Goal: Communication & Community: Share content

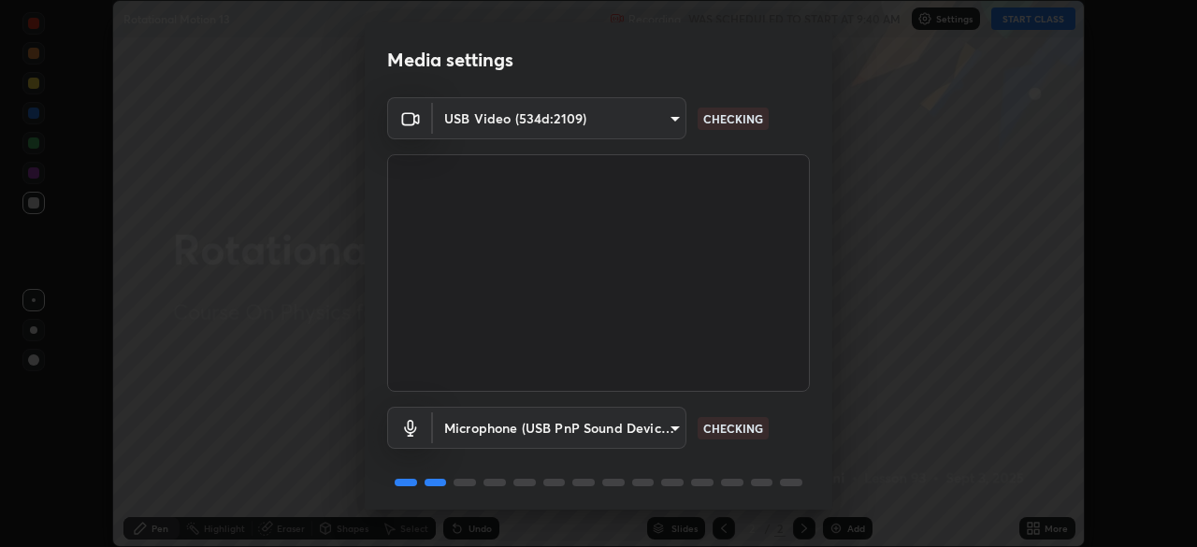
scroll to position [66, 0]
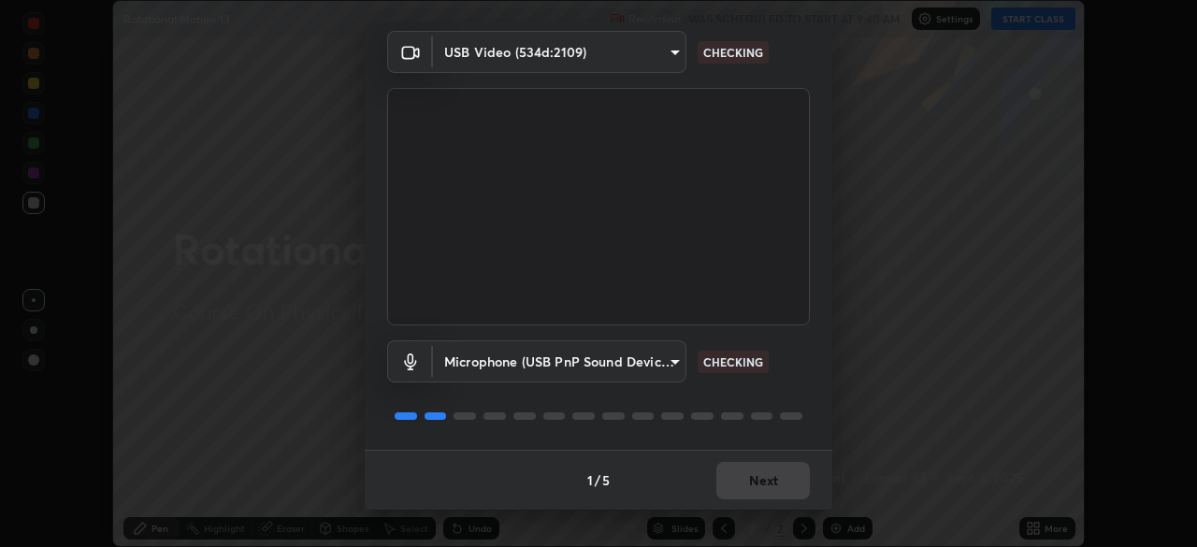
click at [761, 510] on div "Media settings USB Video (534d:2109) 9d1c5295933289f5b40ddc2da254e73f5a2be6c6d2…" at bounding box center [598, 273] width 1197 height 547
click at [757, 503] on div "1 / 5 Next" at bounding box center [599, 480] width 468 height 60
click at [751, 500] on div "1 / 5 Next" at bounding box center [599, 480] width 468 height 60
click at [752, 497] on div "1 / 5 Next" at bounding box center [599, 480] width 468 height 60
click at [751, 497] on div "1 / 5 Next" at bounding box center [599, 480] width 468 height 60
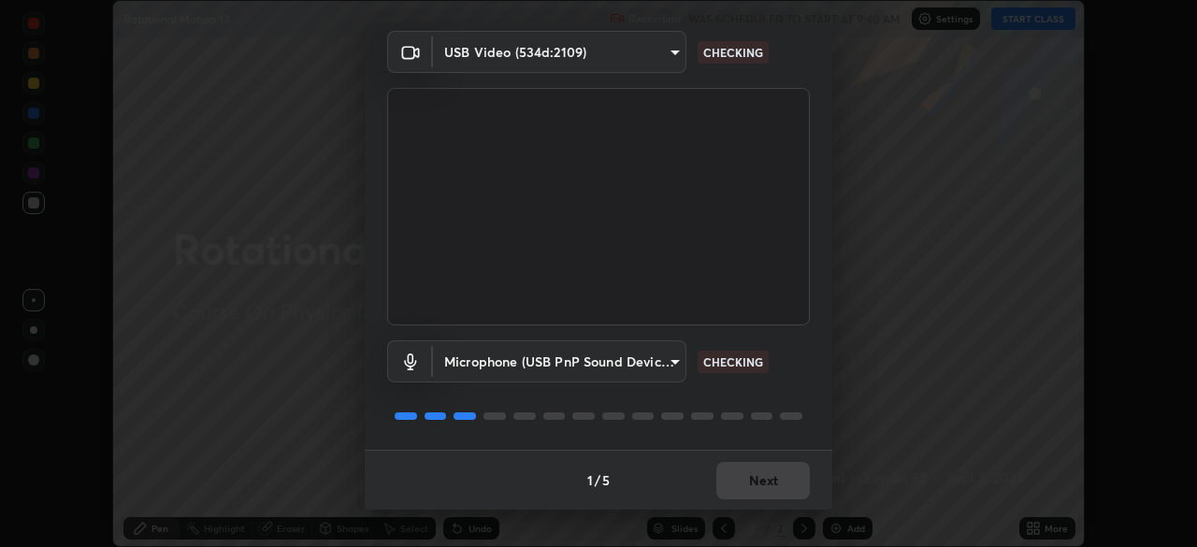
click at [743, 495] on div "1 / 5 Next" at bounding box center [599, 480] width 468 height 60
click at [742, 493] on div "1 / 5 Next" at bounding box center [599, 480] width 468 height 60
click at [738, 490] on div "1 / 5 Next" at bounding box center [599, 480] width 468 height 60
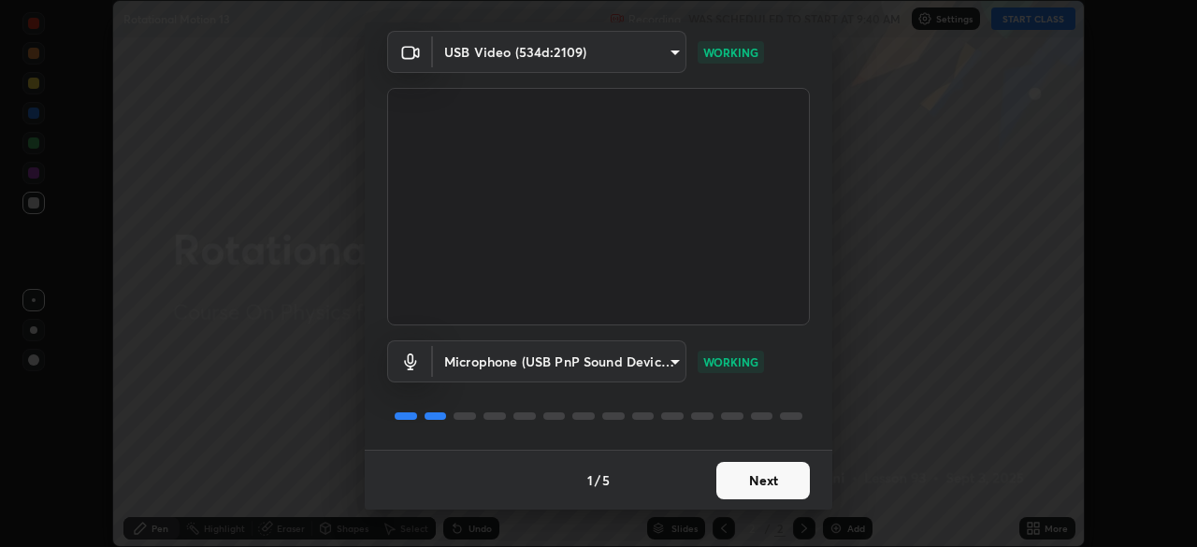
click at [761, 497] on button "Next" at bounding box center [764, 480] width 94 height 37
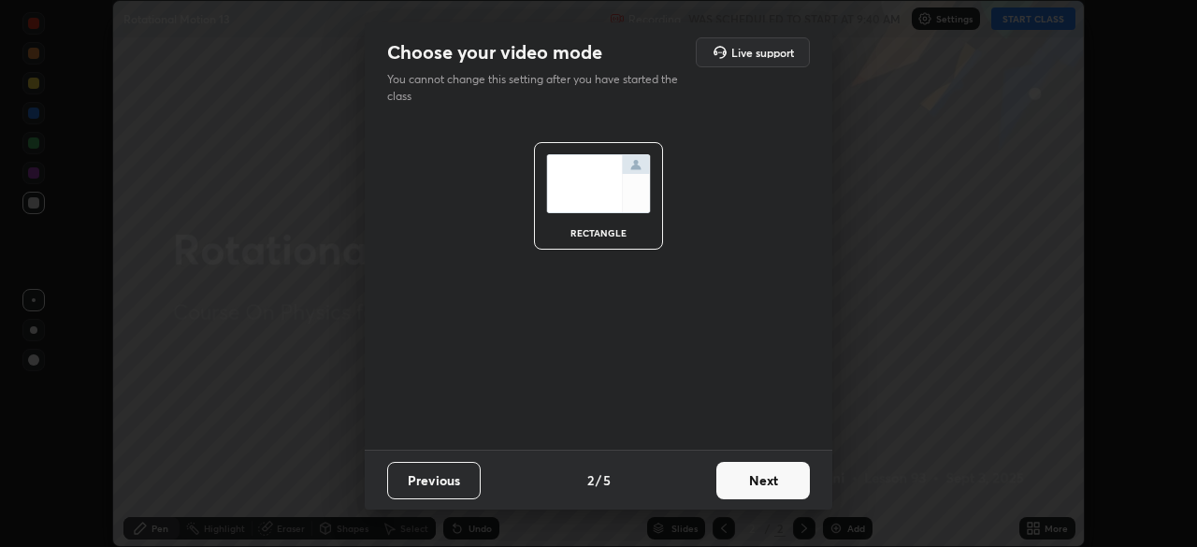
scroll to position [0, 0]
click at [756, 494] on button "Next" at bounding box center [764, 480] width 94 height 37
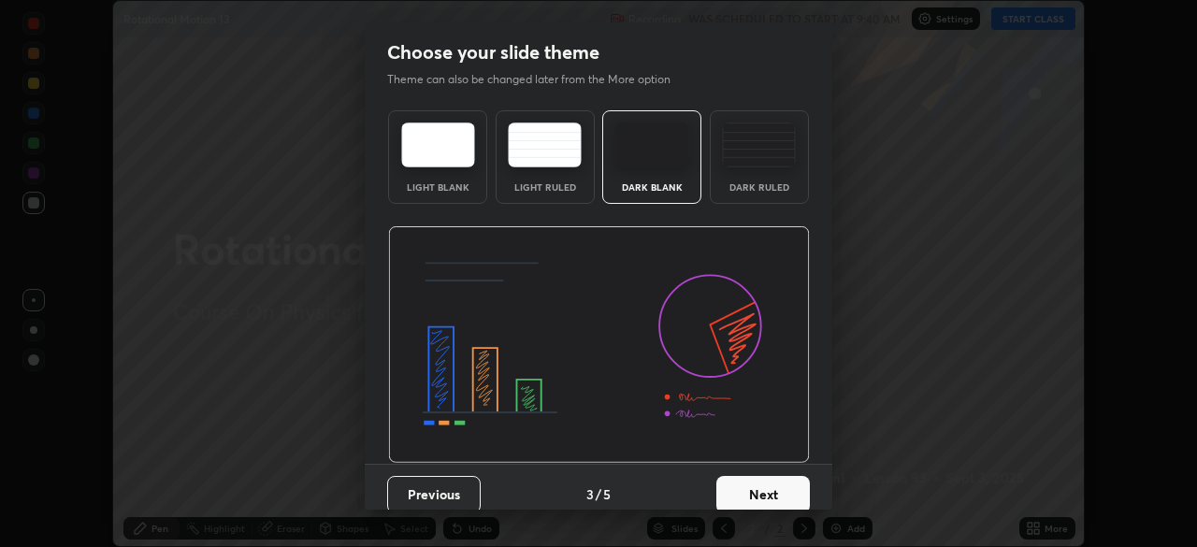
click at [760, 491] on button "Next" at bounding box center [764, 494] width 94 height 37
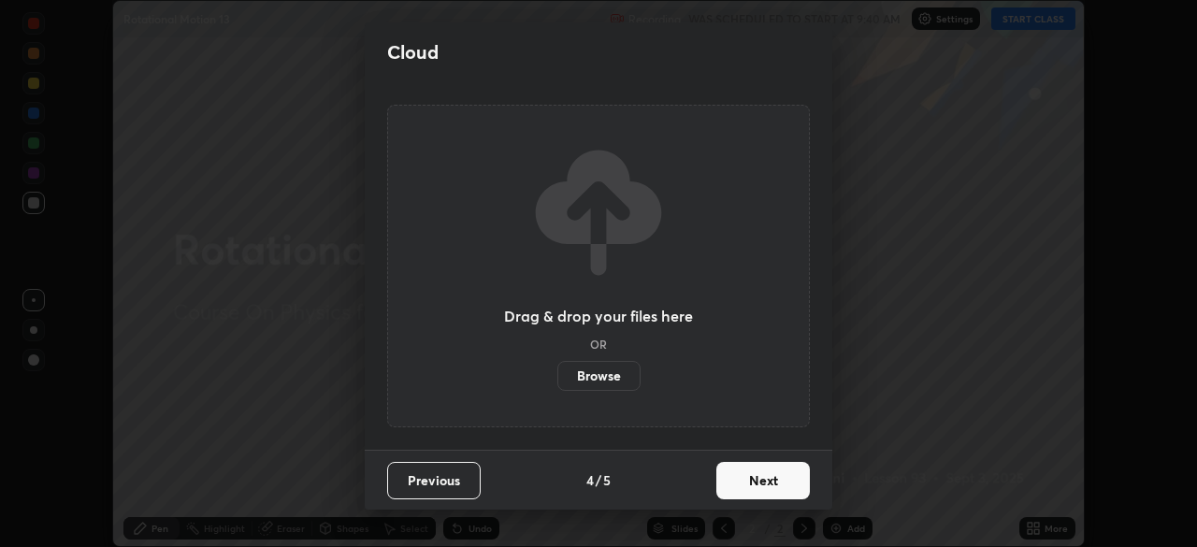
click at [615, 389] on label "Browse" at bounding box center [599, 376] width 83 height 30
click at [558, 389] on input "Browse" at bounding box center [558, 376] width 0 height 30
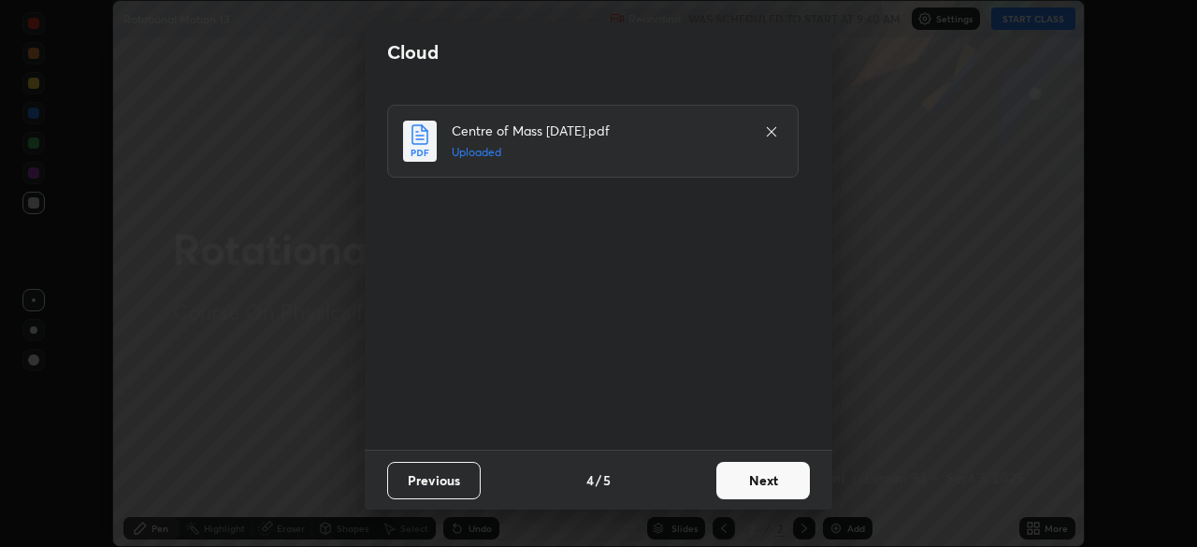
click at [753, 484] on button "Next" at bounding box center [764, 480] width 94 height 37
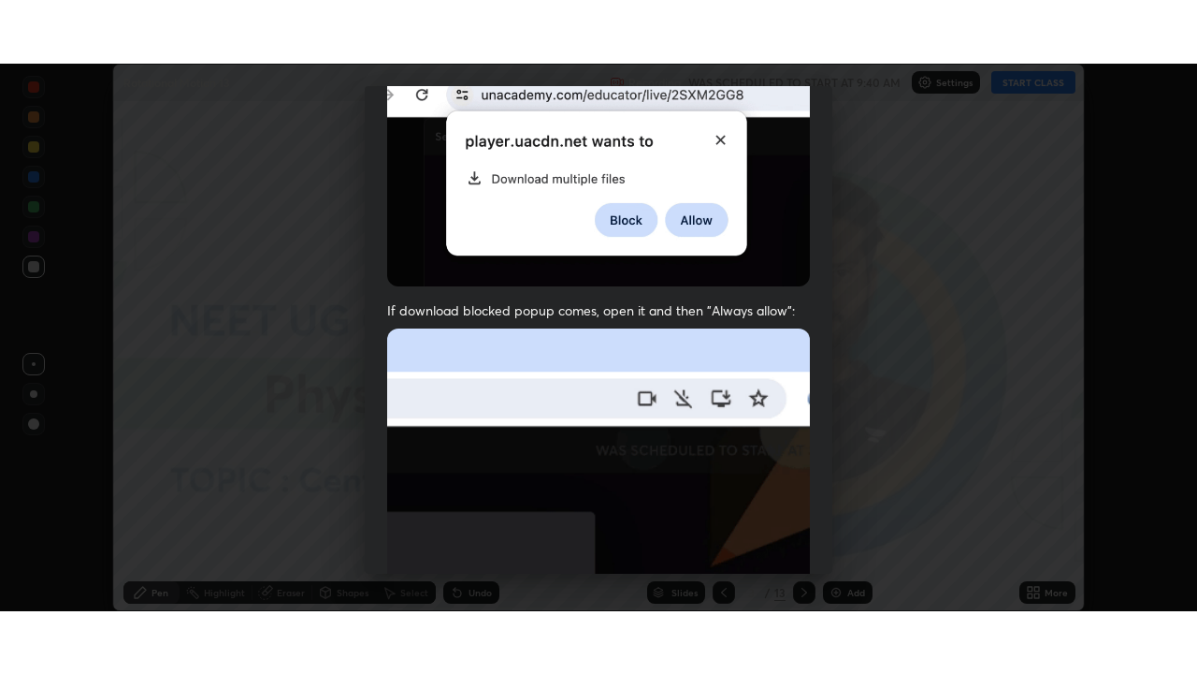
scroll to position [448, 0]
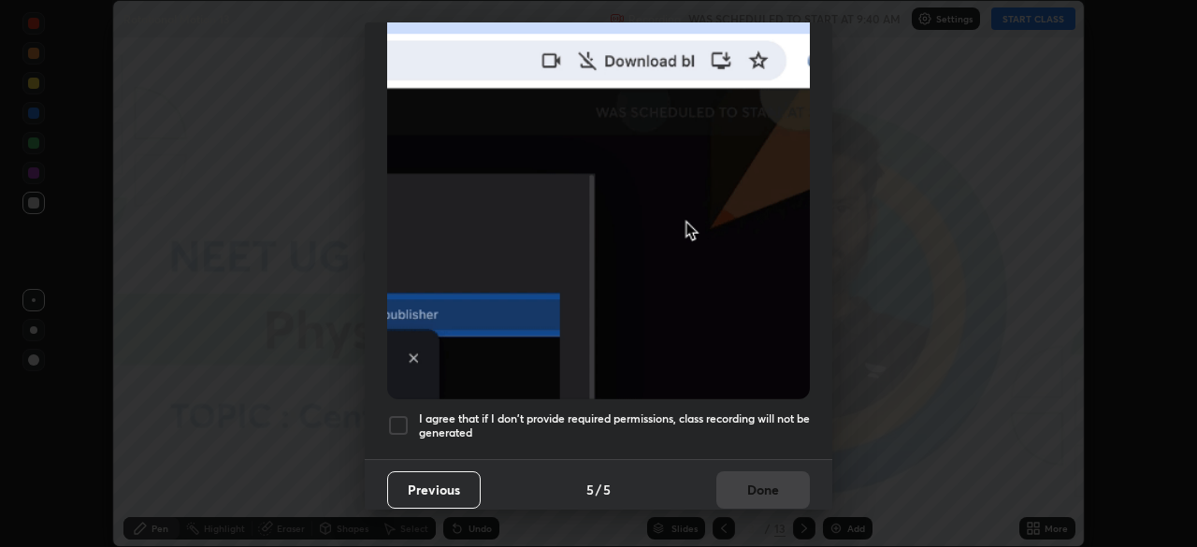
click at [577, 413] on h5 "I agree that if I don't provide required permissions, class recording will not …" at bounding box center [614, 426] width 391 height 29
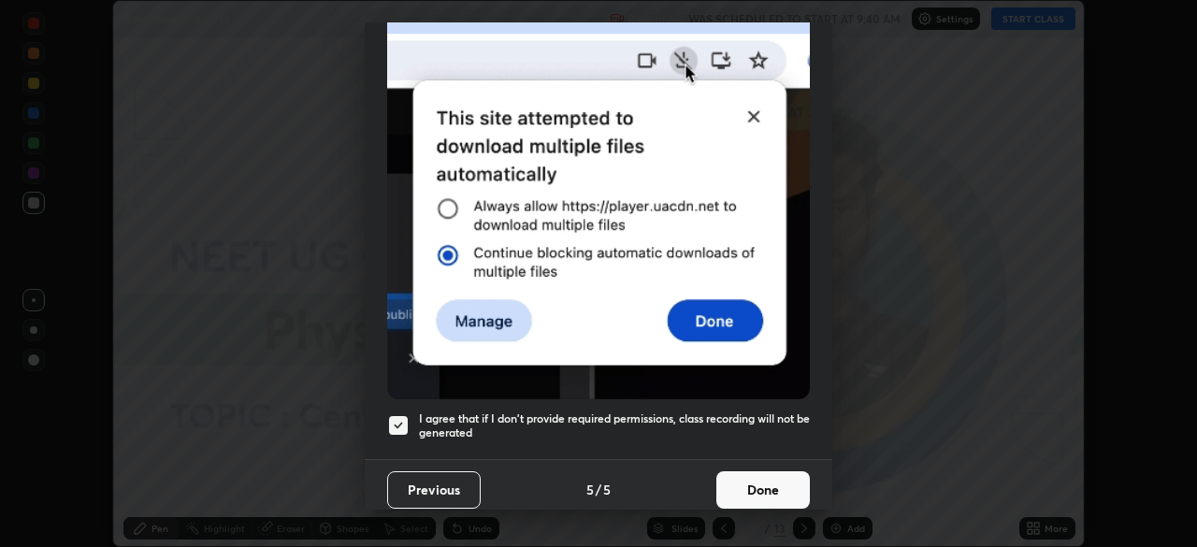
click at [741, 476] on button "Done" at bounding box center [764, 489] width 94 height 37
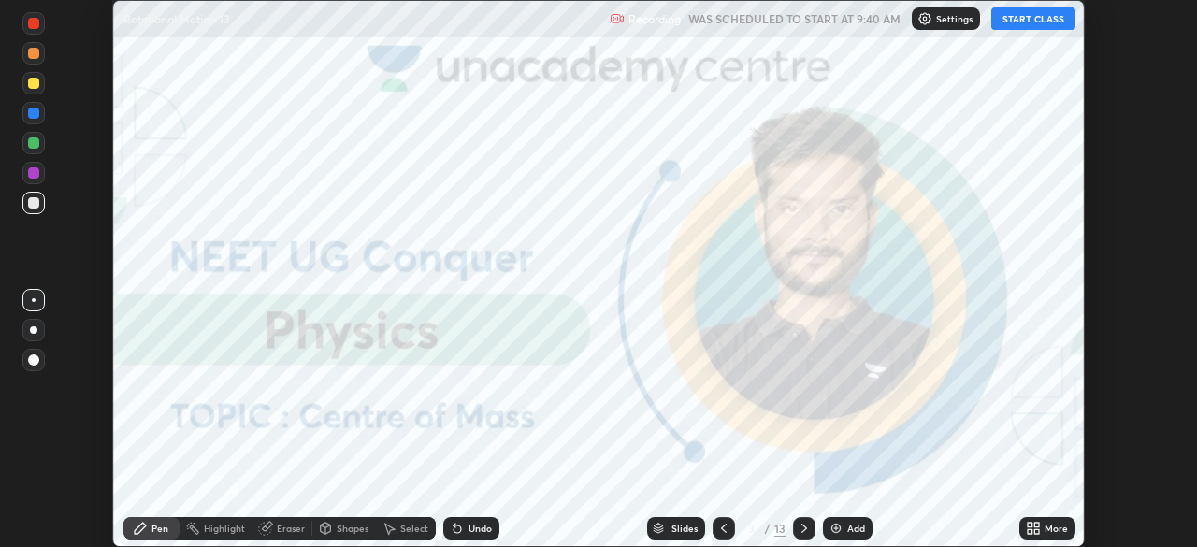
click at [1031, 525] on icon at bounding box center [1030, 525] width 5 height 5
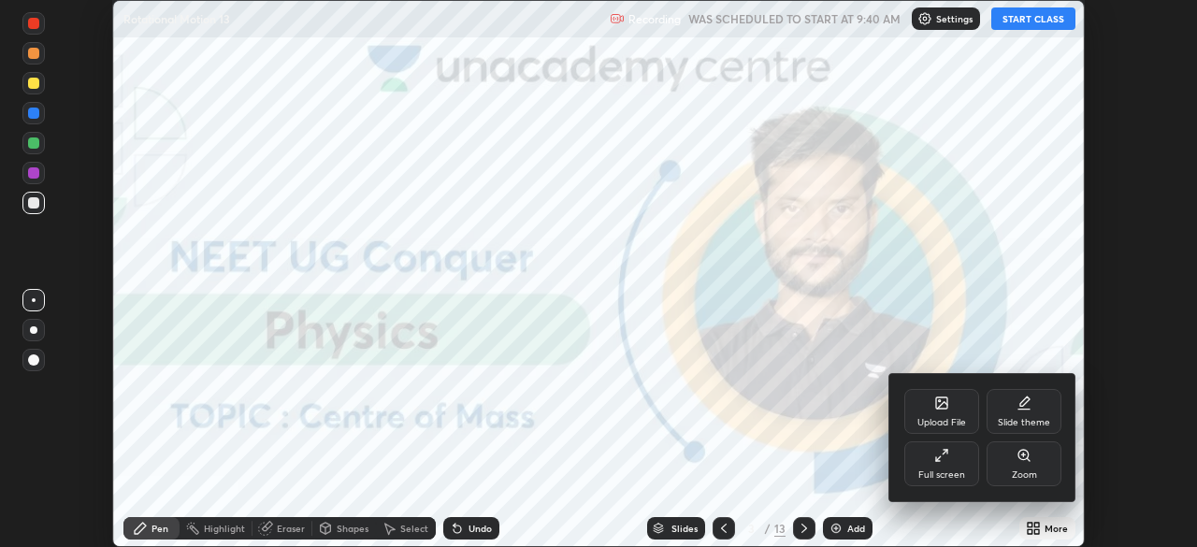
click at [946, 419] on div "Upload File" at bounding box center [942, 422] width 49 height 9
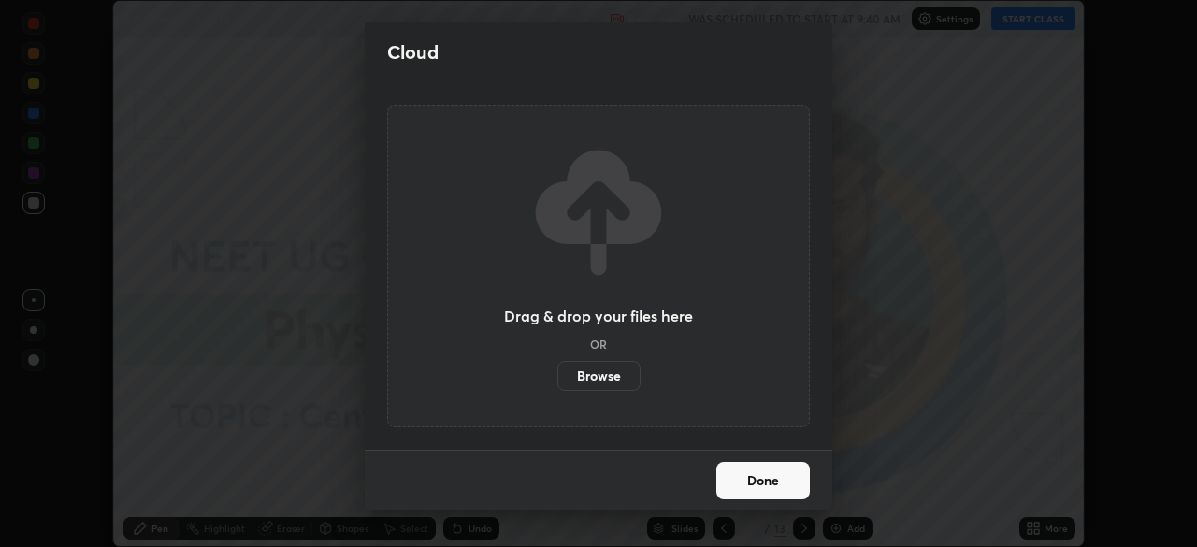
click at [618, 372] on label "Browse" at bounding box center [599, 376] width 83 height 30
click at [558, 372] on input "Browse" at bounding box center [558, 376] width 0 height 30
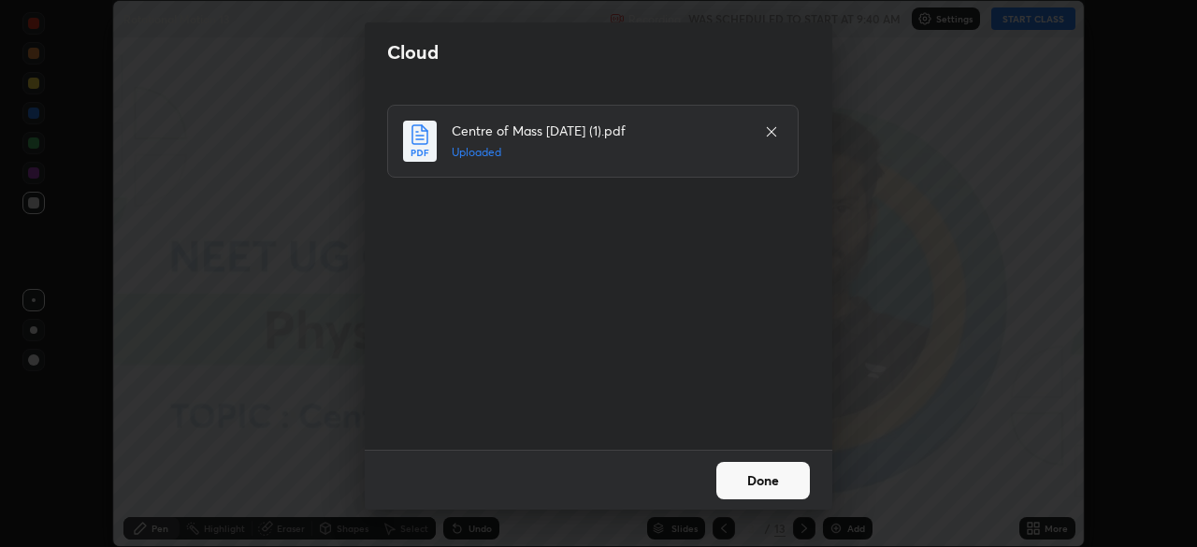
click at [717, 462] on div "Done" at bounding box center [599, 480] width 468 height 60
click at [769, 498] on button "Done" at bounding box center [764, 480] width 94 height 37
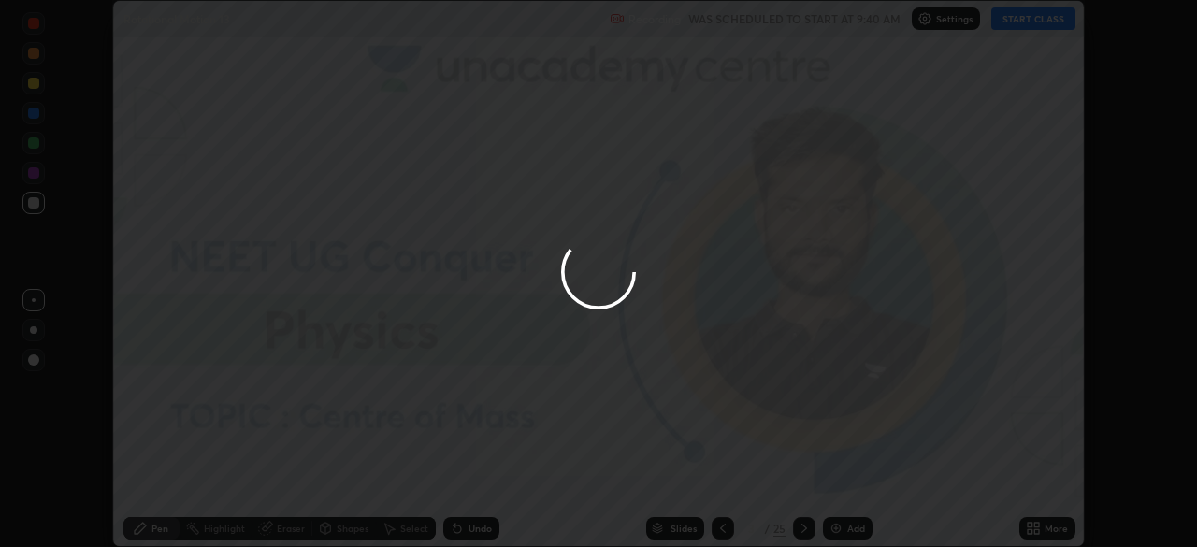
click at [1042, 531] on div at bounding box center [598, 273] width 1197 height 547
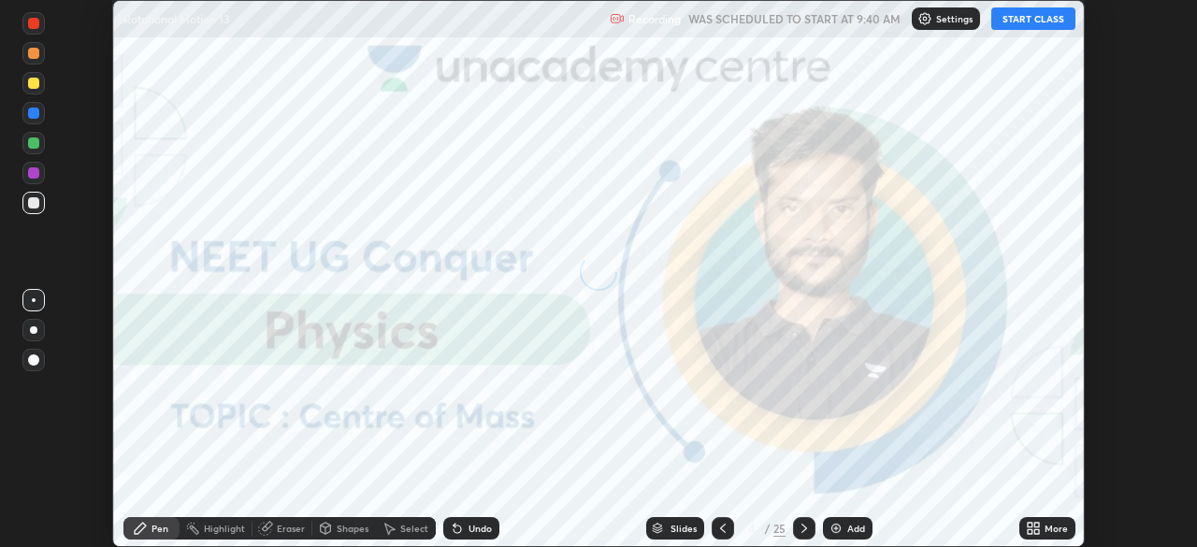
click at [1036, 525] on icon at bounding box center [1037, 525] width 5 height 5
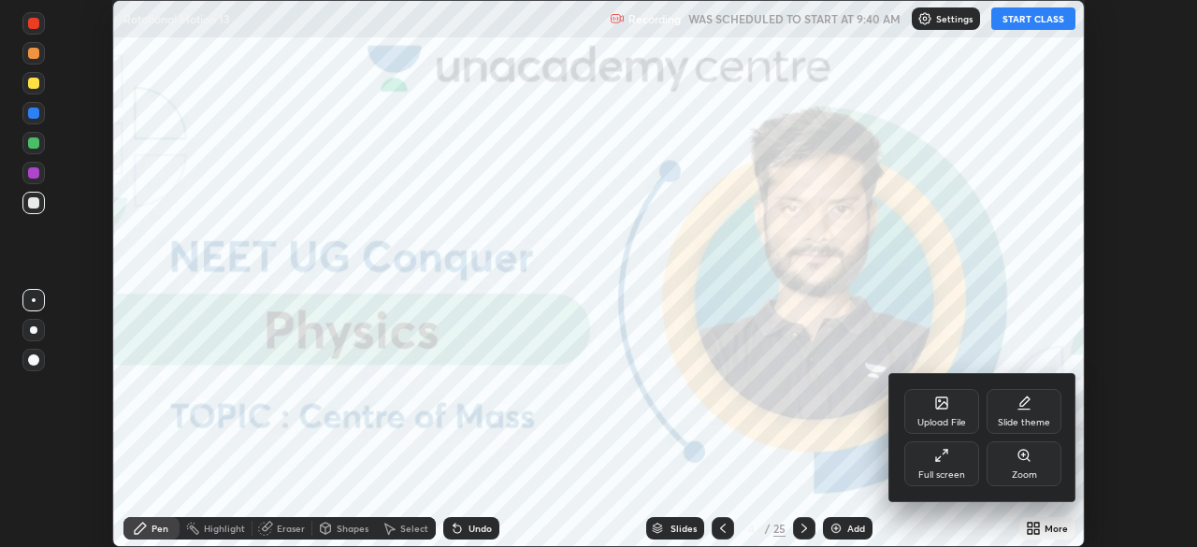
click at [960, 462] on div "Full screen" at bounding box center [942, 464] width 75 height 45
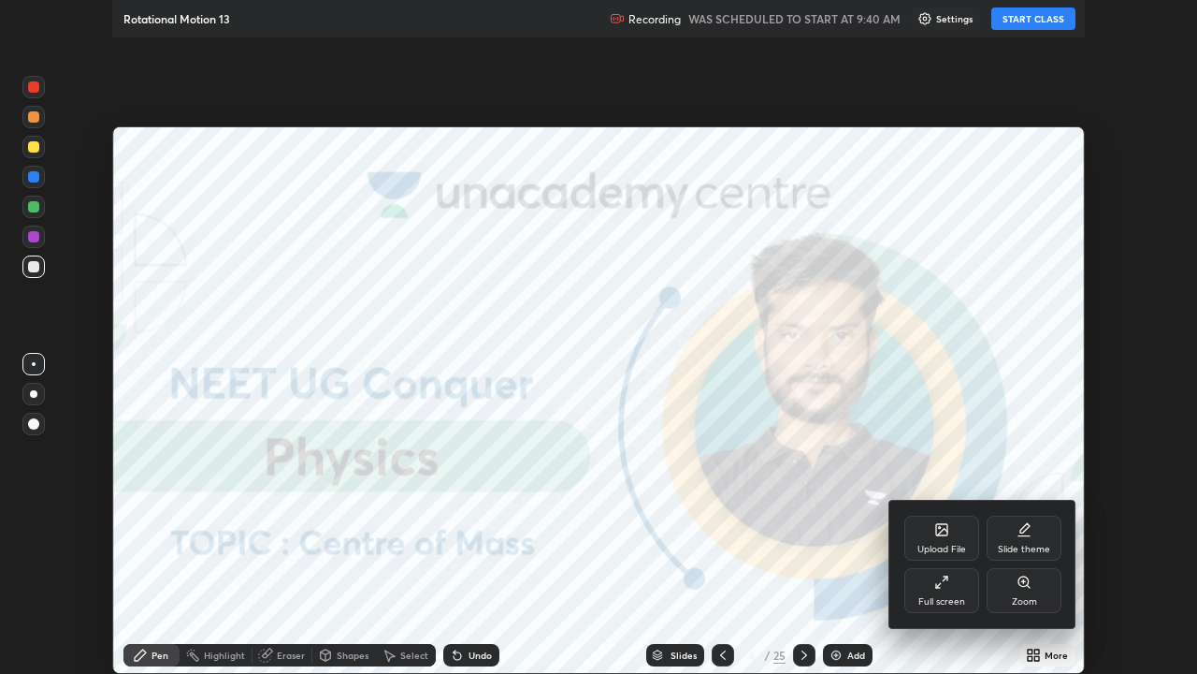
scroll to position [674, 1197]
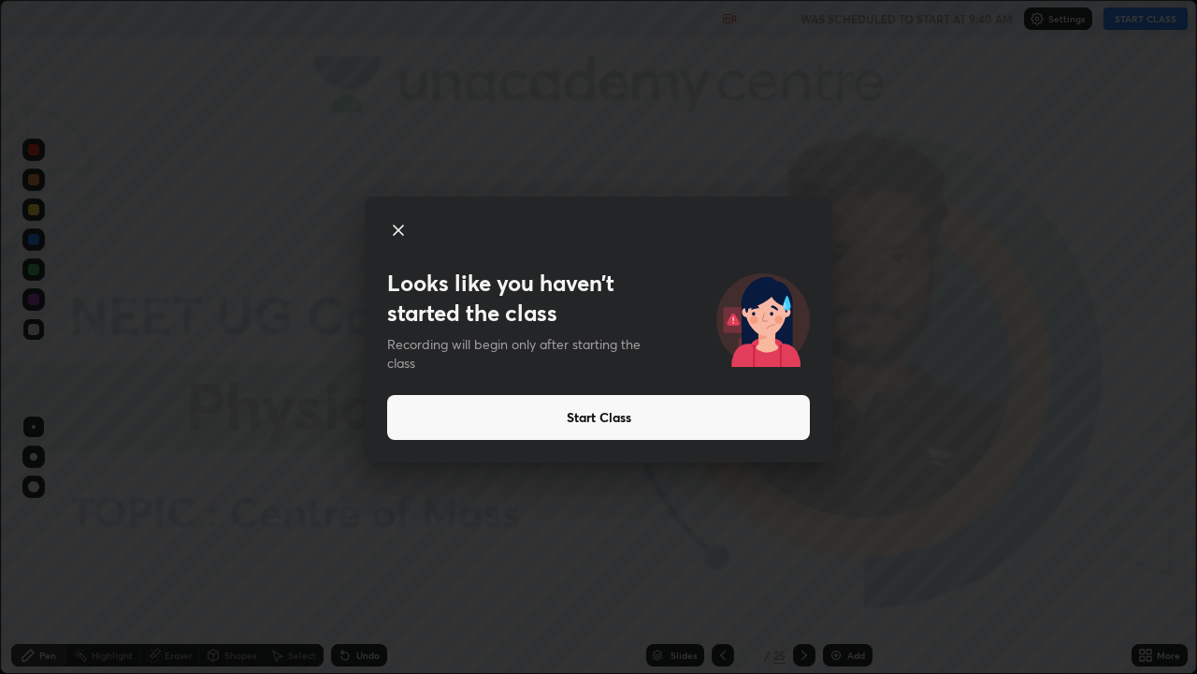
click at [411, 231] on div at bounding box center [598, 232] width 423 height 26
click at [598, 415] on button "Start Class" at bounding box center [598, 417] width 423 height 45
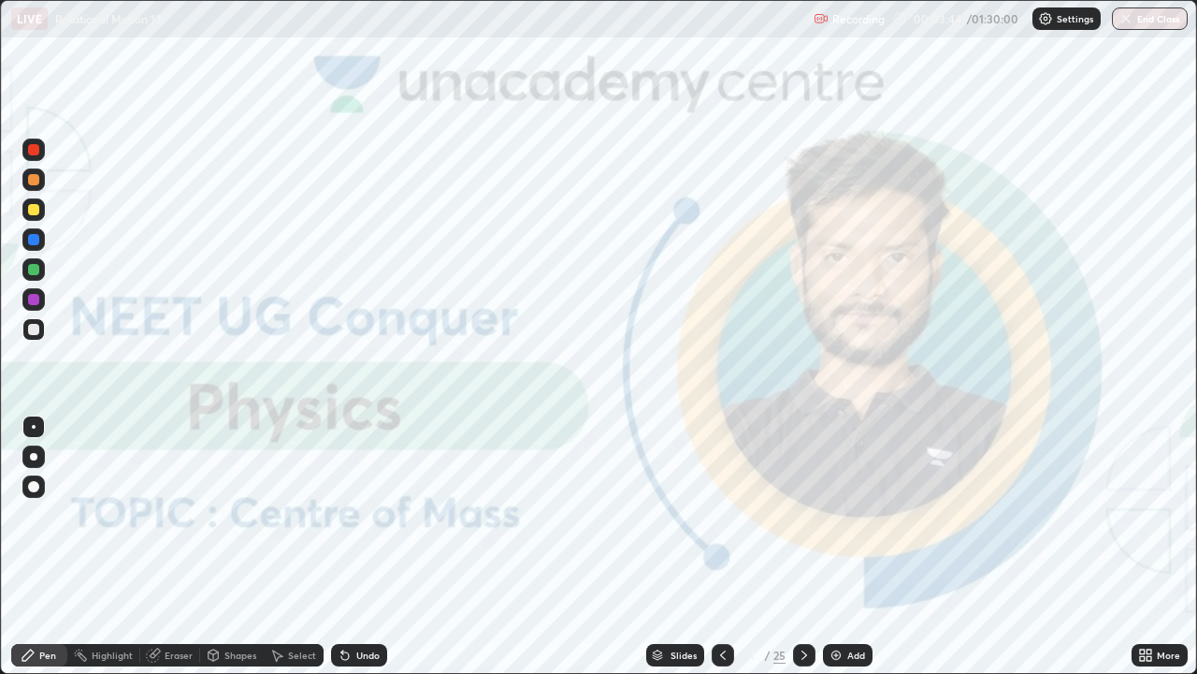
click at [838, 546] on img at bounding box center [836, 654] width 15 height 15
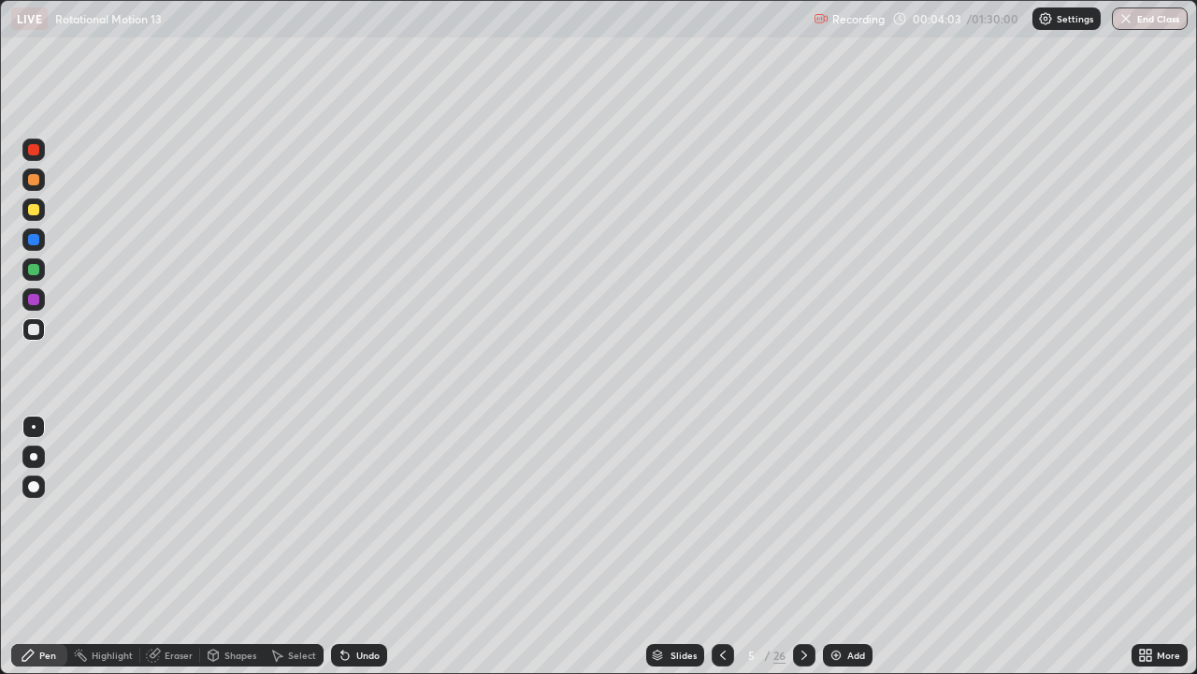
click at [34, 456] on div at bounding box center [33, 456] width 7 height 7
click at [32, 331] on div at bounding box center [33, 329] width 11 height 11
click at [35, 268] on div at bounding box center [33, 269] width 11 height 11
click at [33, 332] on div at bounding box center [33, 329] width 11 height 11
click at [30, 299] on div at bounding box center [33, 299] width 11 height 11
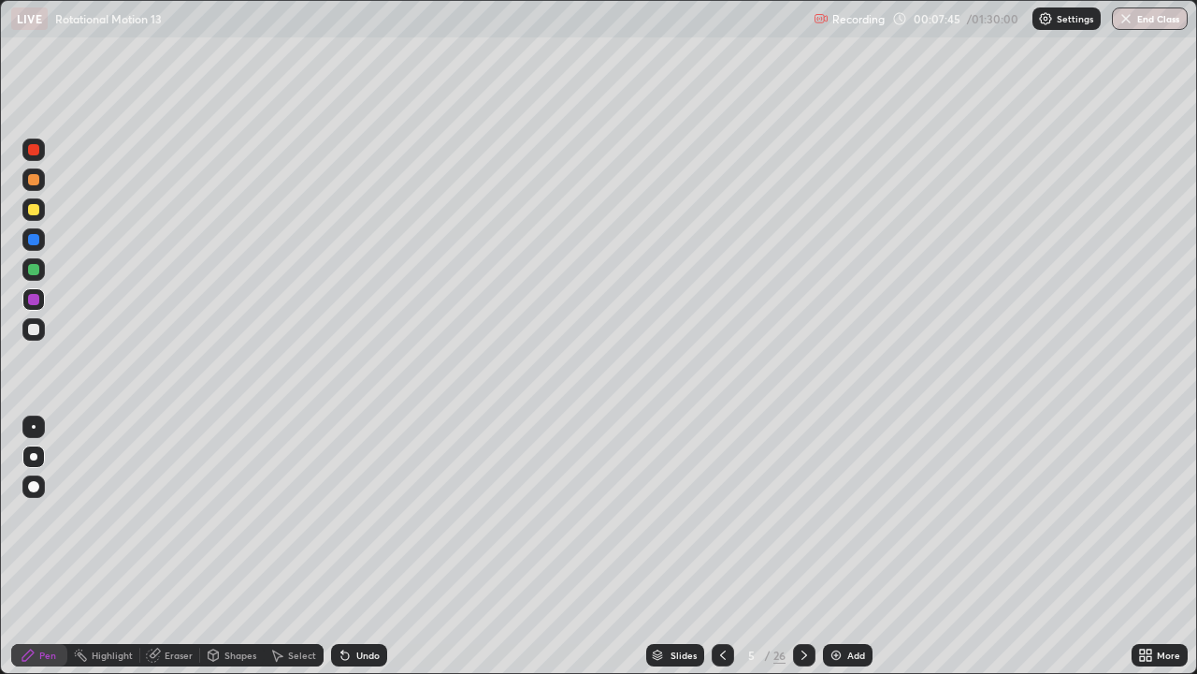
click at [34, 326] on div at bounding box center [33, 329] width 11 height 11
click at [33, 269] on div at bounding box center [33, 269] width 11 height 11
click at [36, 298] on div at bounding box center [33, 299] width 11 height 11
click at [681, 546] on div "Slides" at bounding box center [684, 654] width 26 height 9
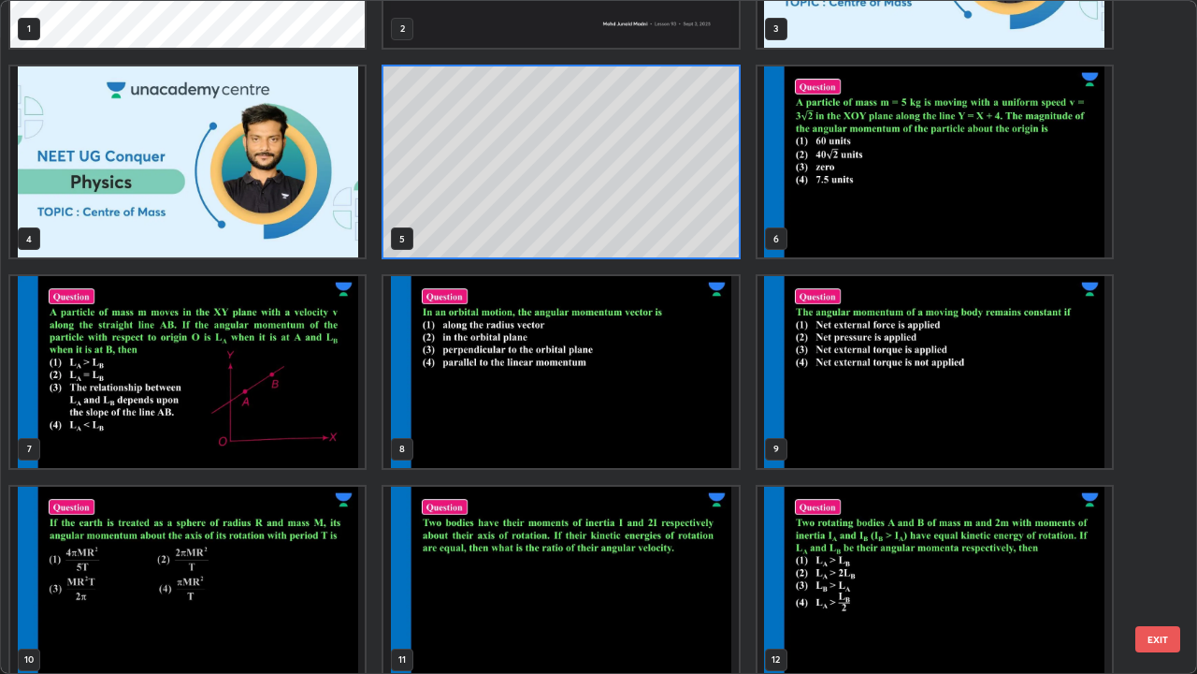
scroll to position [158, 0]
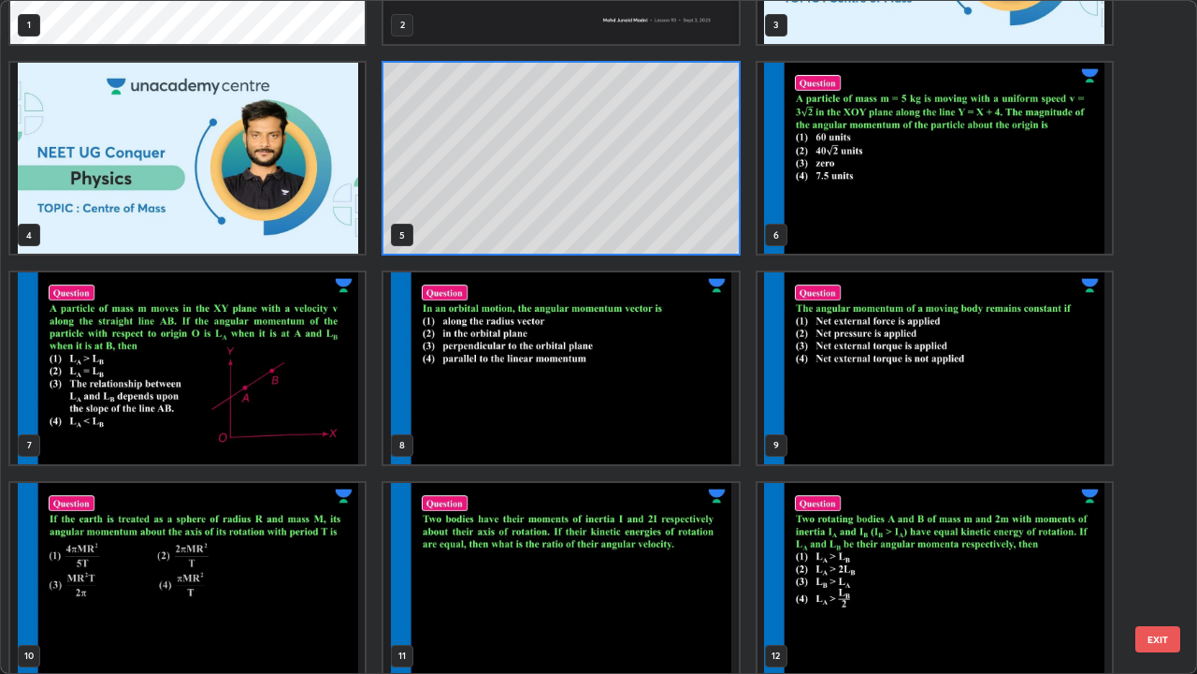
click at [321, 420] on img "grid" at bounding box center [187, 368] width 355 height 192
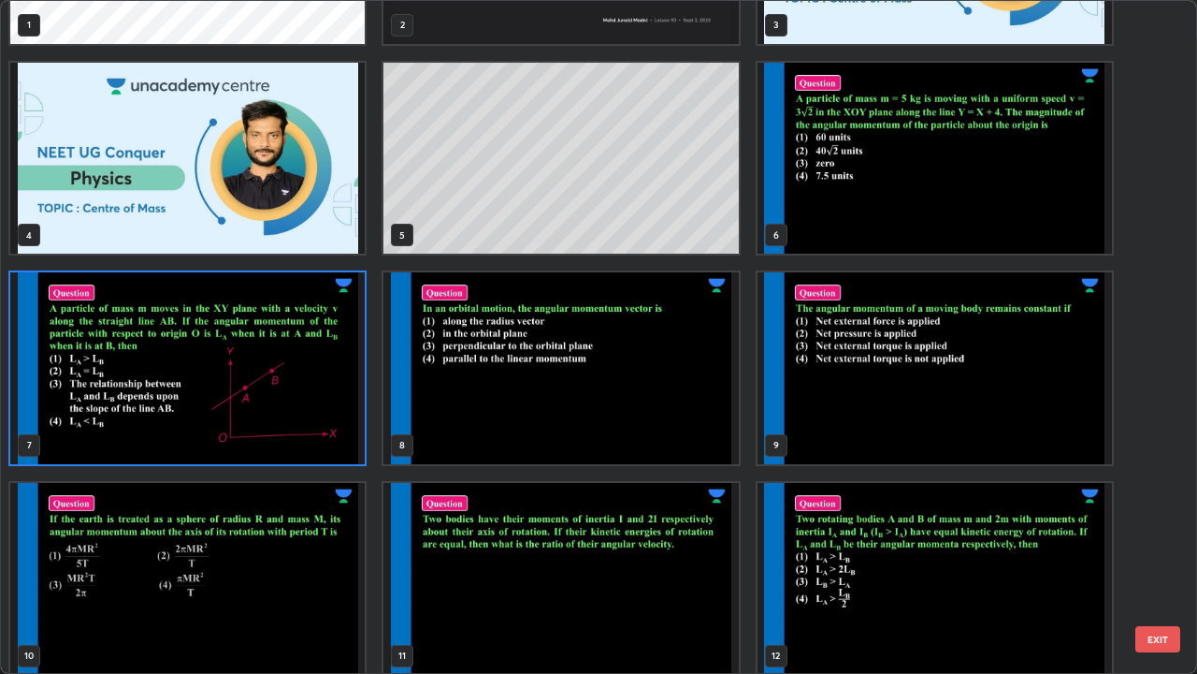
click at [326, 421] on img "grid" at bounding box center [187, 368] width 355 height 192
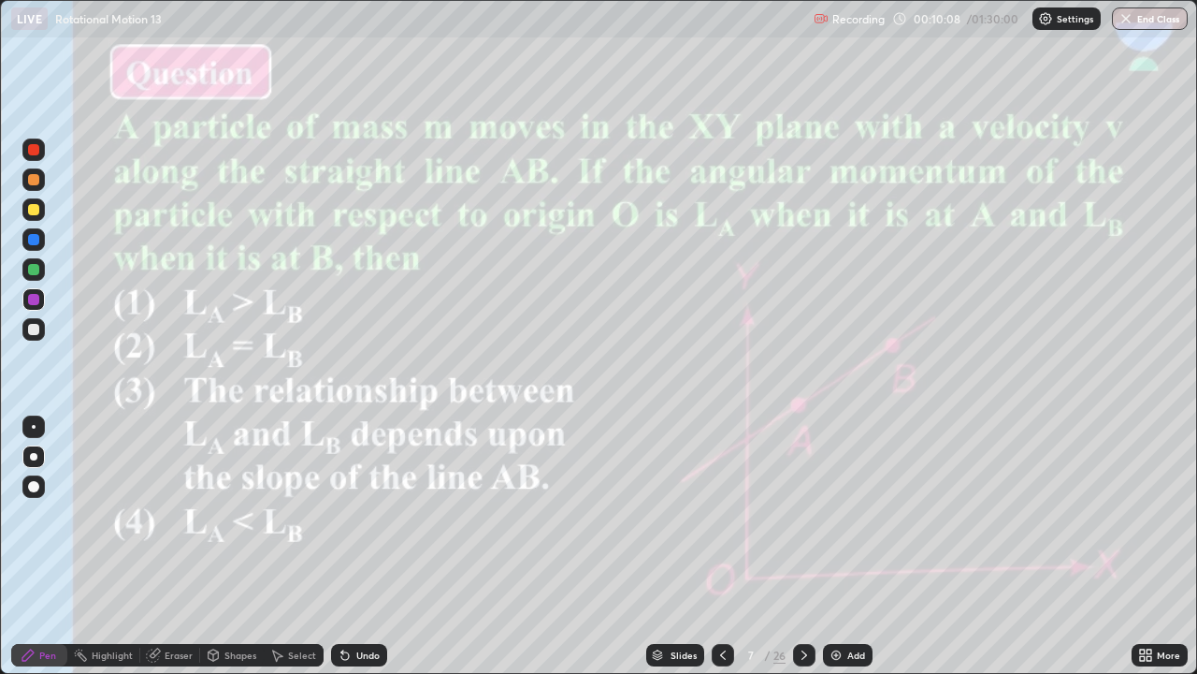
click at [672, 546] on div "Slides" at bounding box center [684, 654] width 26 height 9
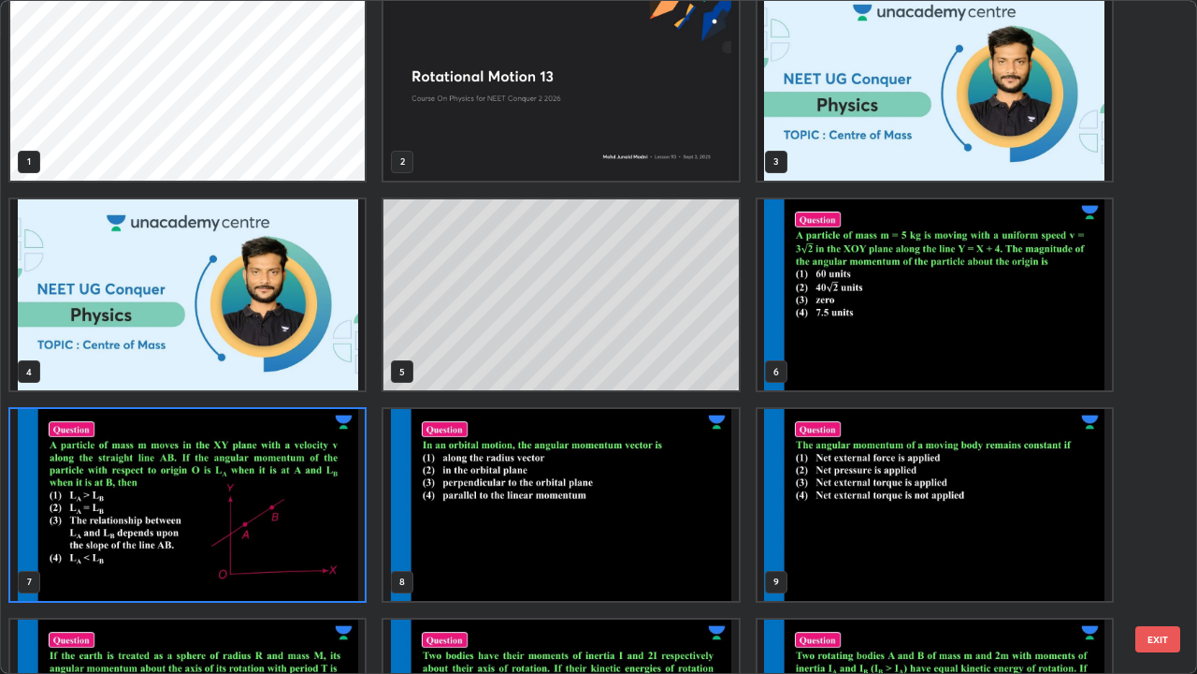
scroll to position [47, 0]
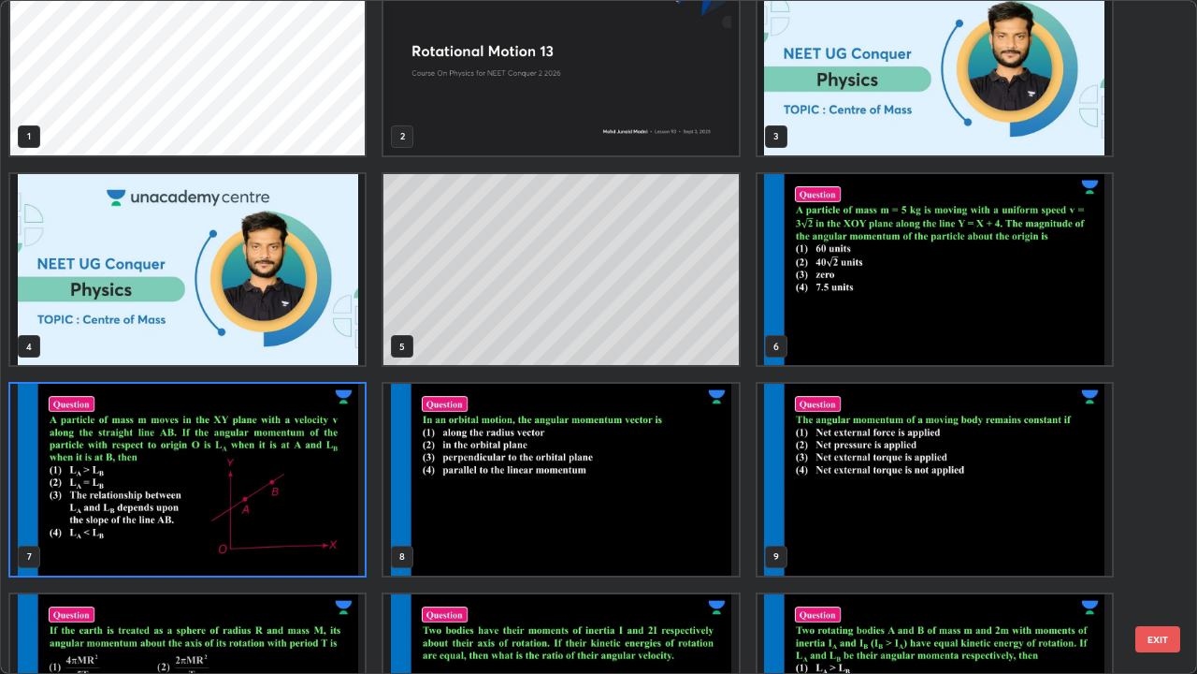
click at [966, 318] on img "grid" at bounding box center [935, 270] width 355 height 192
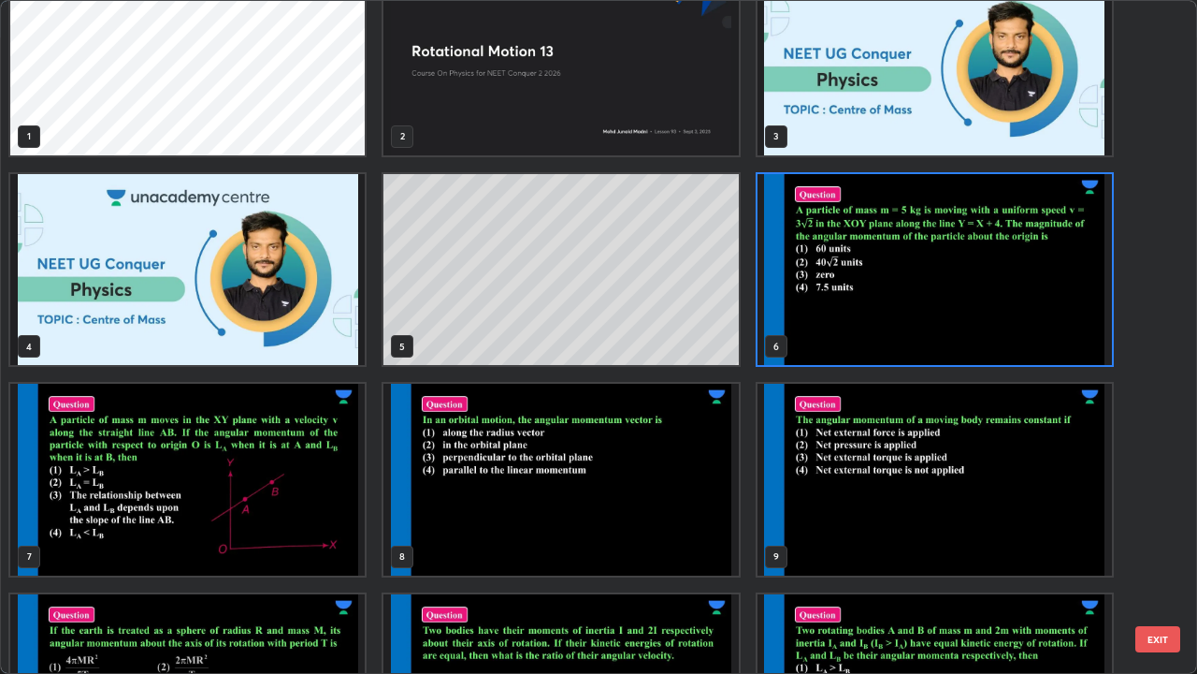
click at [968, 318] on img "grid" at bounding box center [935, 270] width 355 height 192
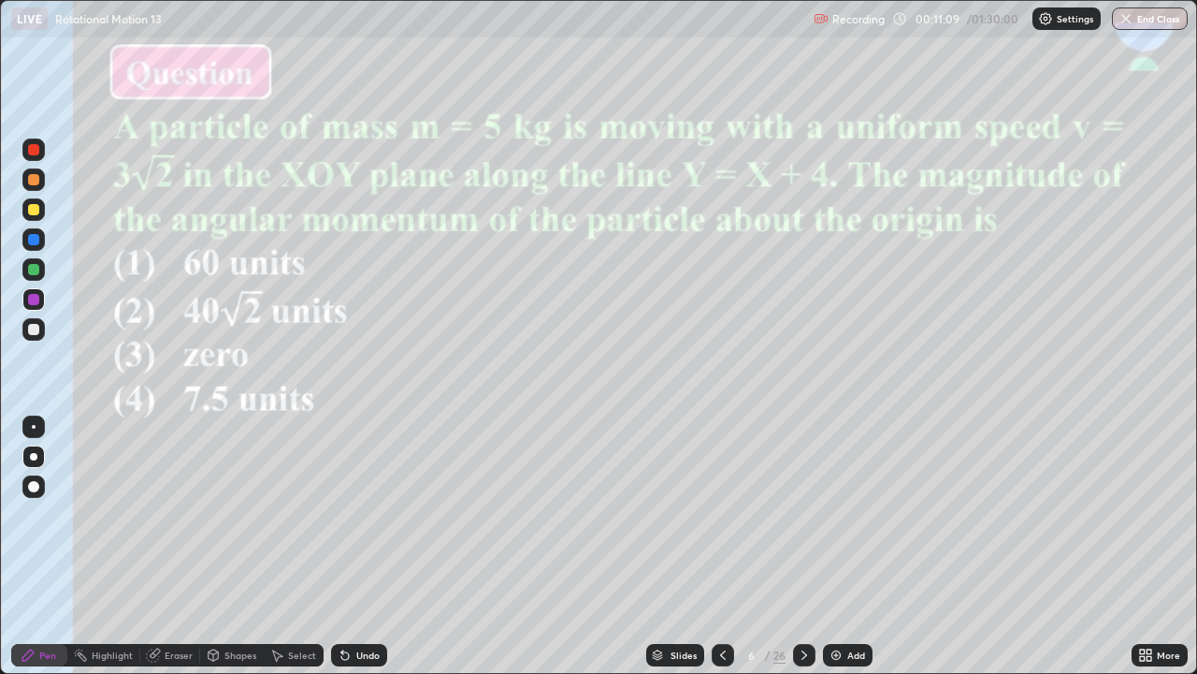
click at [33, 326] on div at bounding box center [33, 329] width 11 height 11
click at [30, 208] on div at bounding box center [33, 209] width 11 height 11
click at [33, 299] on div at bounding box center [33, 299] width 11 height 11
click at [32, 178] on div at bounding box center [33, 179] width 11 height 11
click at [36, 268] on div at bounding box center [33, 269] width 11 height 11
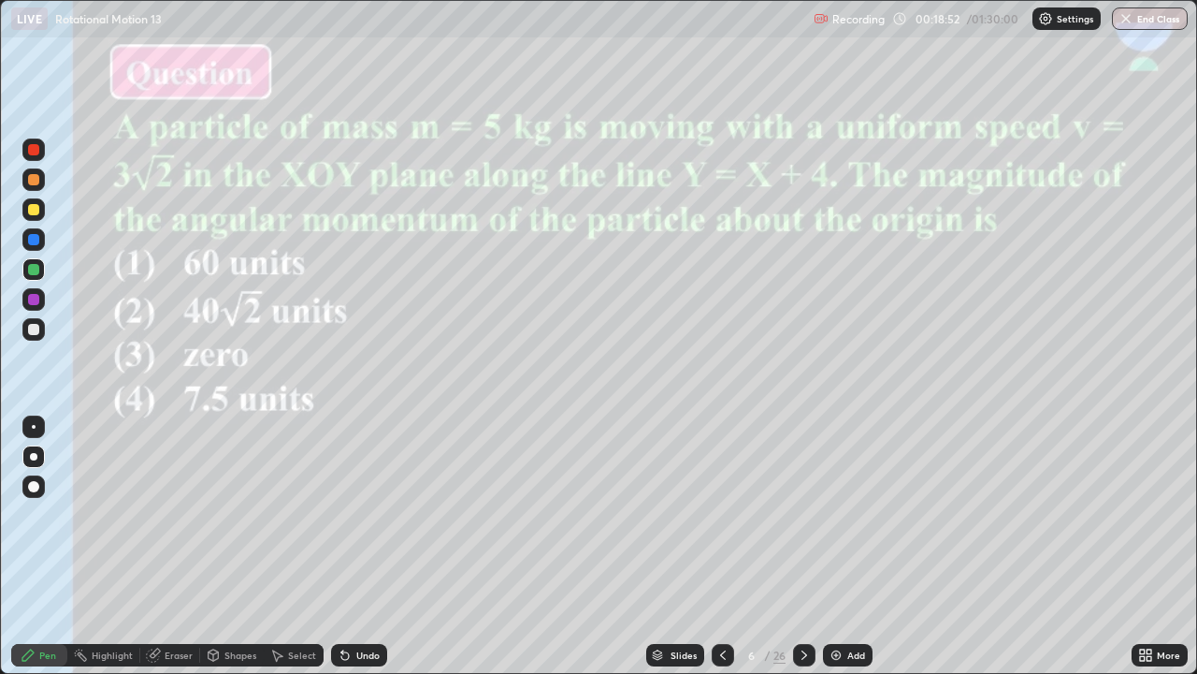
click at [804, 546] on icon at bounding box center [805, 654] width 6 height 9
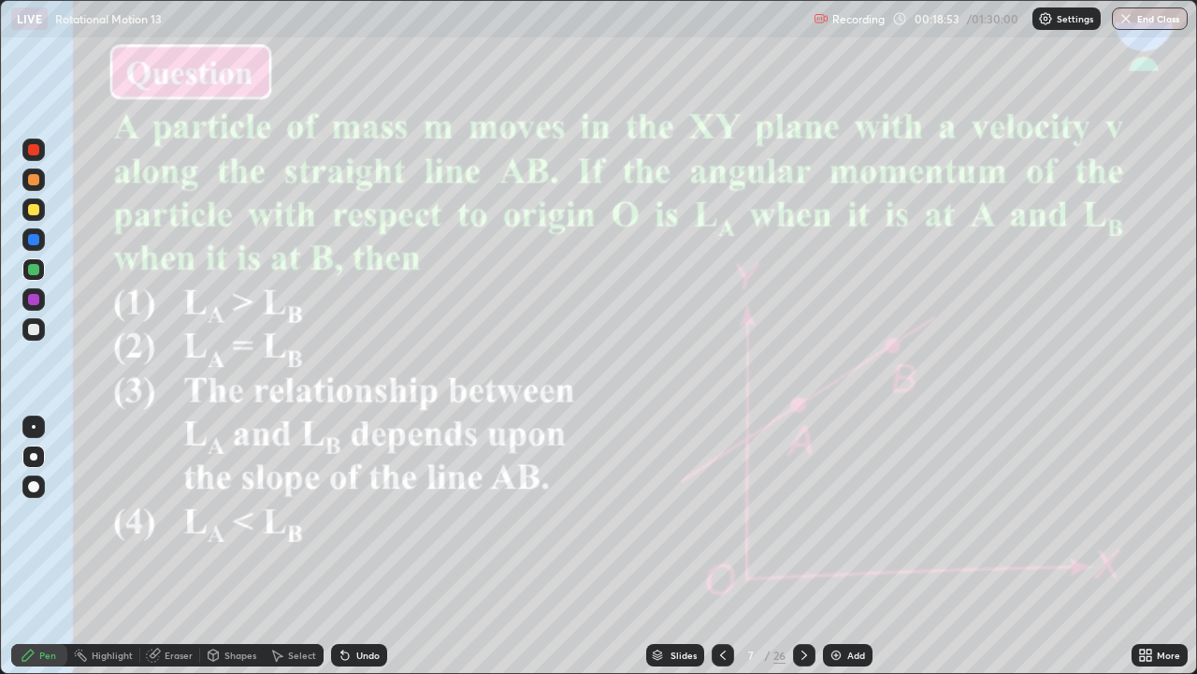
click at [838, 546] on img at bounding box center [836, 654] width 15 height 15
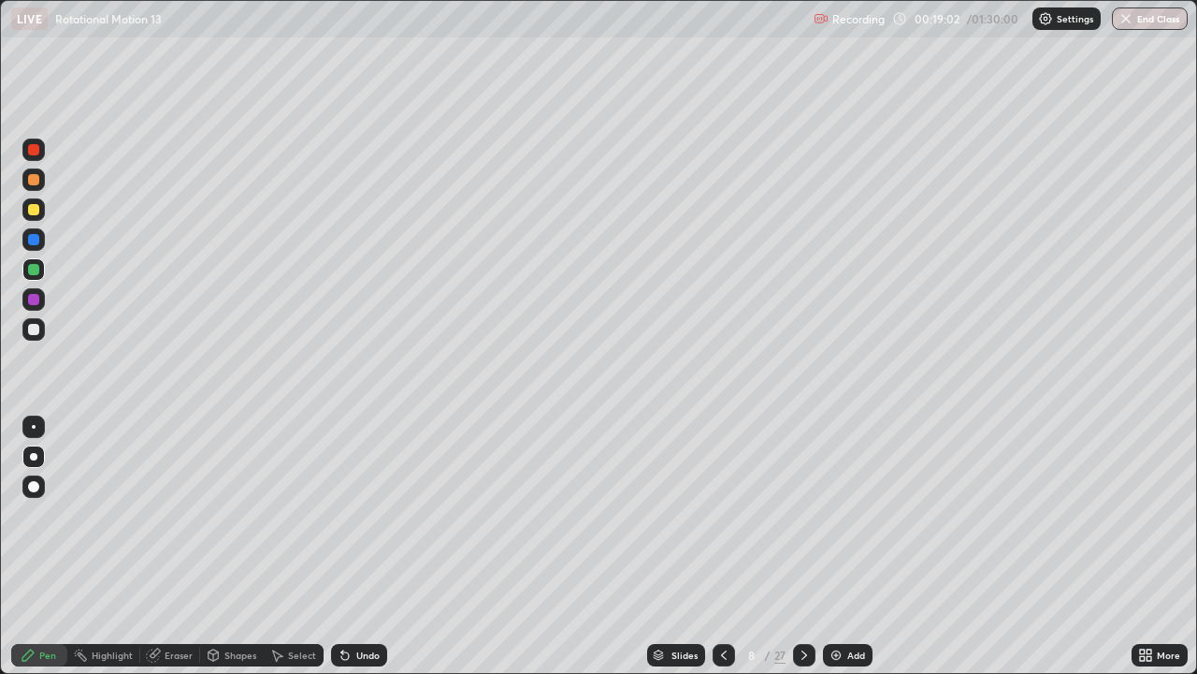
click at [160, 546] on div "Eraser" at bounding box center [170, 655] width 60 height 22
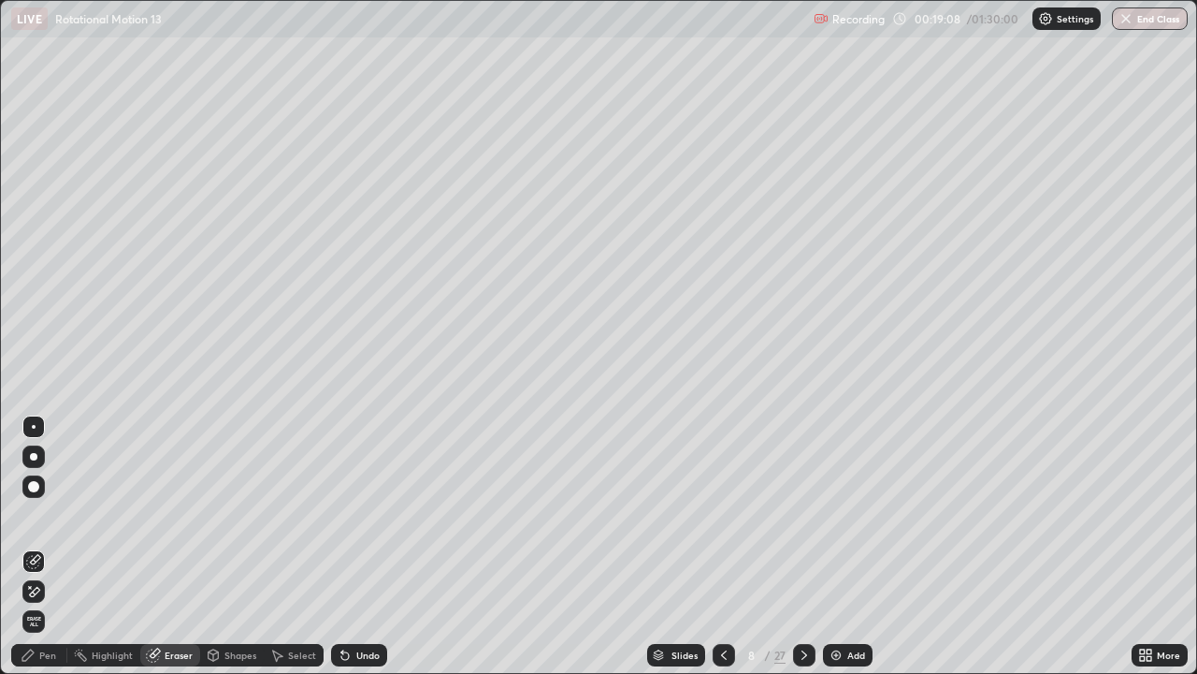
click at [45, 546] on div "Pen" at bounding box center [39, 655] width 56 height 22
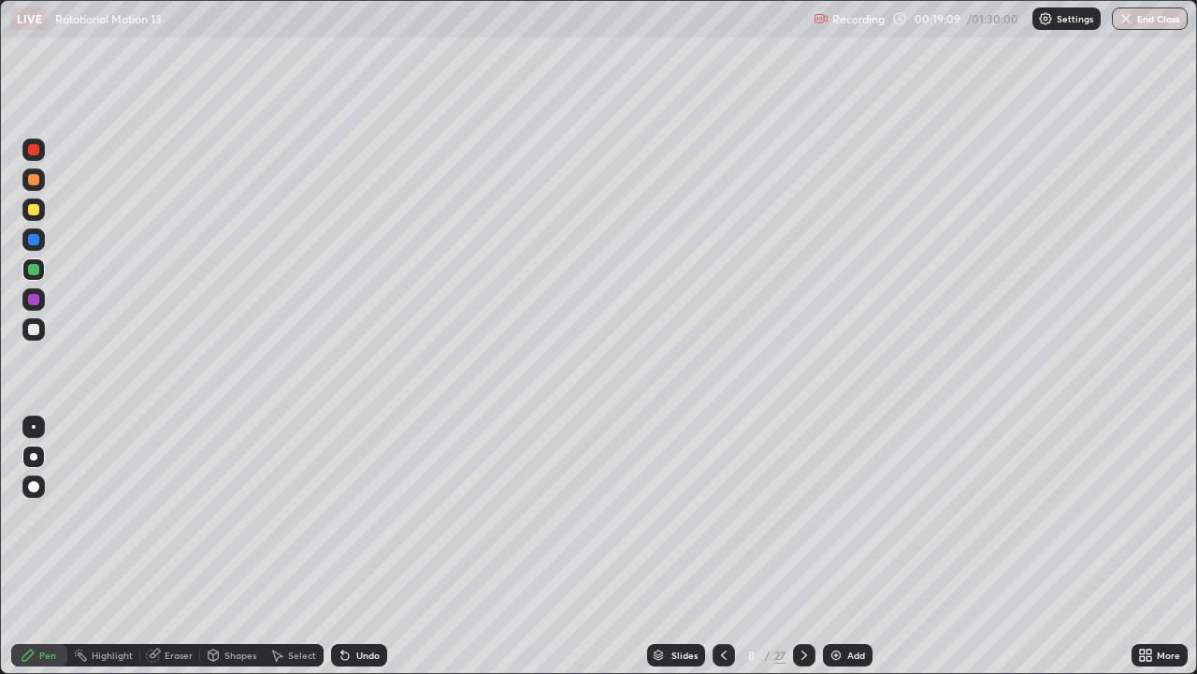
click at [35, 297] on div at bounding box center [33, 299] width 11 height 11
click at [31, 334] on div at bounding box center [33, 329] width 11 height 11
click at [108, 546] on div "Highlight" at bounding box center [112, 654] width 41 height 9
click at [175, 546] on div "Eraser" at bounding box center [179, 654] width 28 height 9
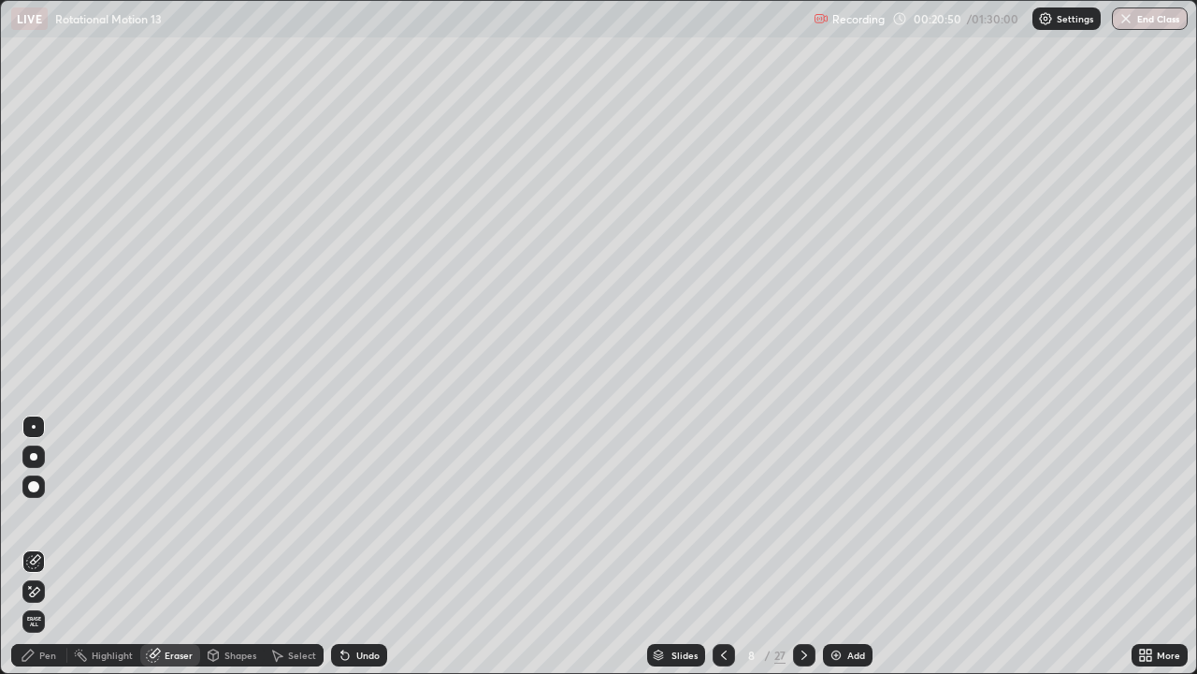
click at [42, 546] on div "Pen" at bounding box center [47, 654] width 17 height 9
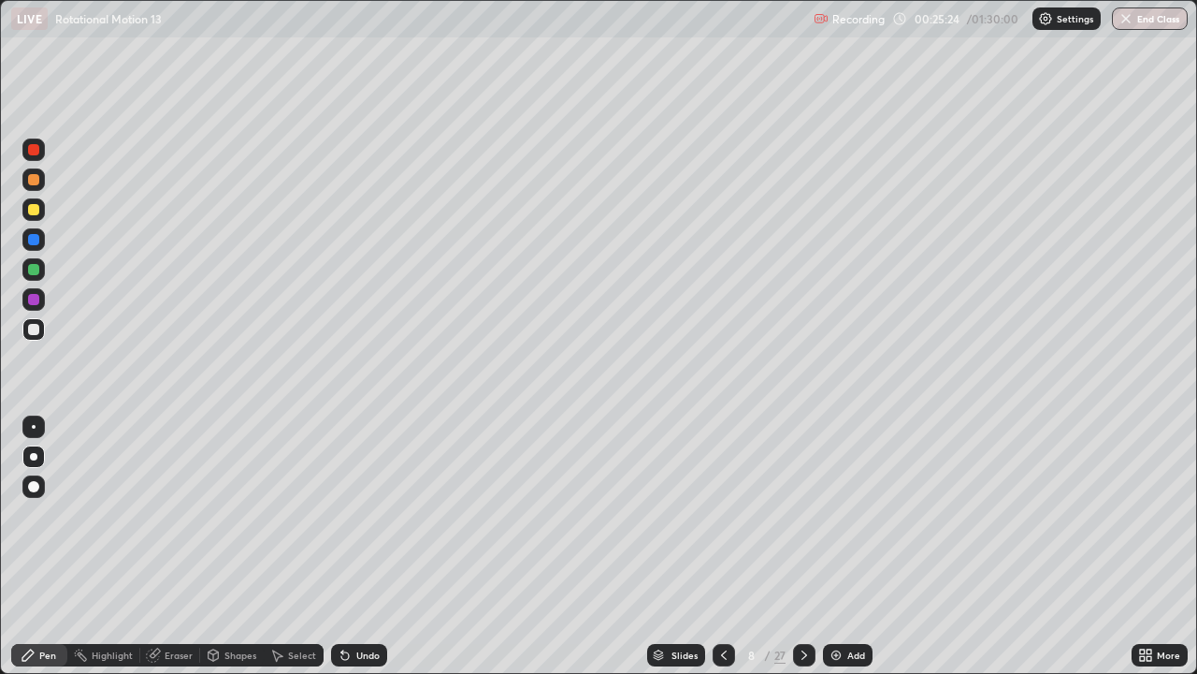
click at [36, 329] on div at bounding box center [33, 329] width 11 height 11
click at [38, 268] on div at bounding box center [33, 269] width 11 height 11
click at [679, 546] on div "Slides" at bounding box center [685, 654] width 26 height 9
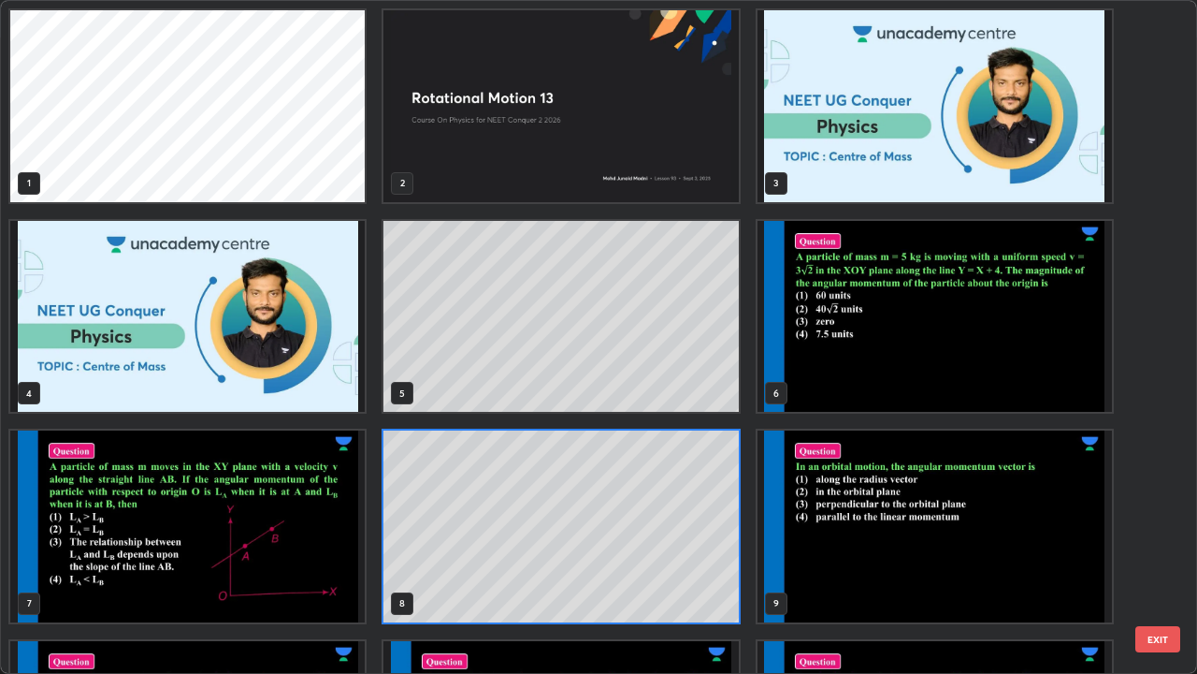
scroll to position [666, 1186]
click at [934, 546] on img "grid" at bounding box center [935, 526] width 355 height 192
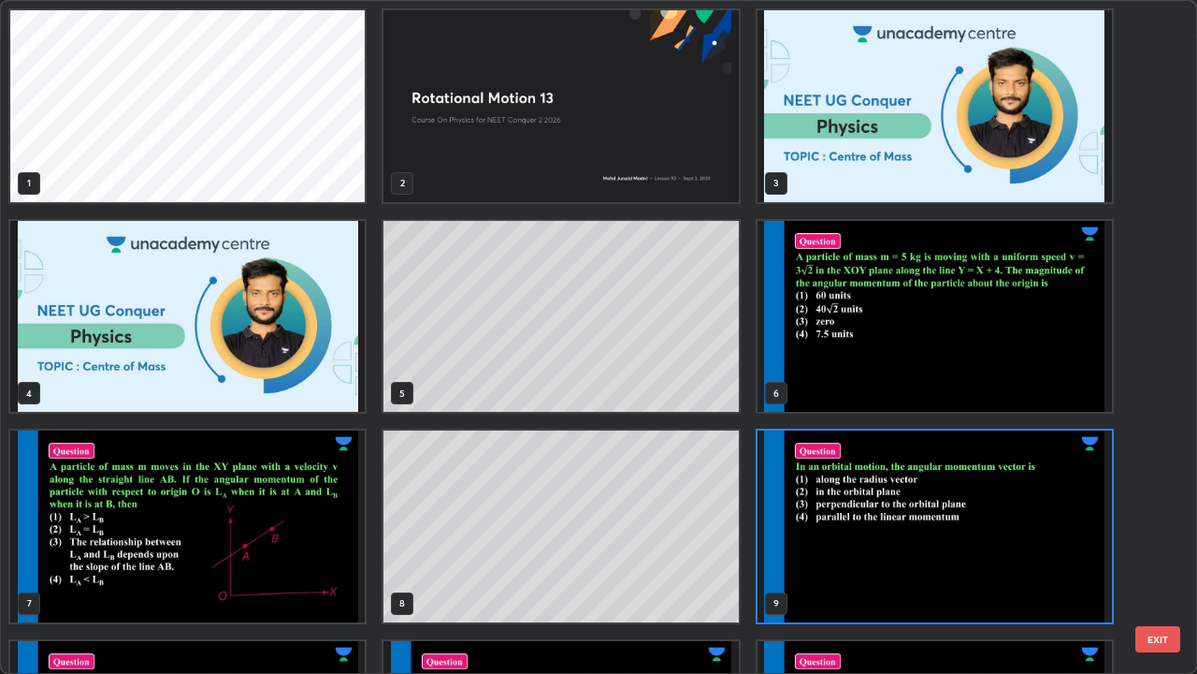
click at [940, 546] on img "grid" at bounding box center [935, 526] width 355 height 192
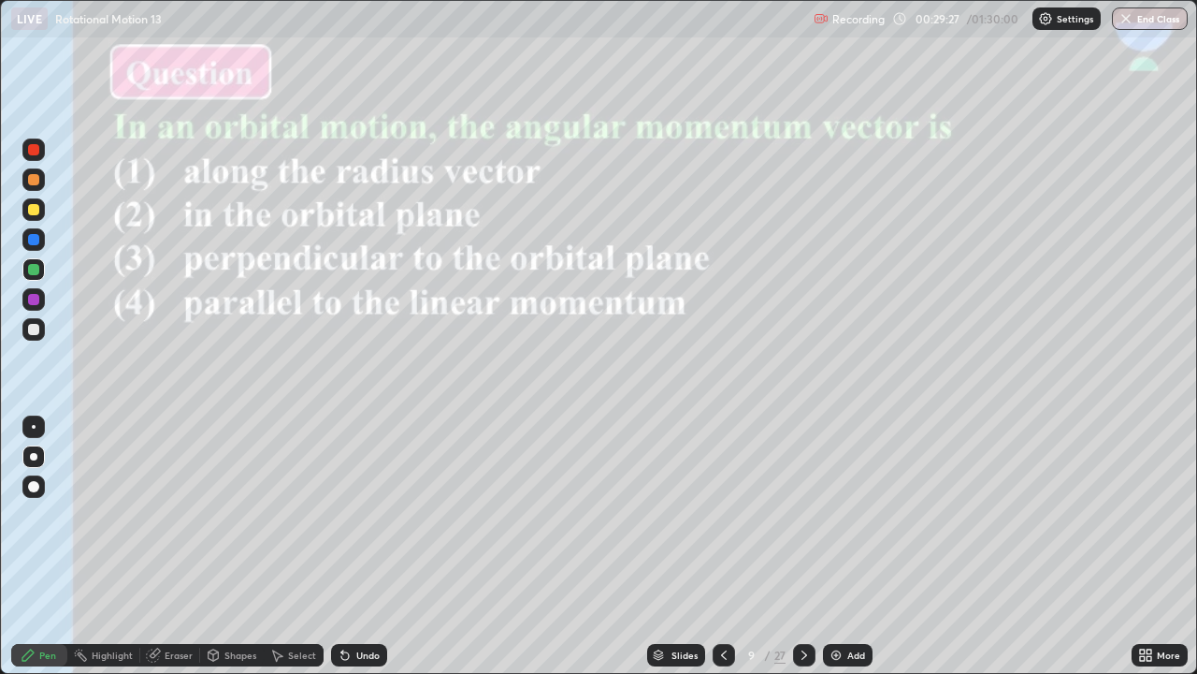
click at [837, 546] on img at bounding box center [836, 654] width 15 height 15
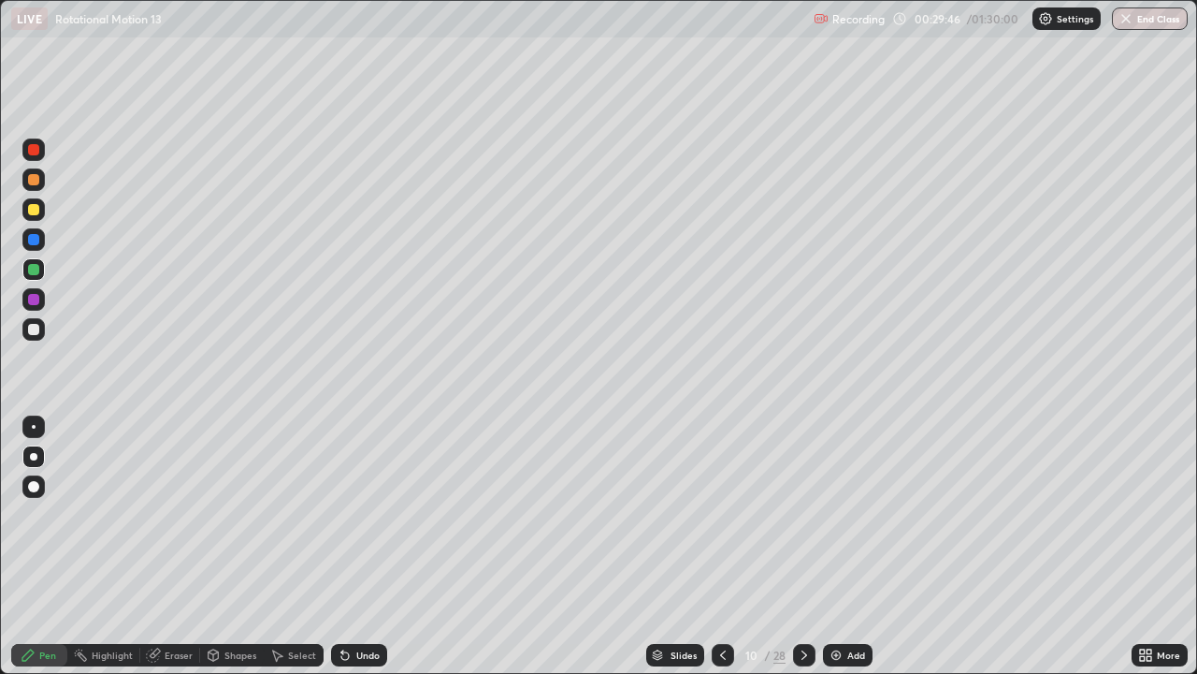
click at [727, 546] on icon at bounding box center [723, 654] width 15 height 15
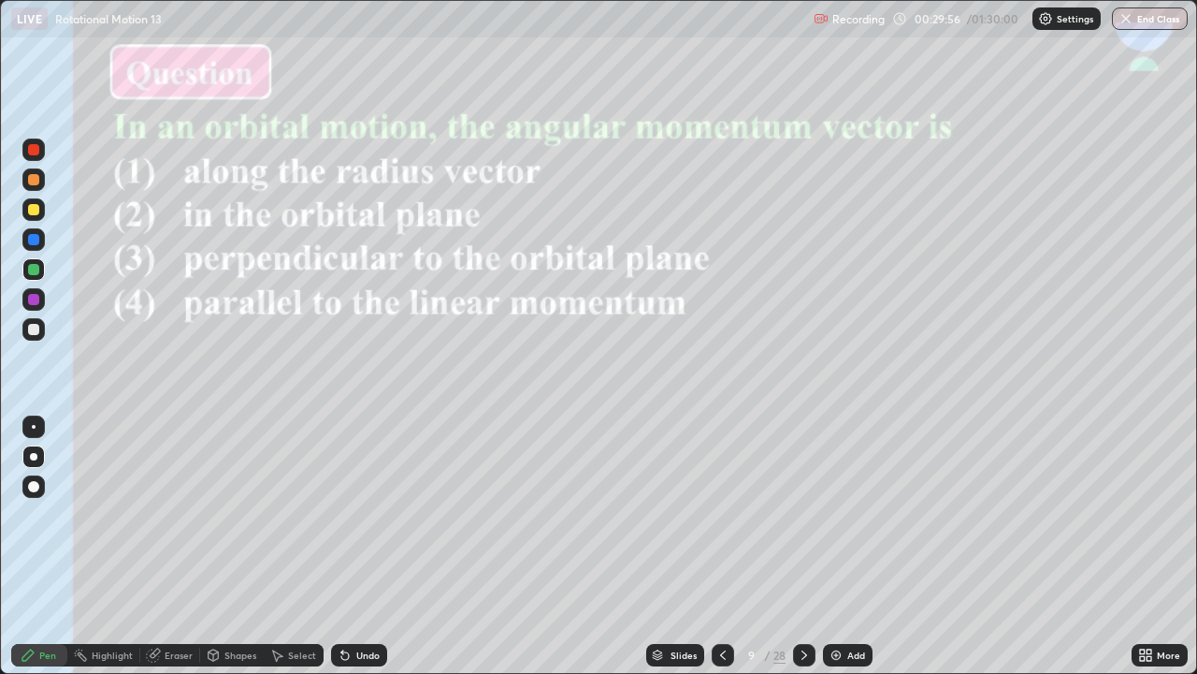
click at [803, 546] on icon at bounding box center [804, 654] width 15 height 15
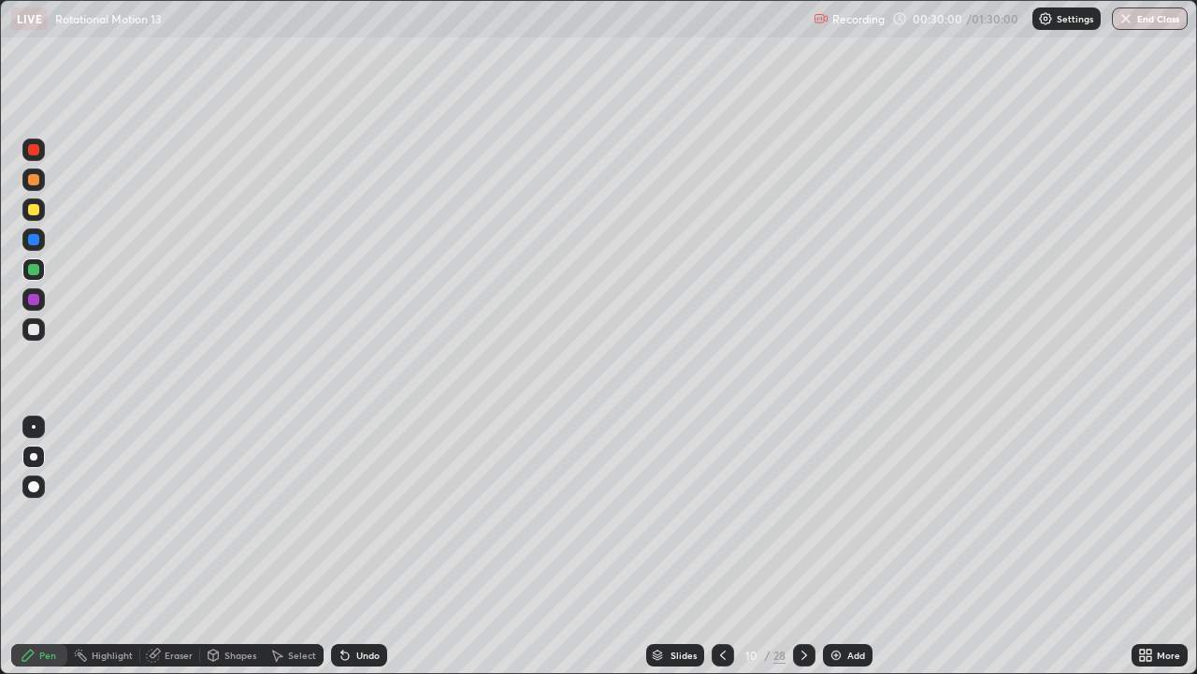
click at [34, 327] on div at bounding box center [33, 329] width 11 height 11
click at [30, 150] on div at bounding box center [33, 149] width 11 height 11
click at [36, 269] on div at bounding box center [33, 269] width 11 height 11
click at [837, 546] on img at bounding box center [836, 654] width 15 height 15
click at [36, 327] on div at bounding box center [33, 329] width 11 height 11
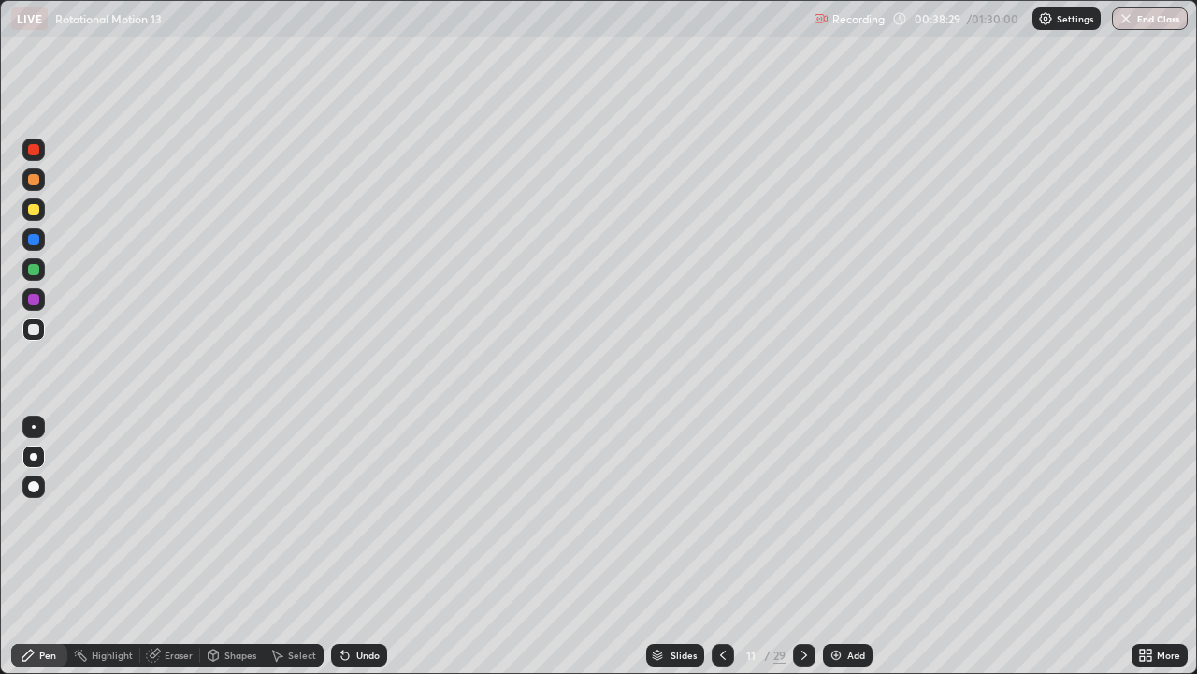
click at [174, 546] on div "Eraser" at bounding box center [179, 654] width 28 height 9
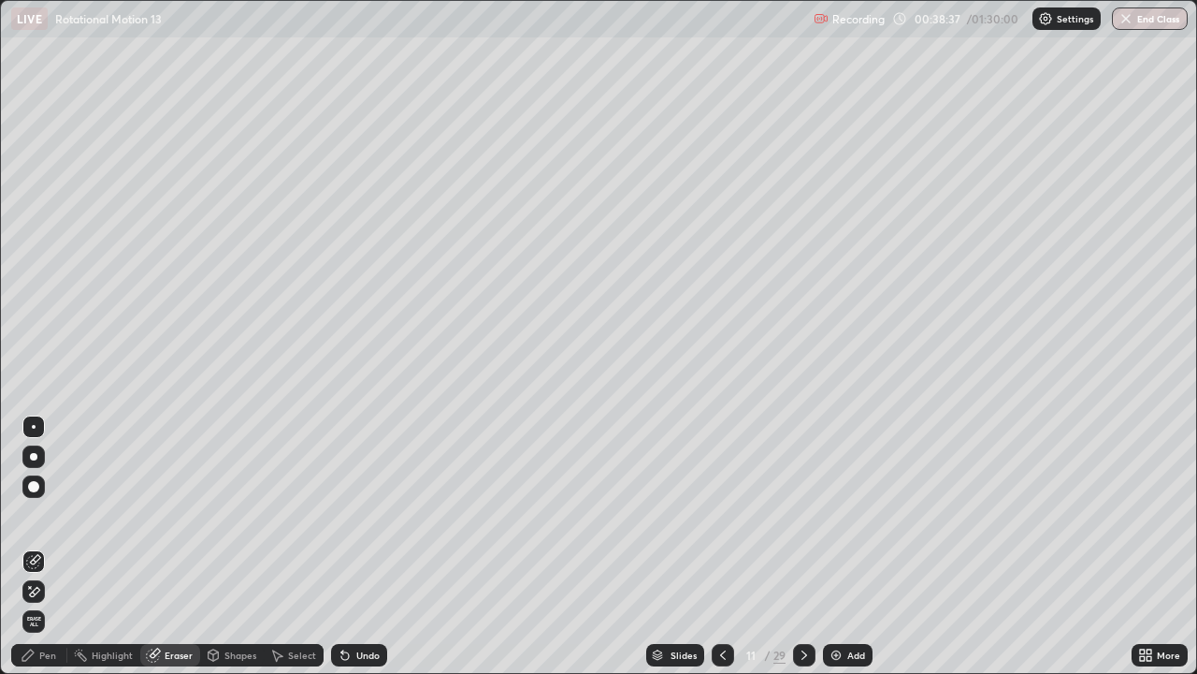
click at [41, 546] on div "Pen" at bounding box center [39, 655] width 56 height 22
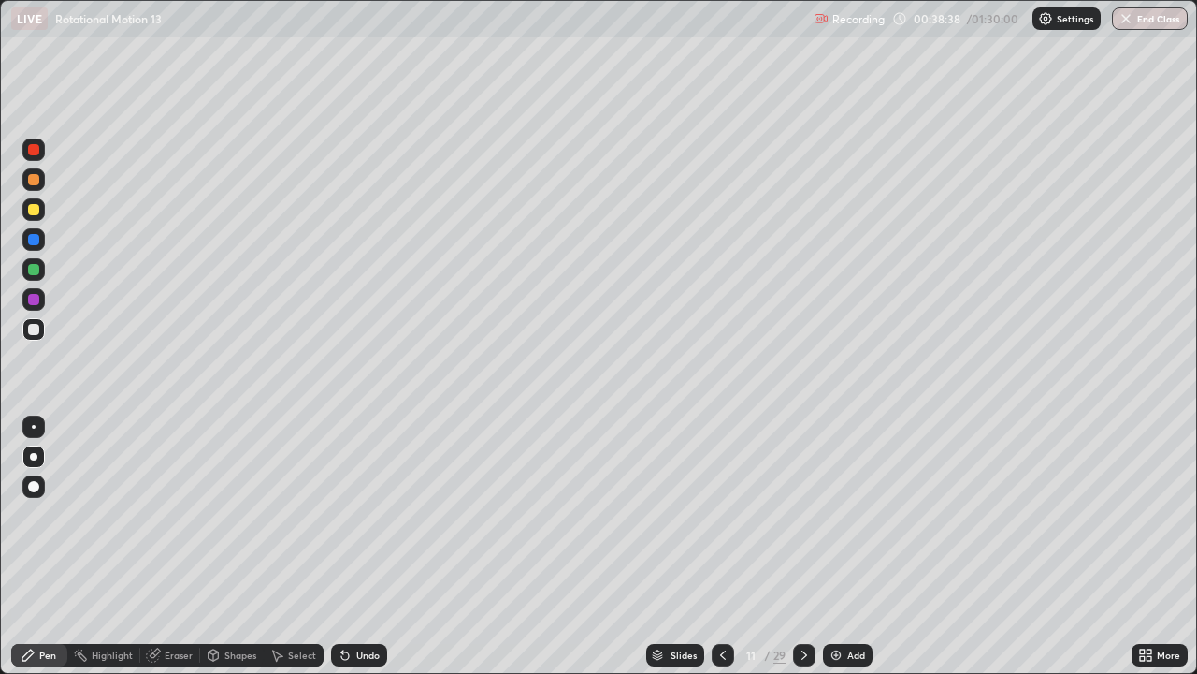
click at [31, 327] on div at bounding box center [33, 329] width 11 height 11
click at [232, 546] on div "Shapes" at bounding box center [241, 654] width 32 height 9
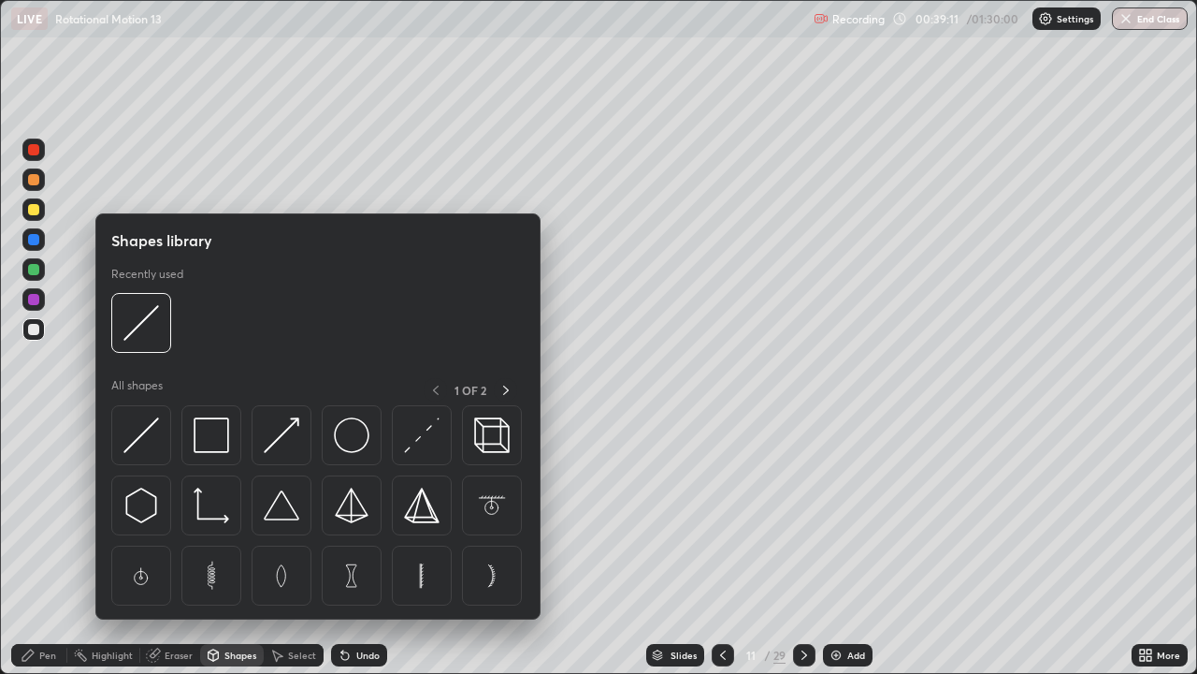
click at [172, 546] on div "Eraser" at bounding box center [179, 654] width 28 height 9
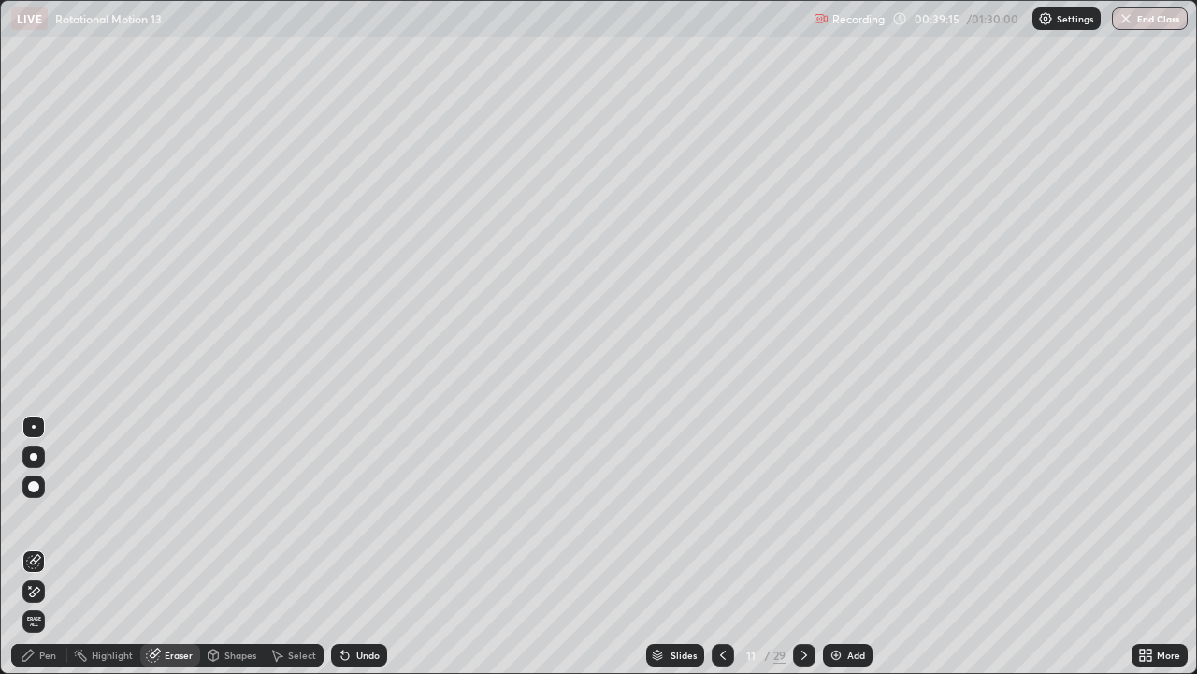
click at [40, 546] on div "Pen" at bounding box center [47, 654] width 17 height 9
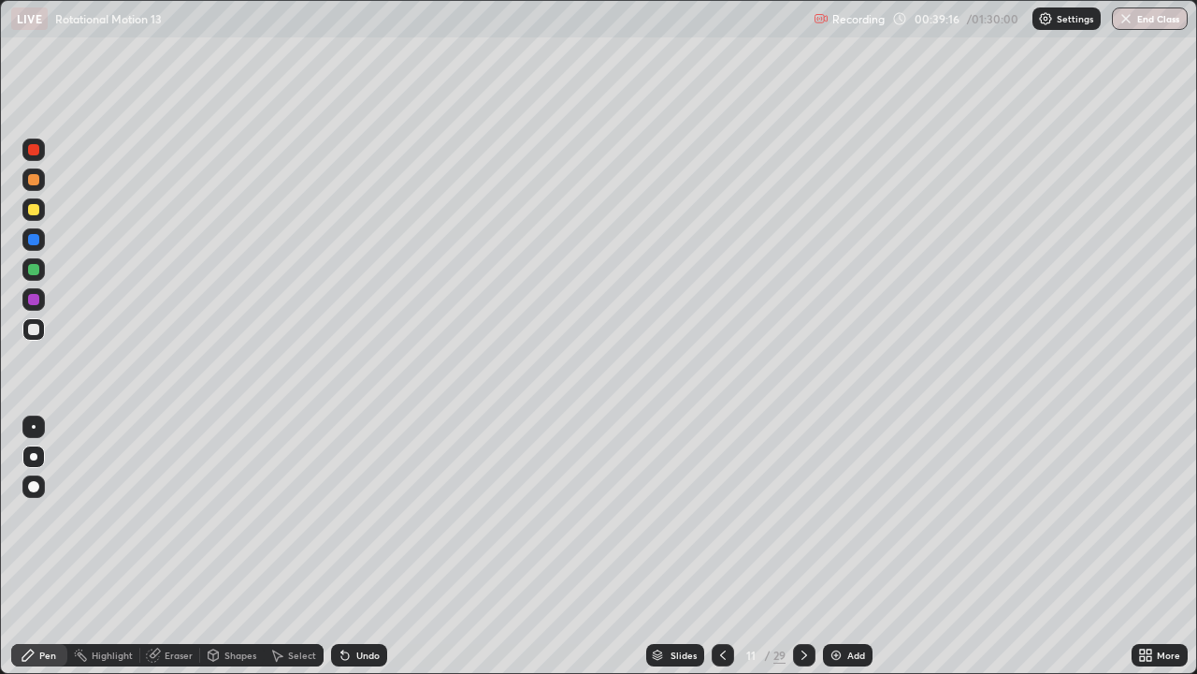
click at [31, 297] on div at bounding box center [33, 299] width 11 height 11
click at [667, 546] on div "Slides" at bounding box center [675, 655] width 58 height 22
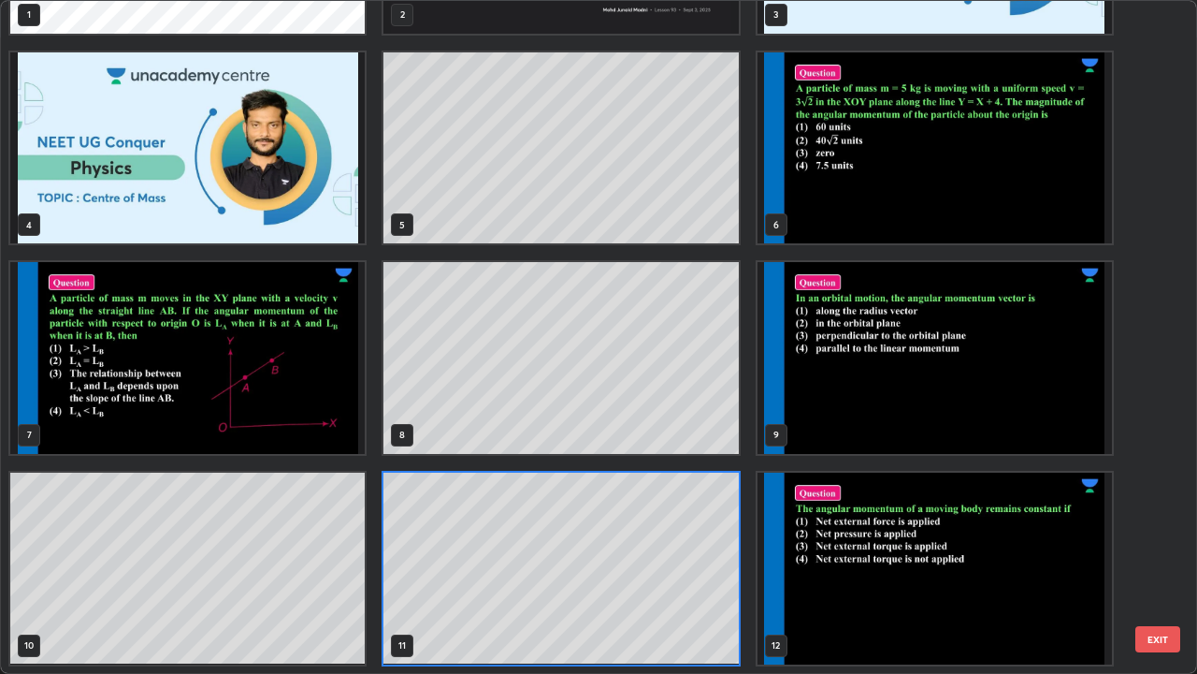
click at [891, 546] on img "grid" at bounding box center [935, 568] width 355 height 192
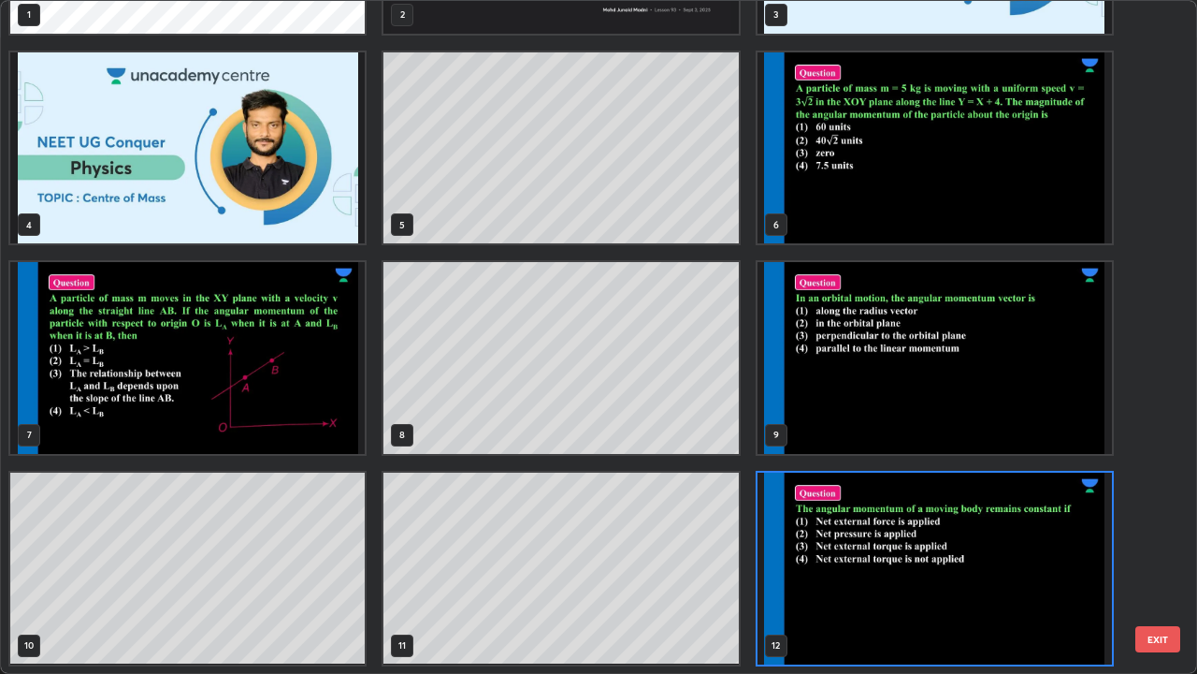
click at [901, 546] on img "grid" at bounding box center [935, 568] width 355 height 192
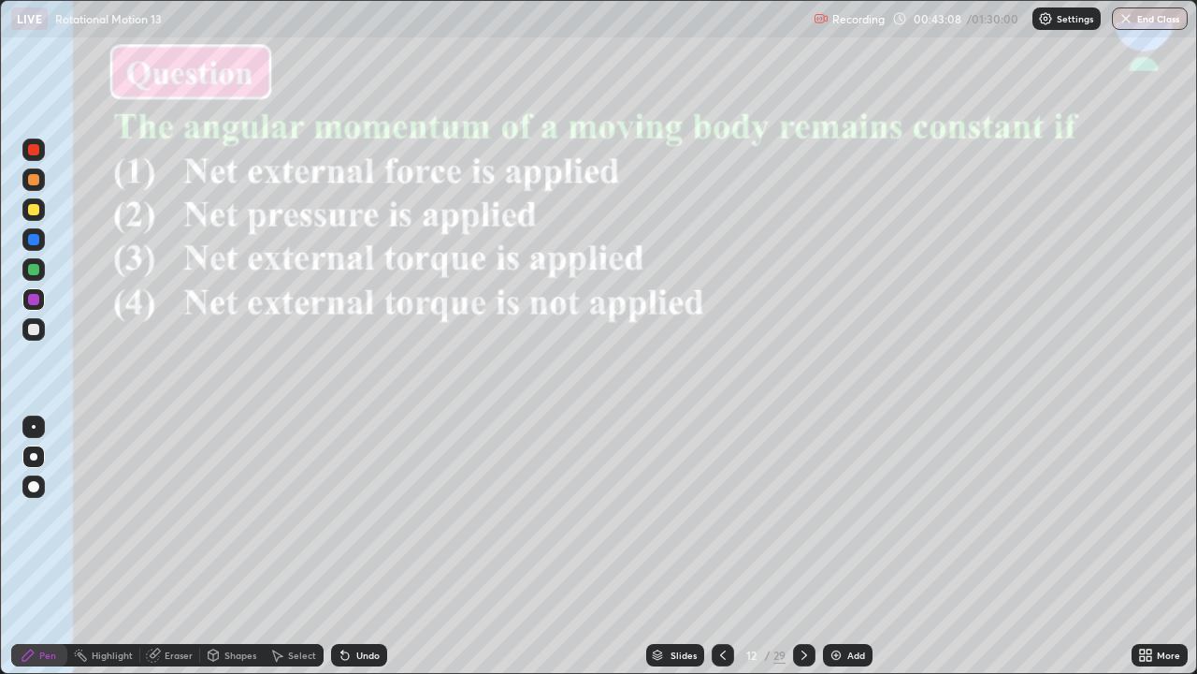
click at [671, 546] on div "Slides" at bounding box center [675, 655] width 58 height 22
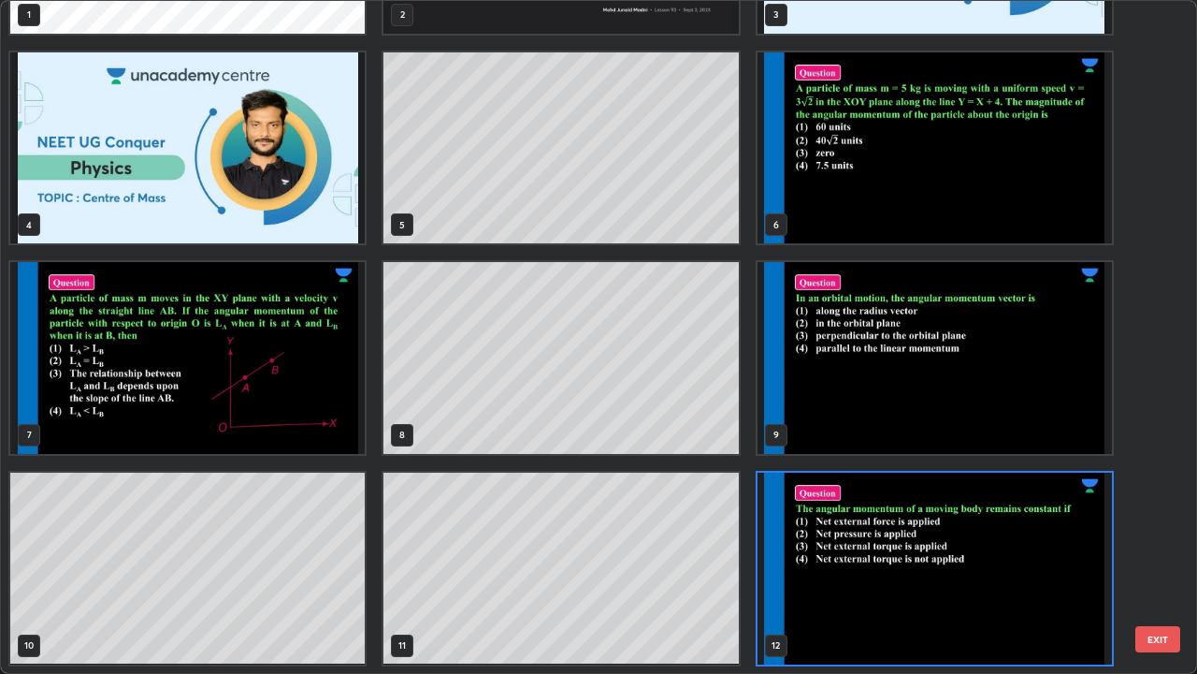
click at [847, 546] on img "grid" at bounding box center [935, 568] width 355 height 192
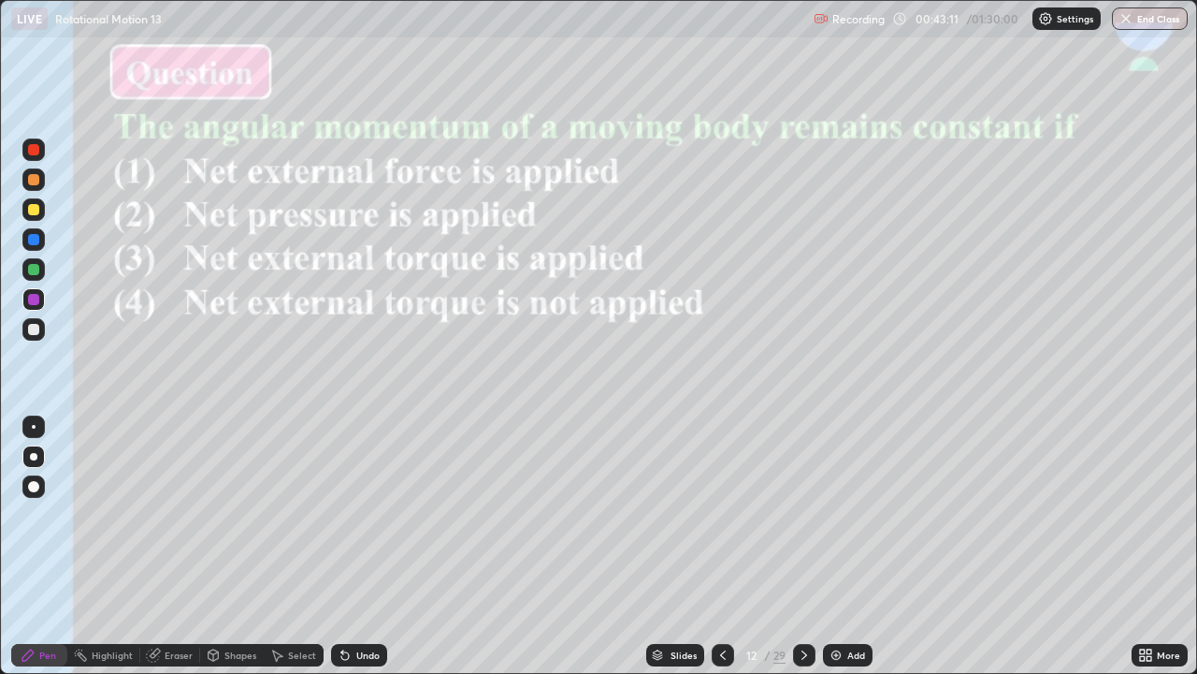
click at [852, 546] on img "grid" at bounding box center [935, 568] width 355 height 192
click at [664, 546] on div "Slides" at bounding box center [675, 655] width 58 height 22
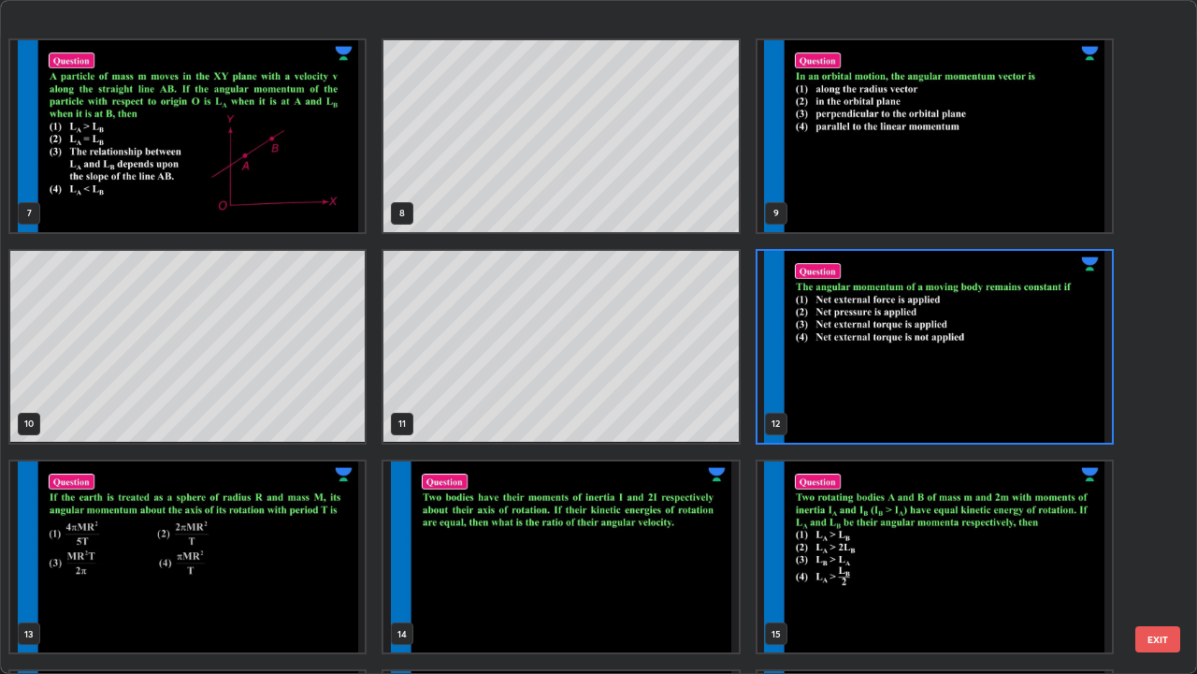
scroll to position [447, 0]
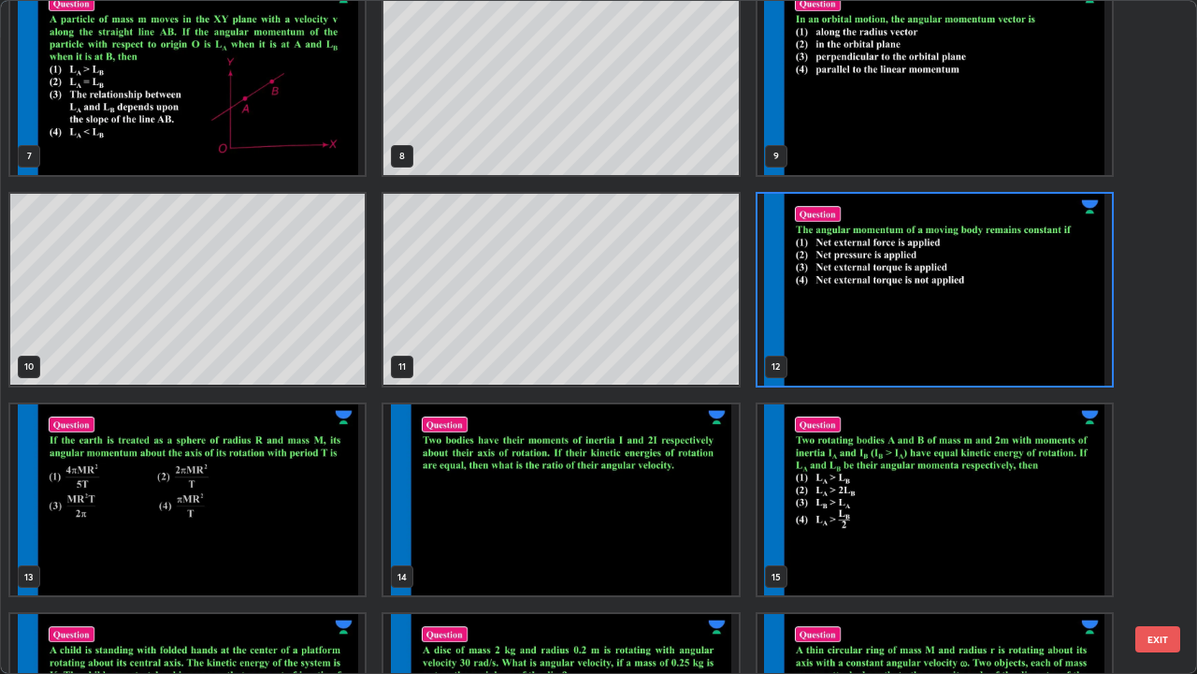
click at [321, 527] on img "grid" at bounding box center [187, 500] width 355 height 192
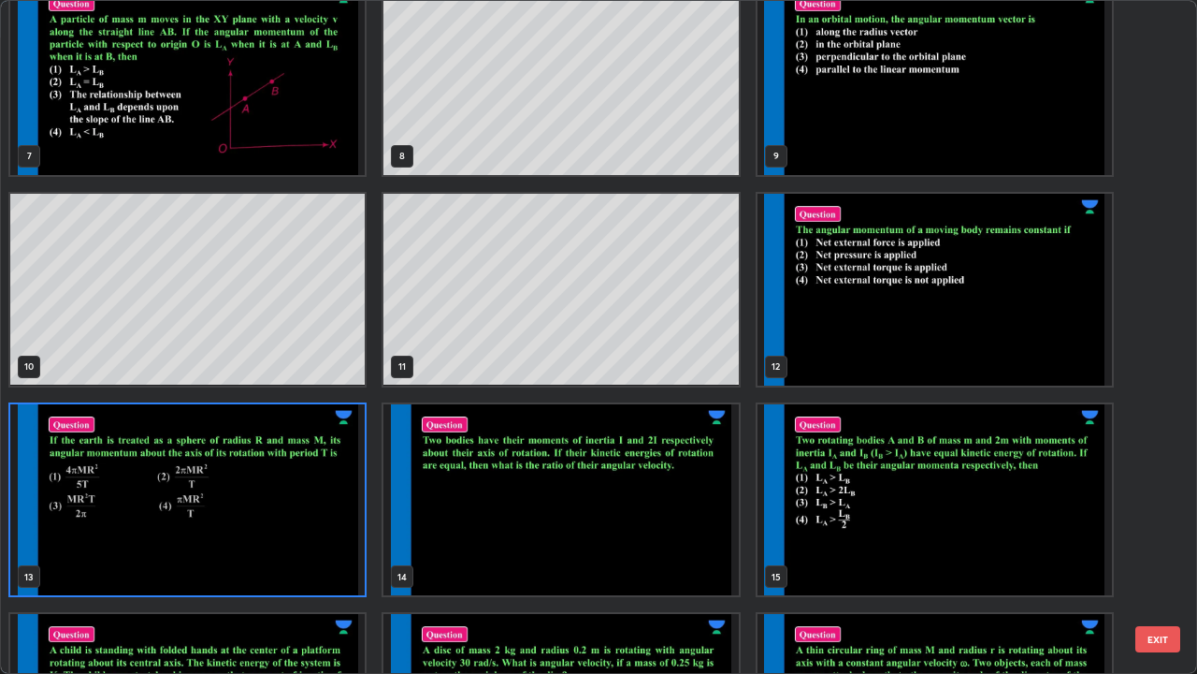
click at [324, 529] on img "grid" at bounding box center [187, 500] width 355 height 192
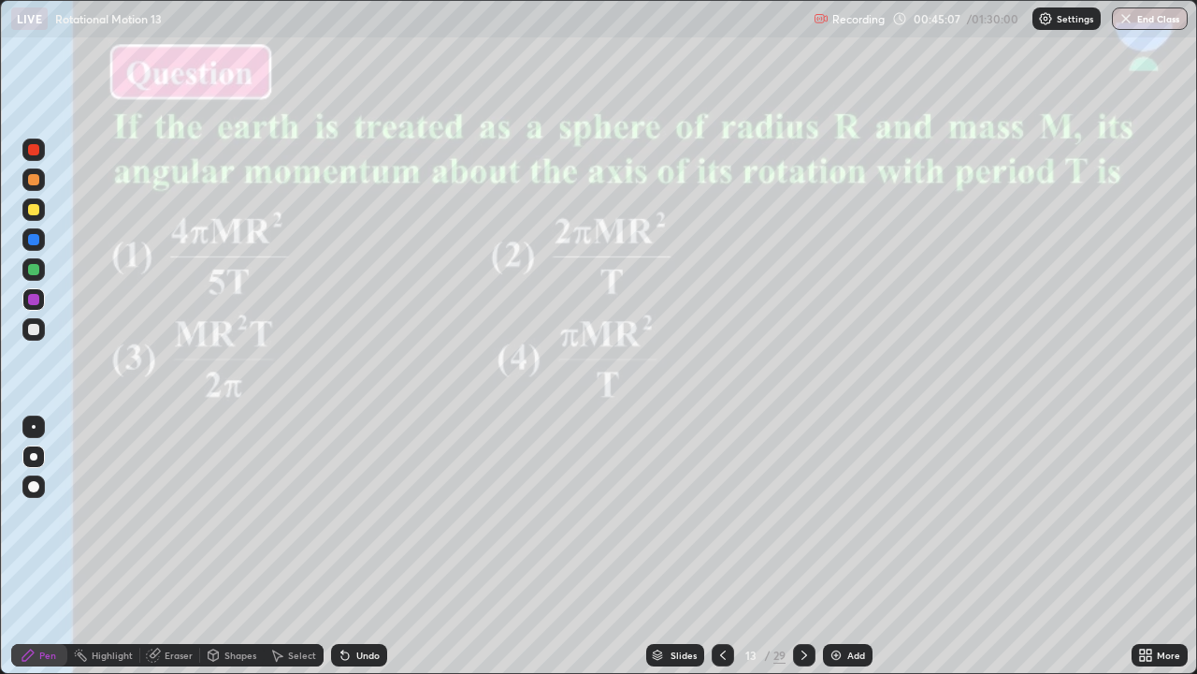
click at [175, 546] on div "Eraser" at bounding box center [170, 655] width 60 height 22
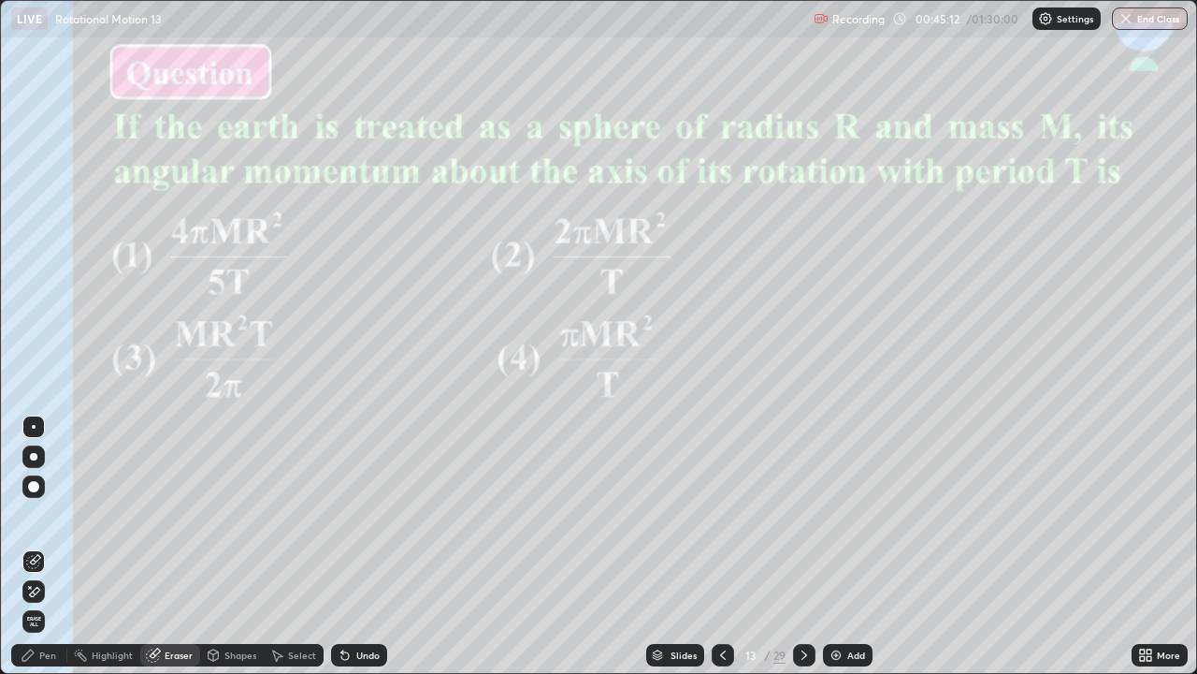
click at [58, 546] on div "Pen" at bounding box center [39, 655] width 56 height 22
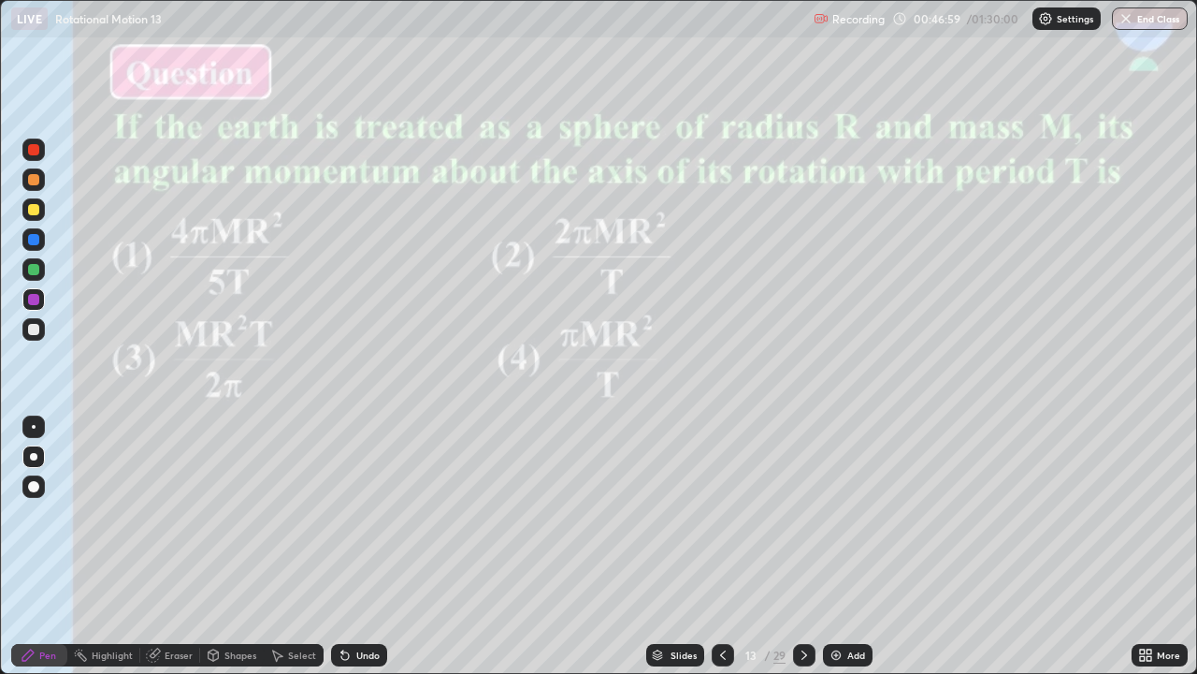
click at [674, 546] on div "Slides" at bounding box center [684, 654] width 26 height 9
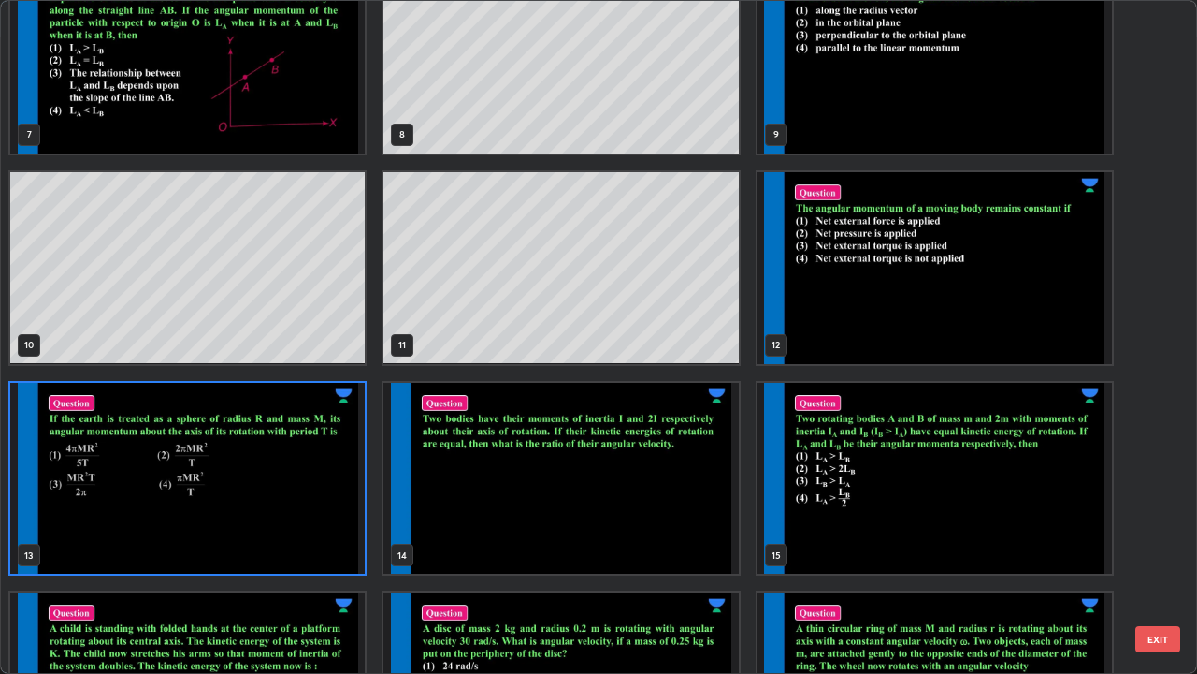
scroll to position [490, 0]
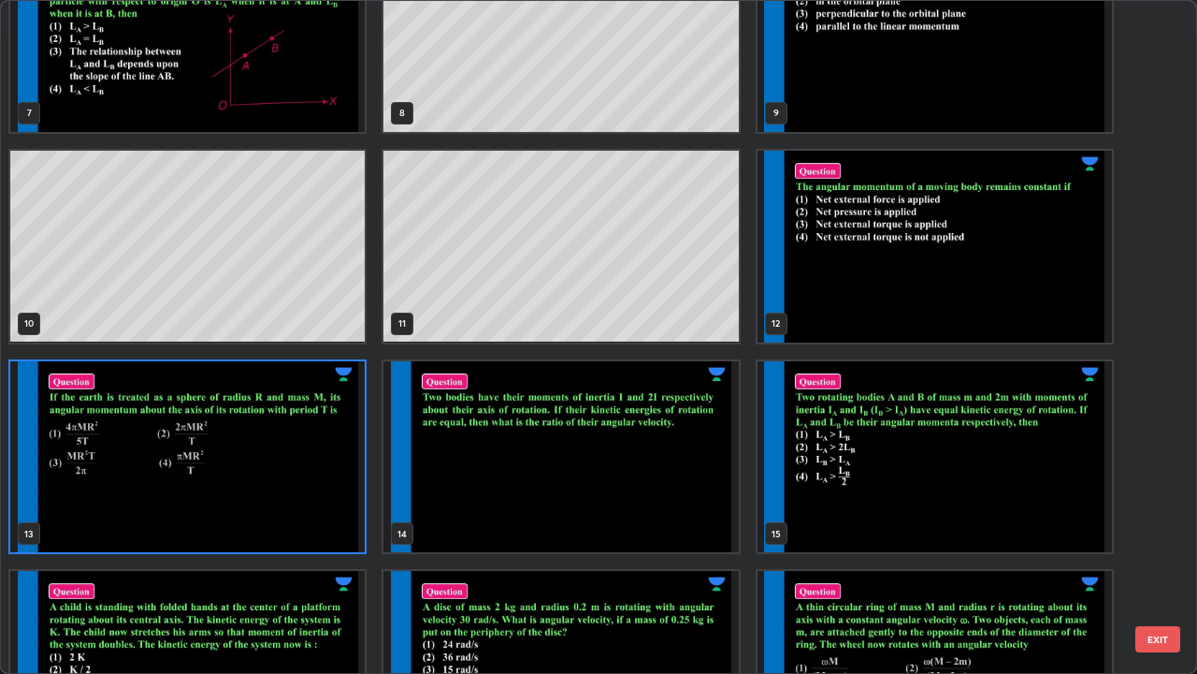
click at [663, 484] on img "grid" at bounding box center [561, 457] width 355 height 192
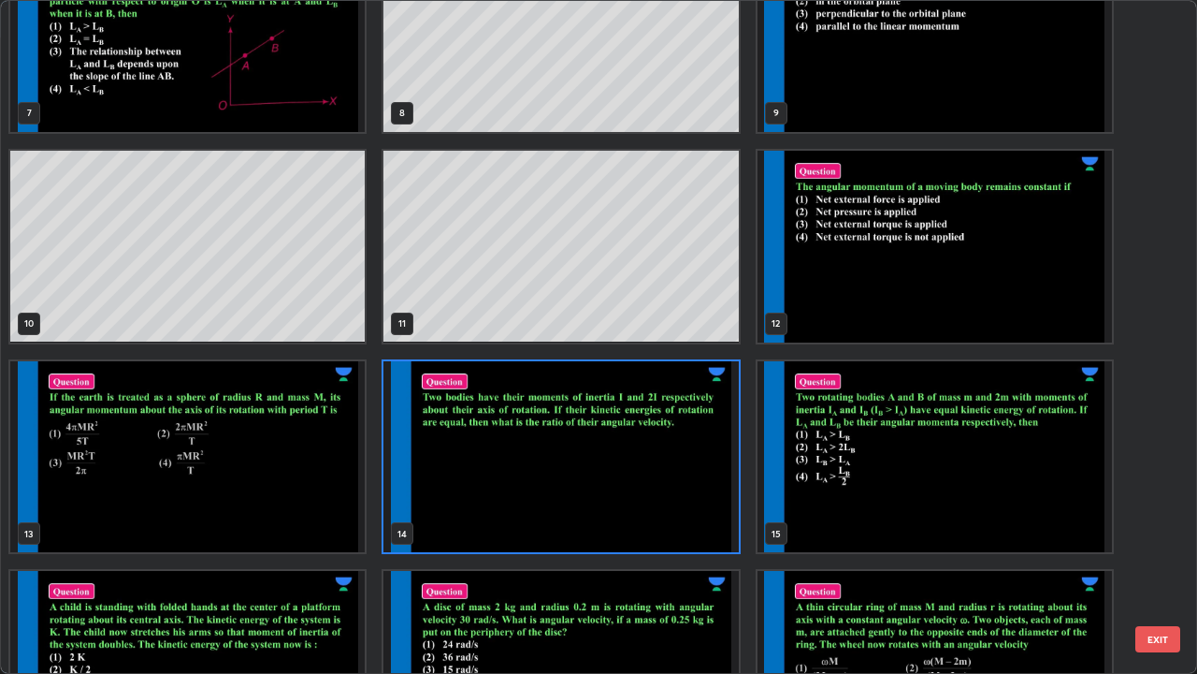
click at [667, 488] on img "grid" at bounding box center [561, 457] width 355 height 192
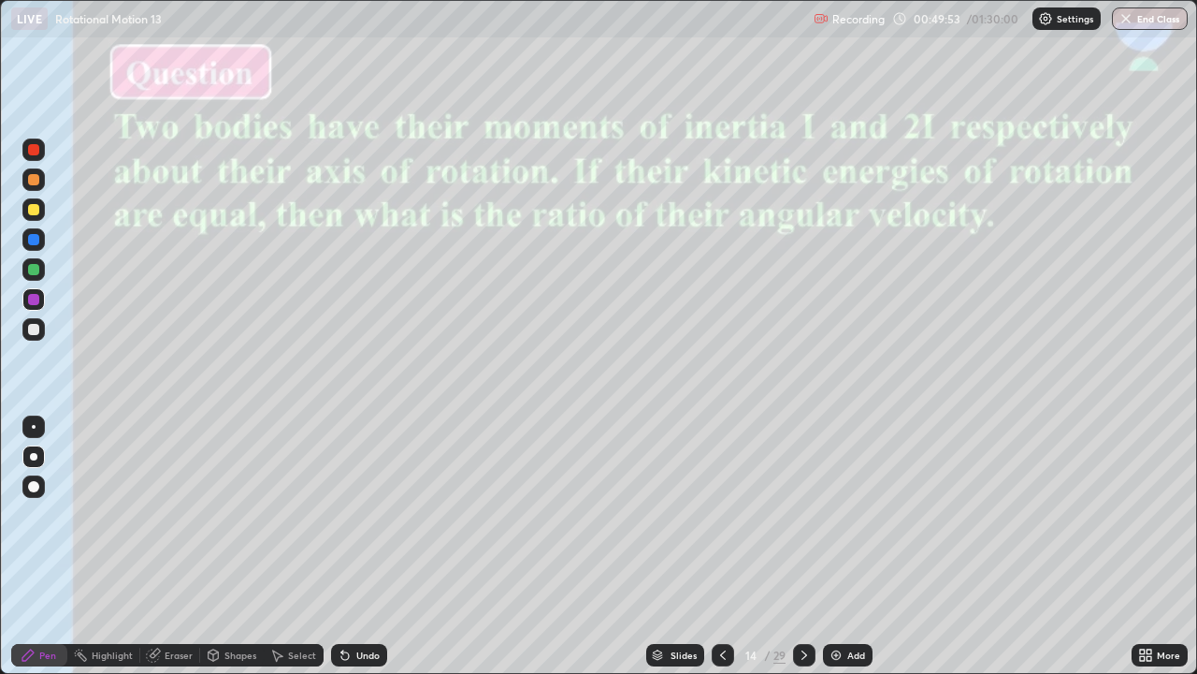
click at [37, 333] on div at bounding box center [33, 329] width 11 height 11
click at [663, 546] on div "Slides" at bounding box center [675, 655] width 58 height 22
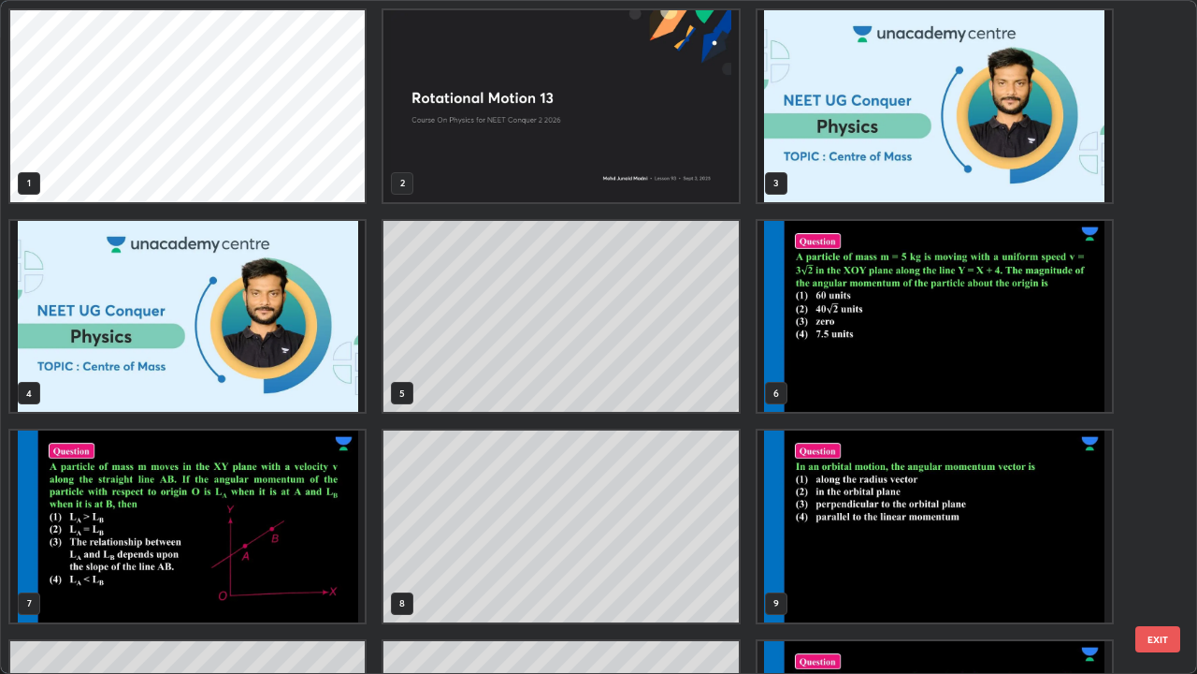
scroll to position [666, 1186]
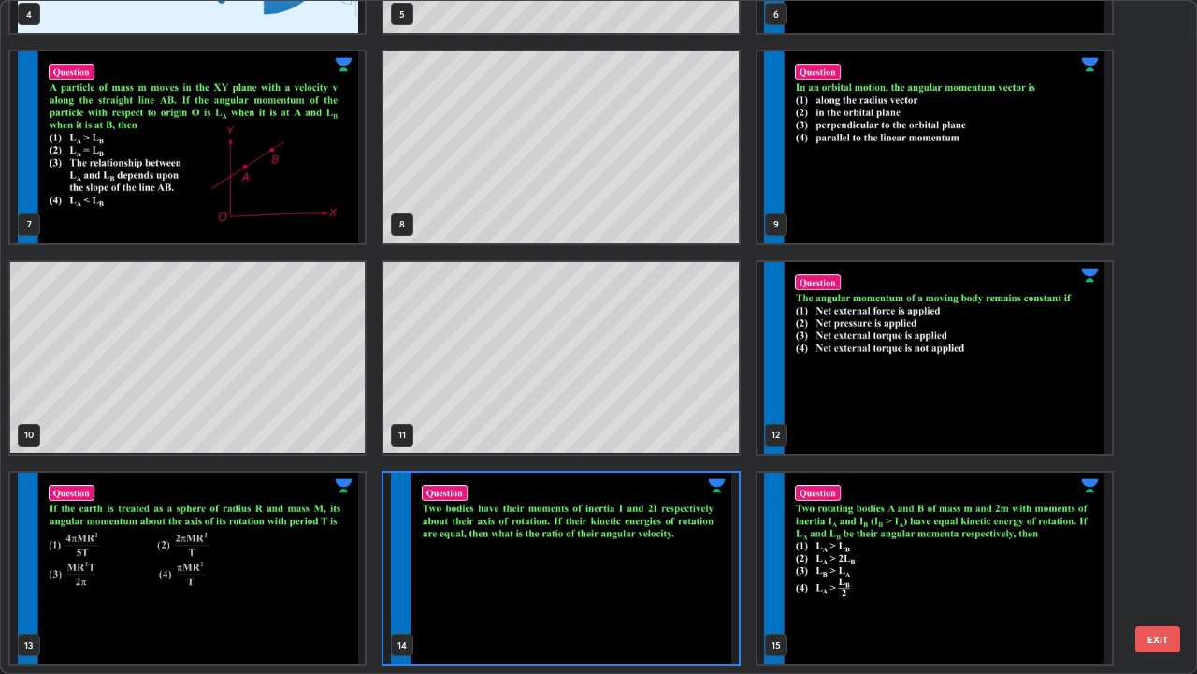
click at [962, 546] on img "grid" at bounding box center [935, 568] width 355 height 192
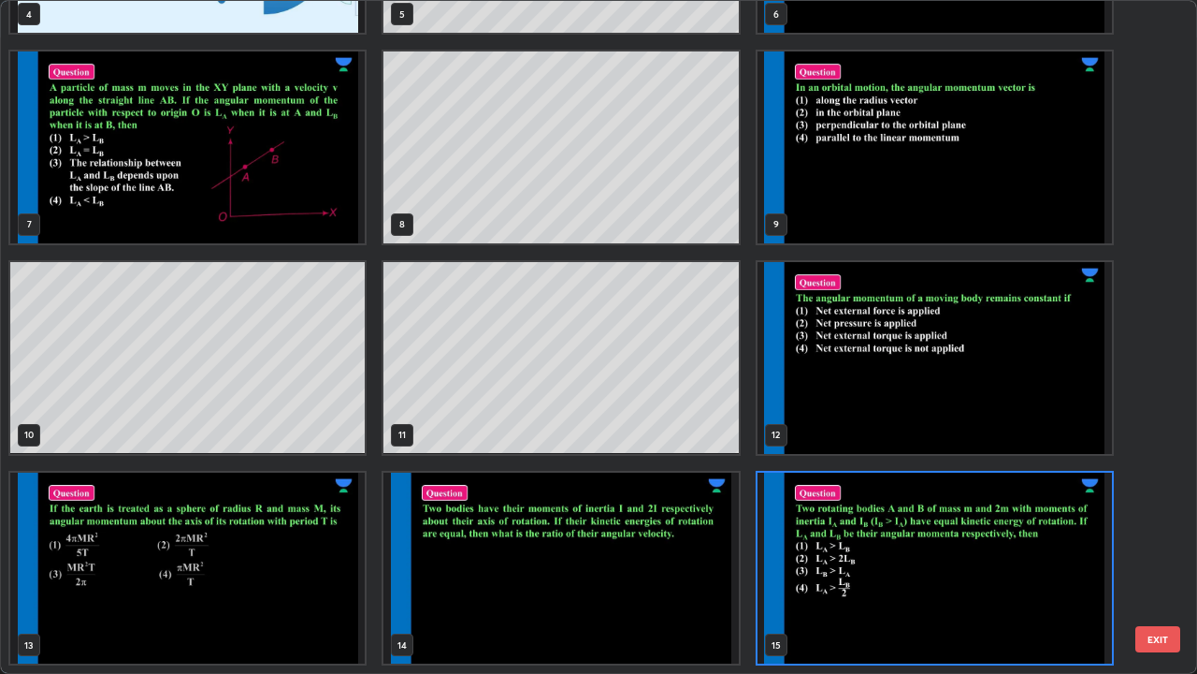
click at [970, 546] on img "grid" at bounding box center [935, 568] width 355 height 192
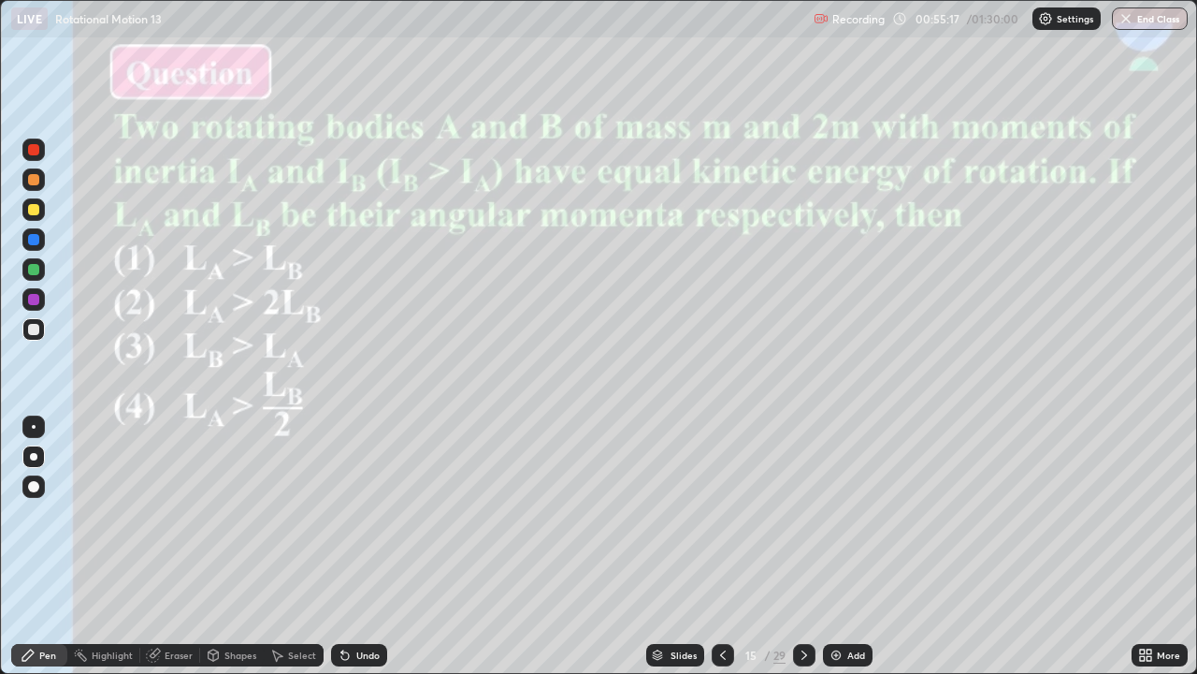
click at [720, 546] on icon at bounding box center [723, 654] width 6 height 9
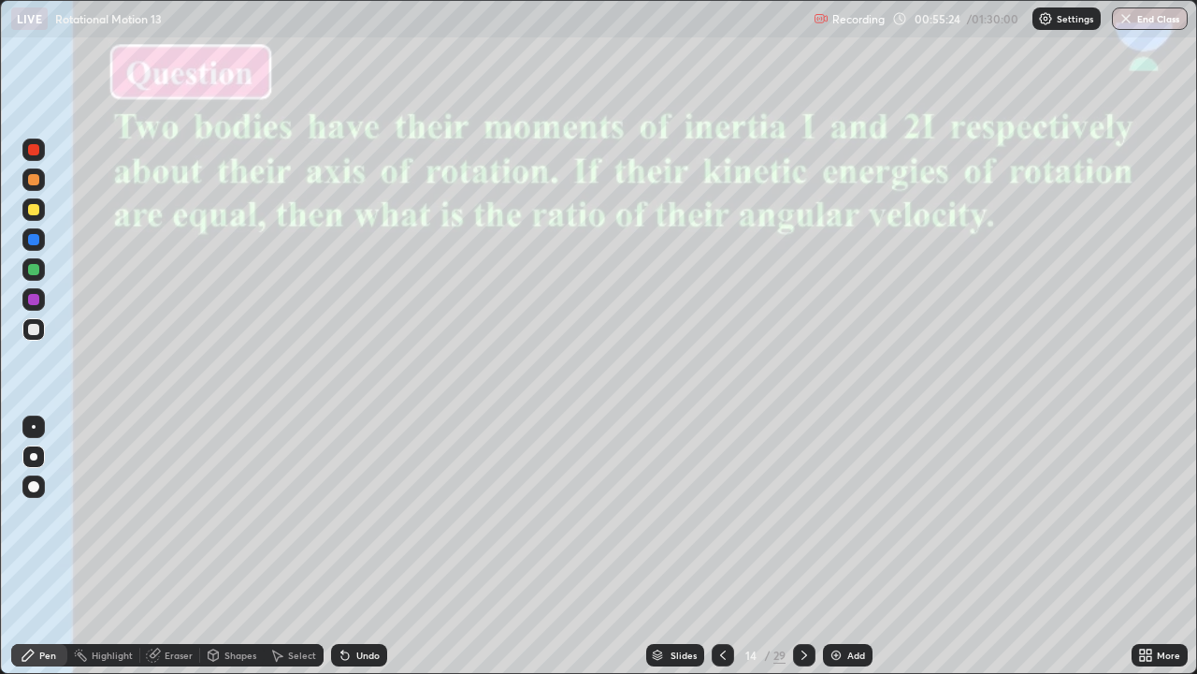
click at [802, 546] on icon at bounding box center [804, 654] width 15 height 15
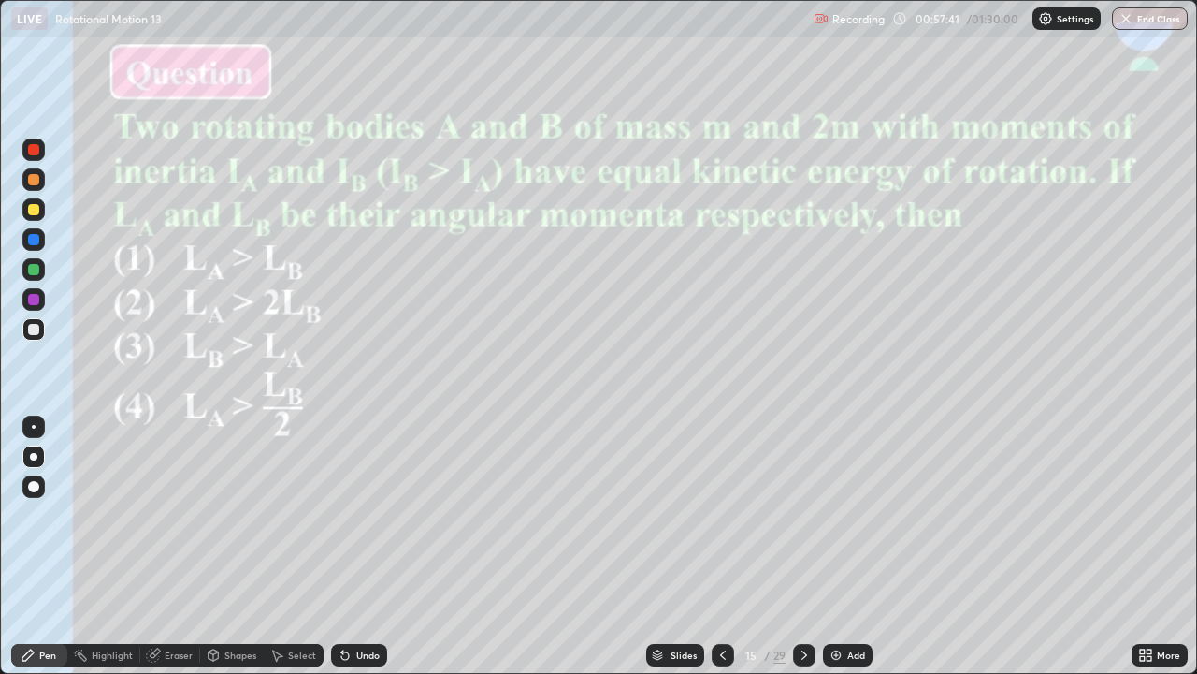
click at [664, 546] on div "Slides" at bounding box center [675, 655] width 58 height 22
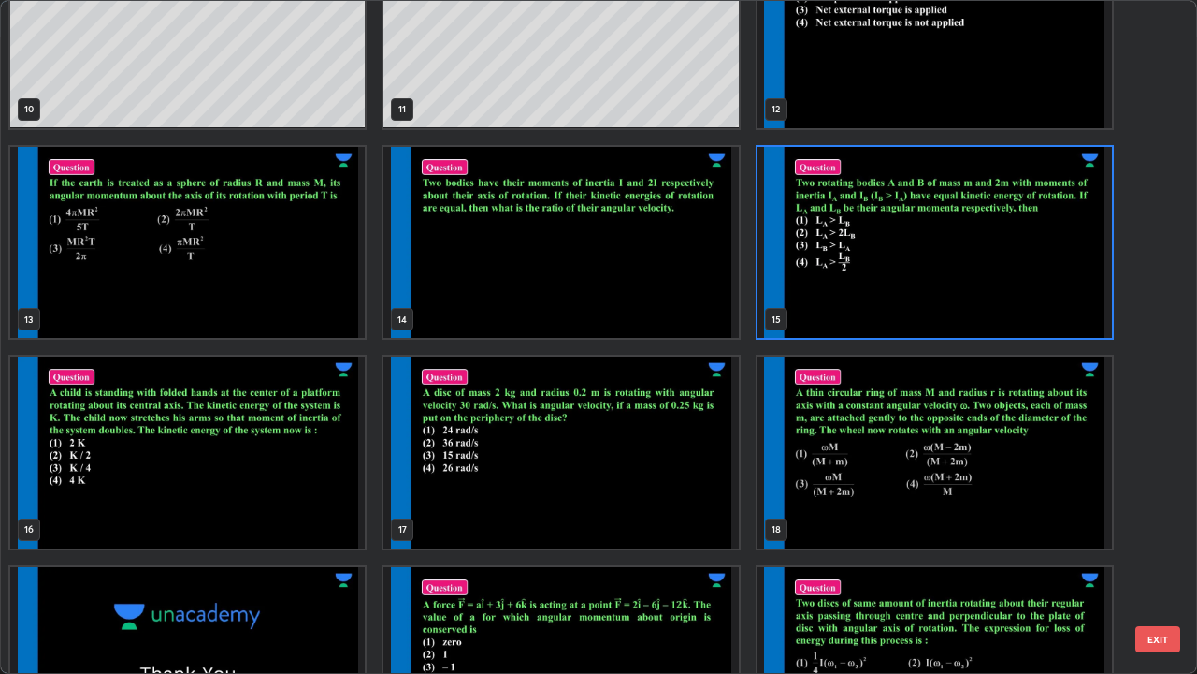
scroll to position [710, 0]
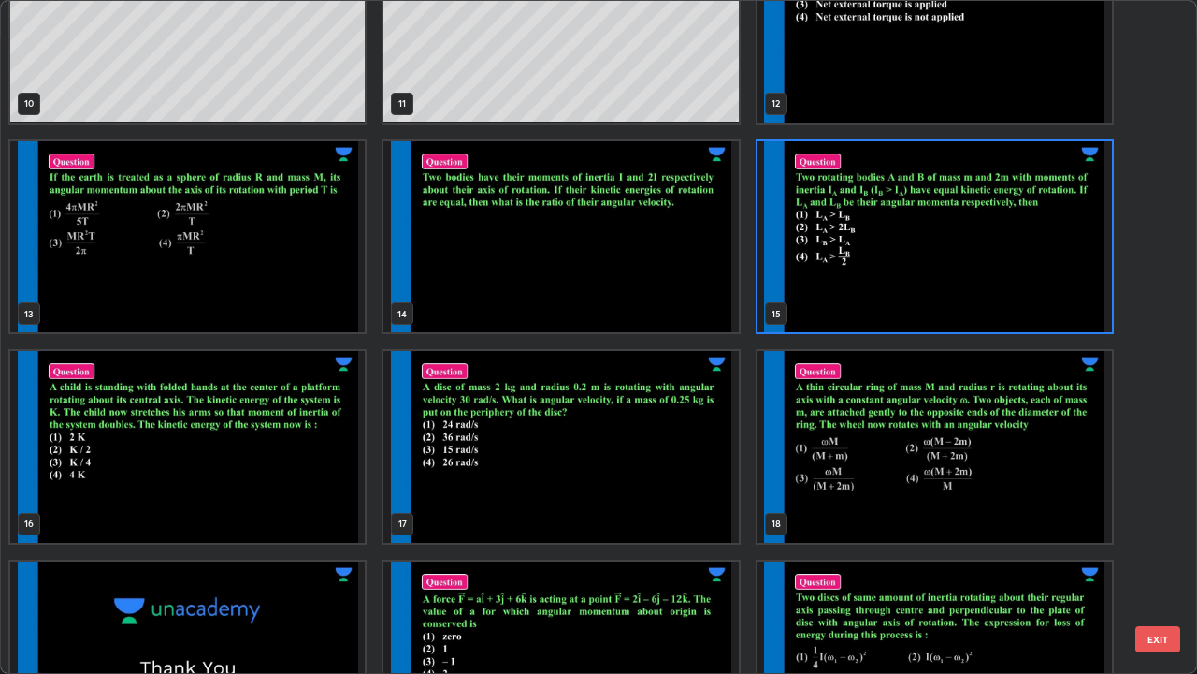
click at [295, 482] on img "grid" at bounding box center [187, 447] width 355 height 192
click at [295, 481] on img "grid" at bounding box center [187, 447] width 355 height 192
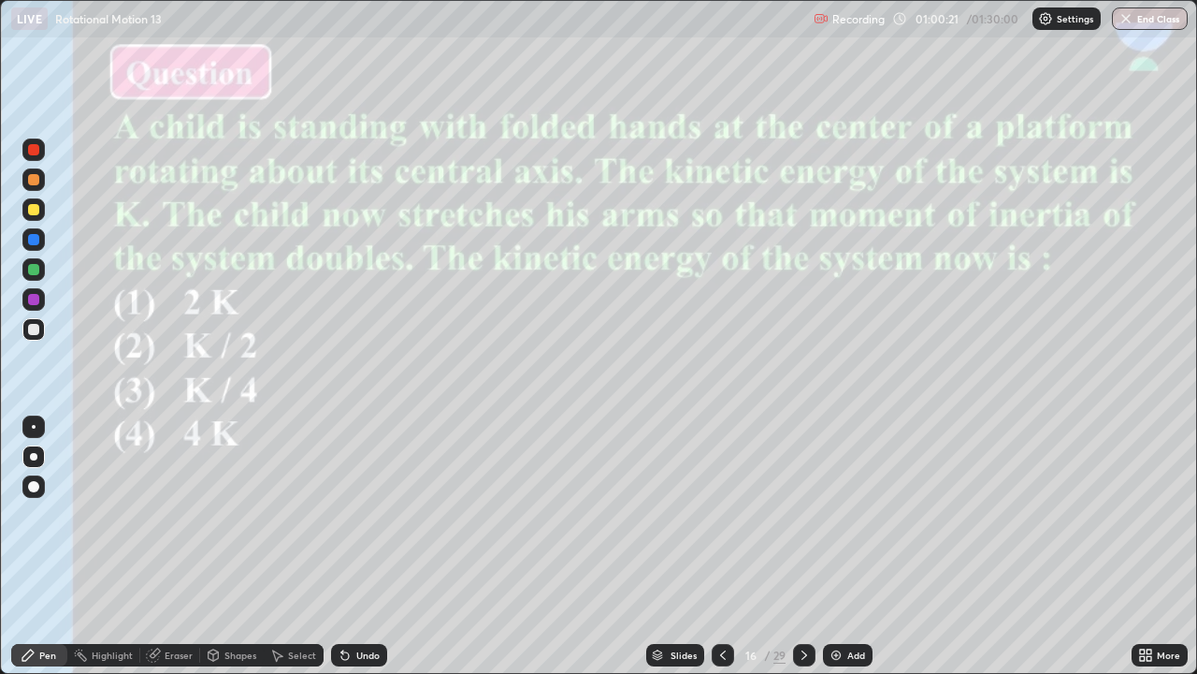
click at [33, 297] on div at bounding box center [33, 299] width 11 height 11
click at [678, 546] on div "Slides" at bounding box center [684, 654] width 26 height 9
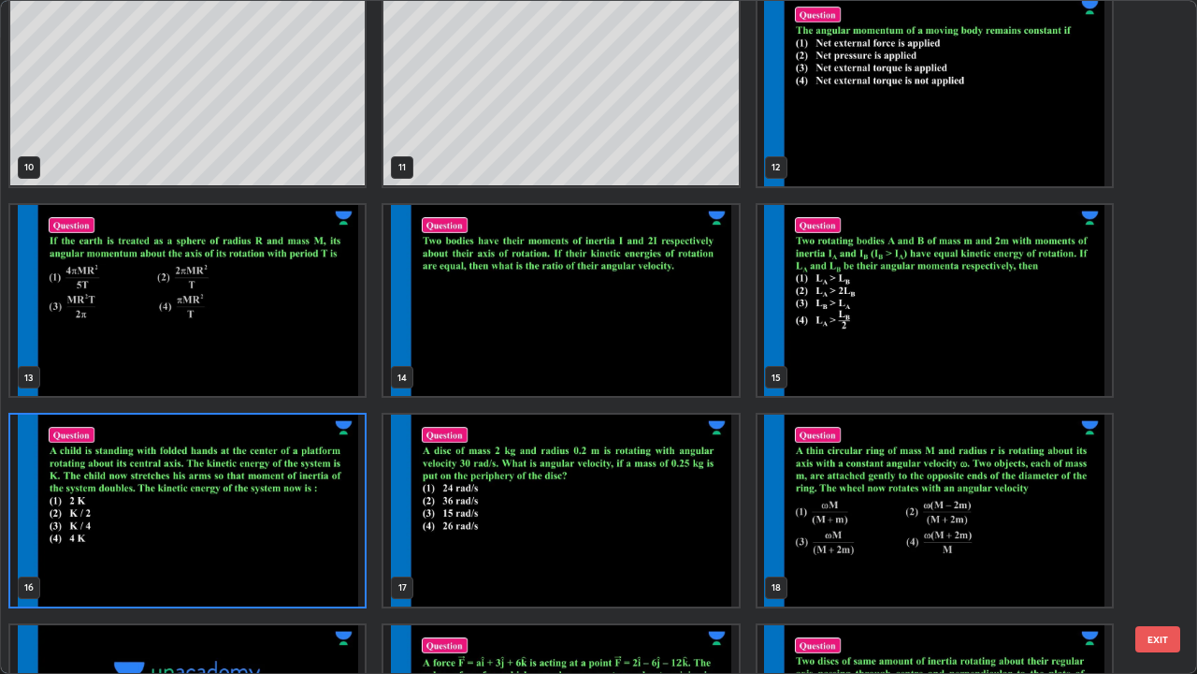
scroll to position [688, 0]
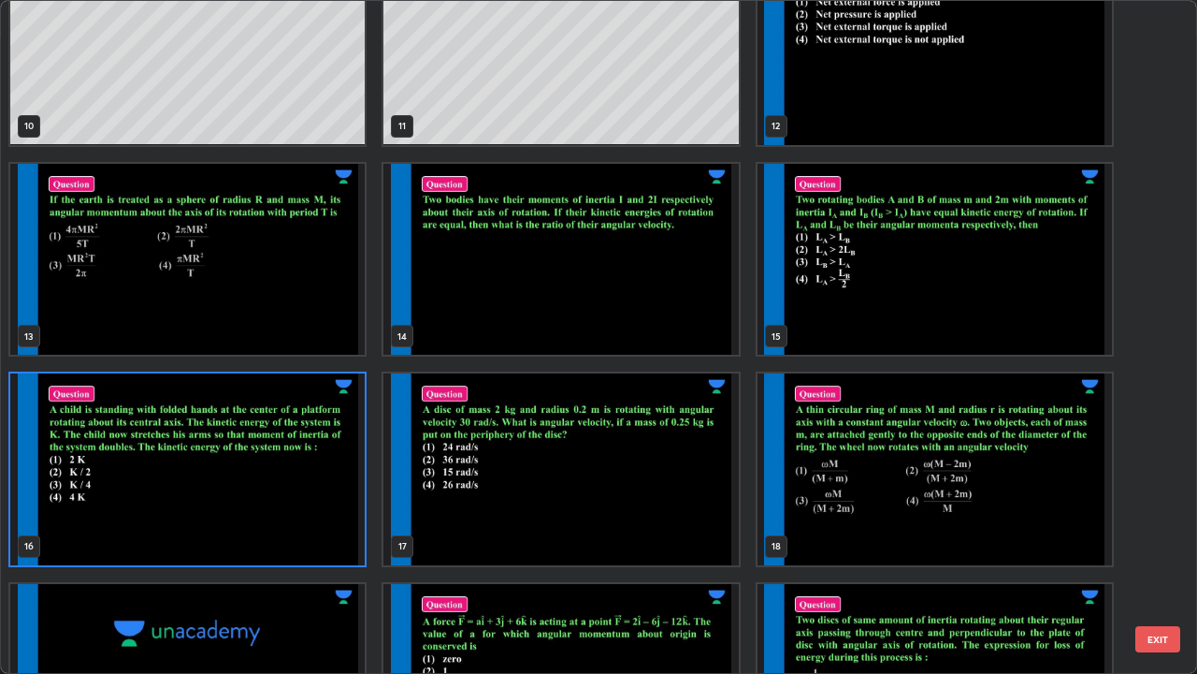
click at [674, 524] on img "grid" at bounding box center [561, 469] width 355 height 192
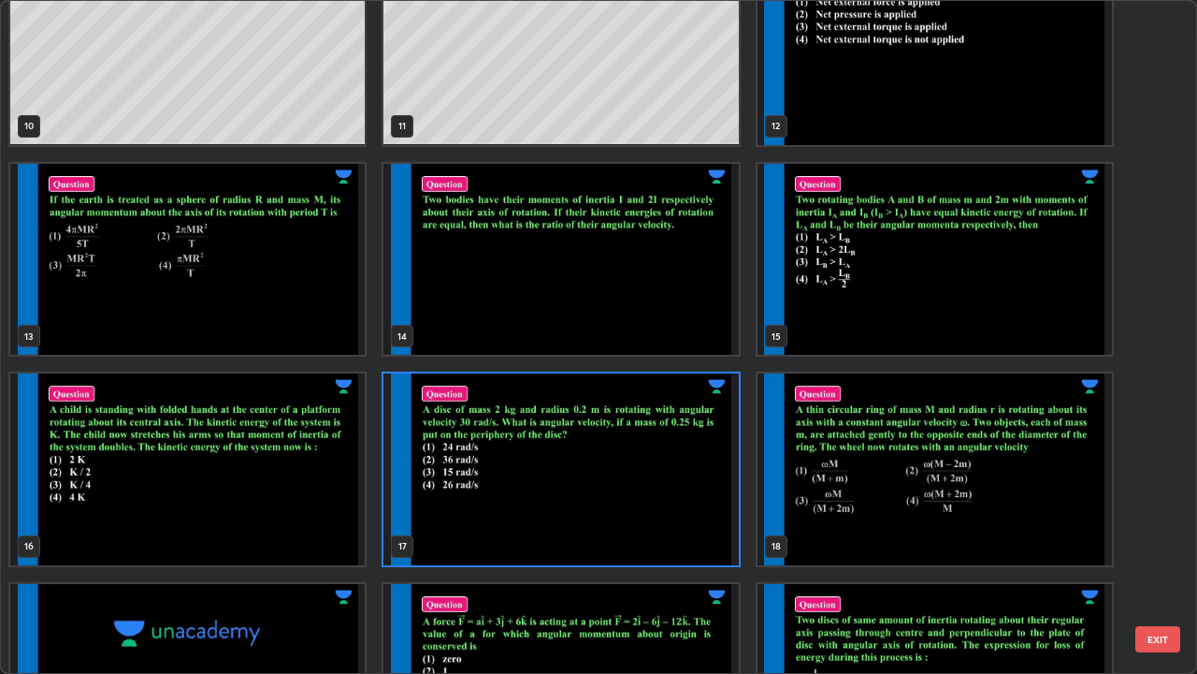
click at [681, 531] on img "grid" at bounding box center [561, 469] width 355 height 192
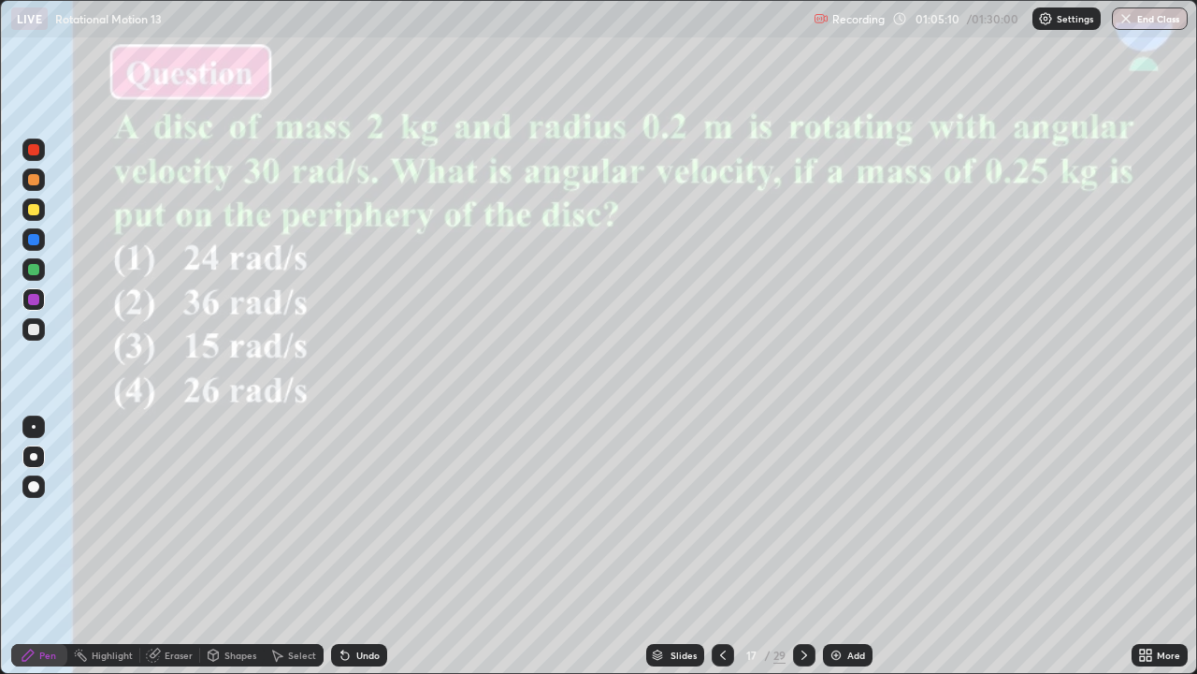
click at [175, 546] on div "Eraser" at bounding box center [179, 654] width 28 height 9
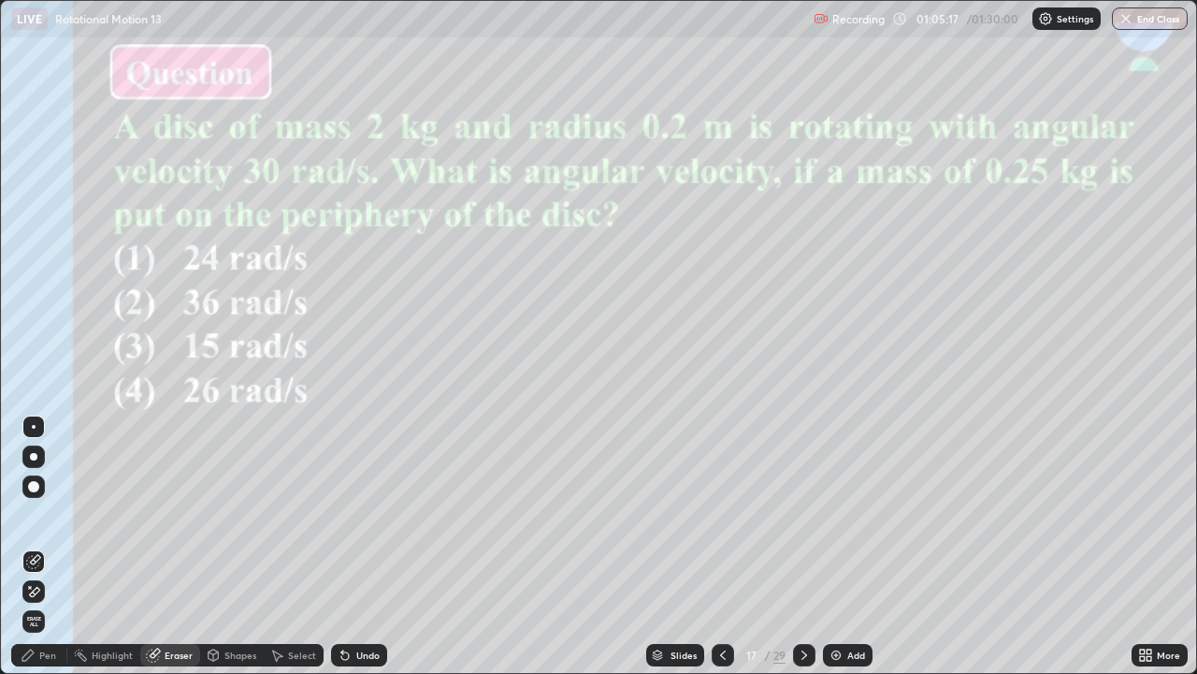
click at [46, 546] on div "Pen" at bounding box center [47, 654] width 17 height 9
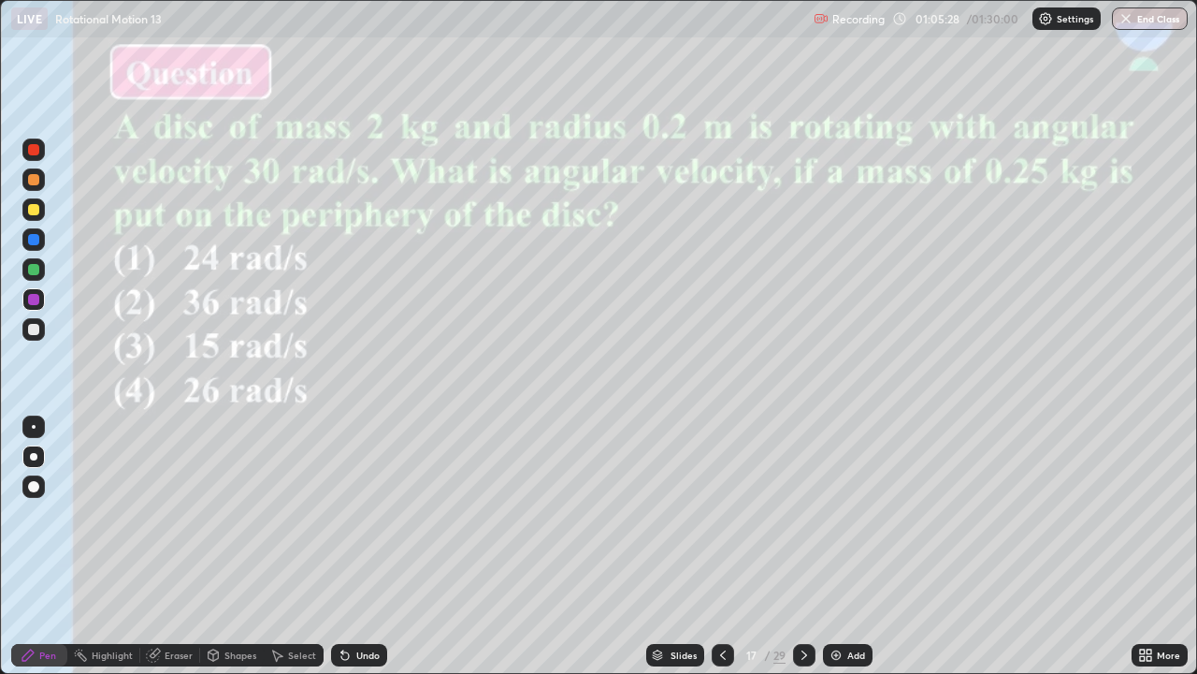
click at [36, 328] on div at bounding box center [33, 329] width 11 height 11
click at [174, 546] on div "Eraser" at bounding box center [179, 654] width 28 height 9
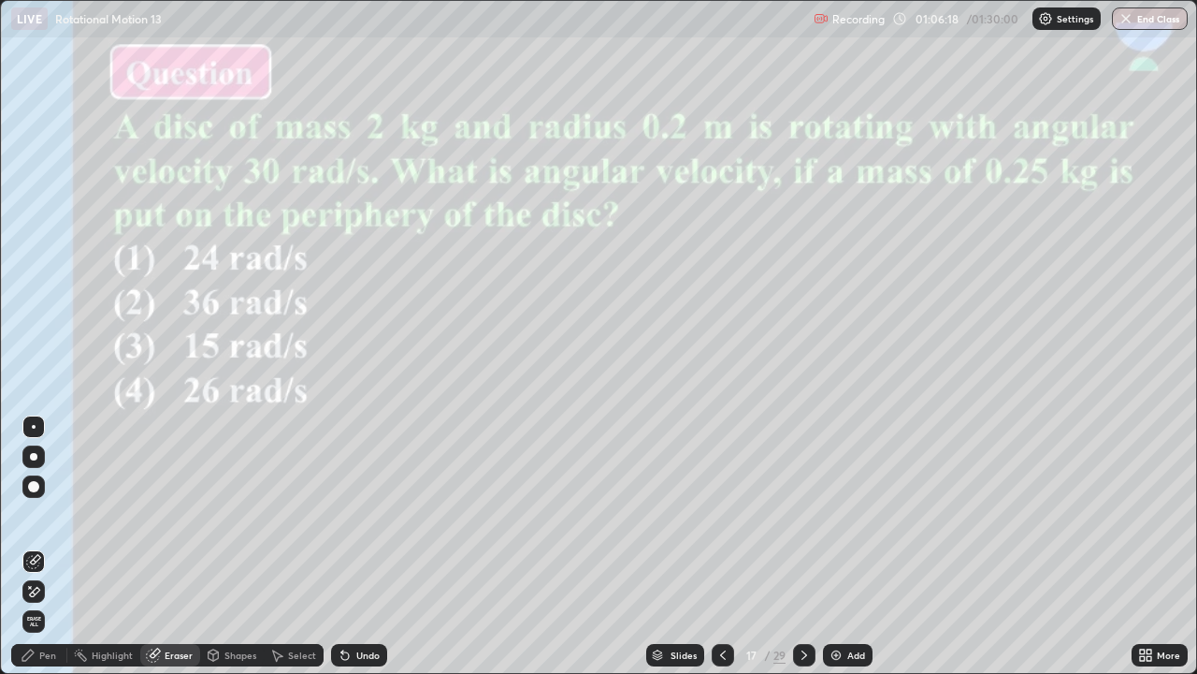
click at [53, 546] on div "Pen" at bounding box center [47, 654] width 17 height 9
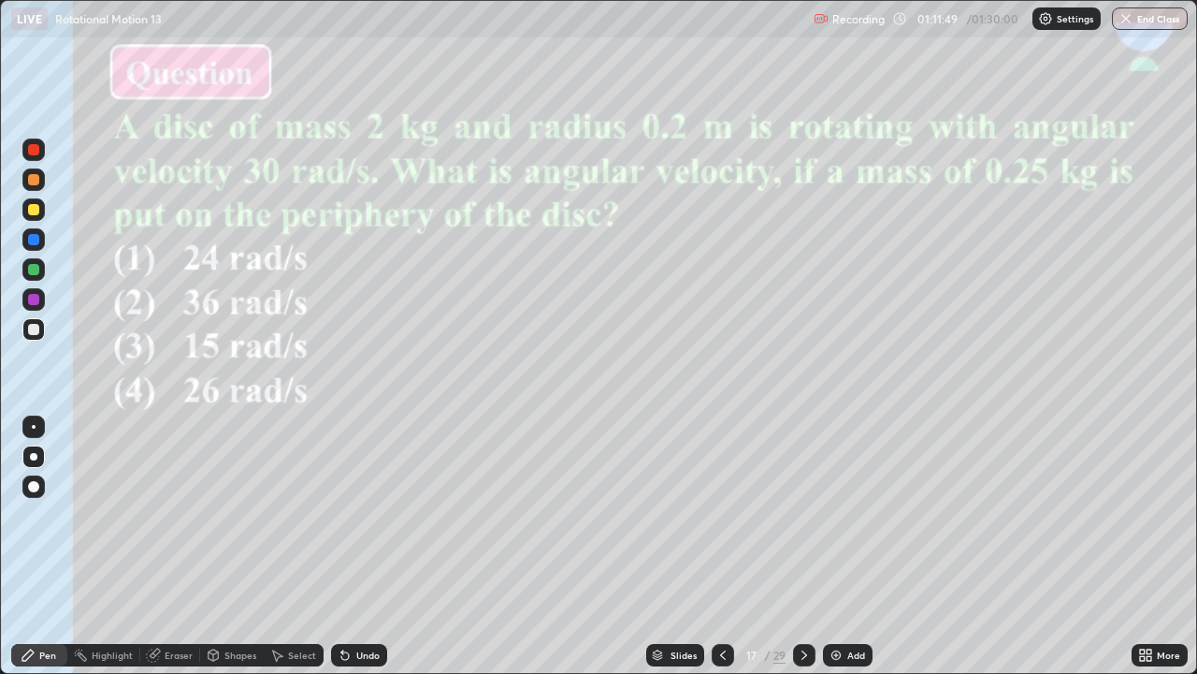
click at [667, 546] on div "Slides" at bounding box center [675, 655] width 58 height 22
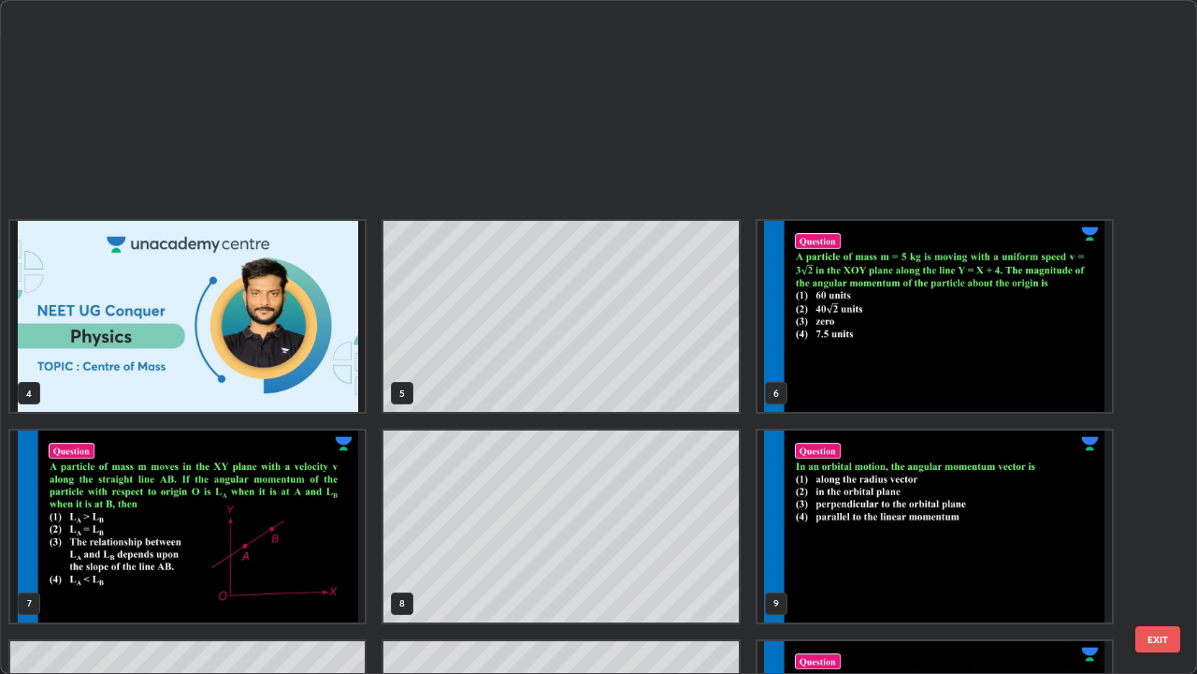
scroll to position [666, 1186]
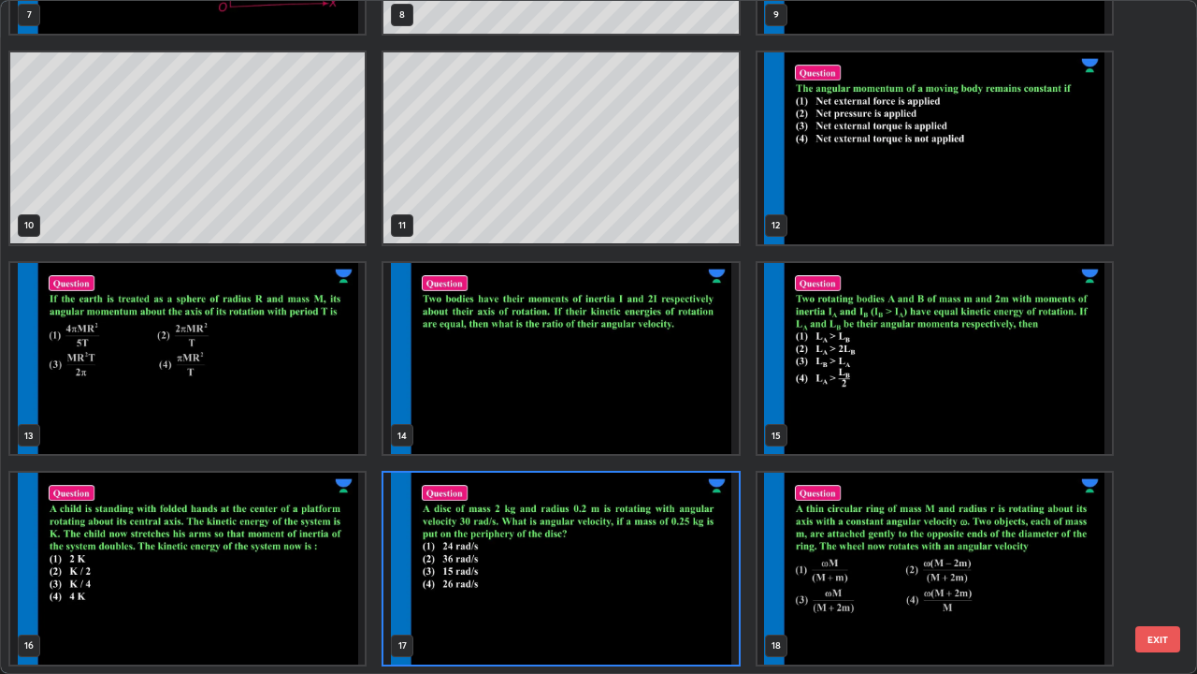
click at [963, 546] on img "grid" at bounding box center [935, 568] width 355 height 192
click at [966, 546] on img "grid" at bounding box center [935, 568] width 355 height 192
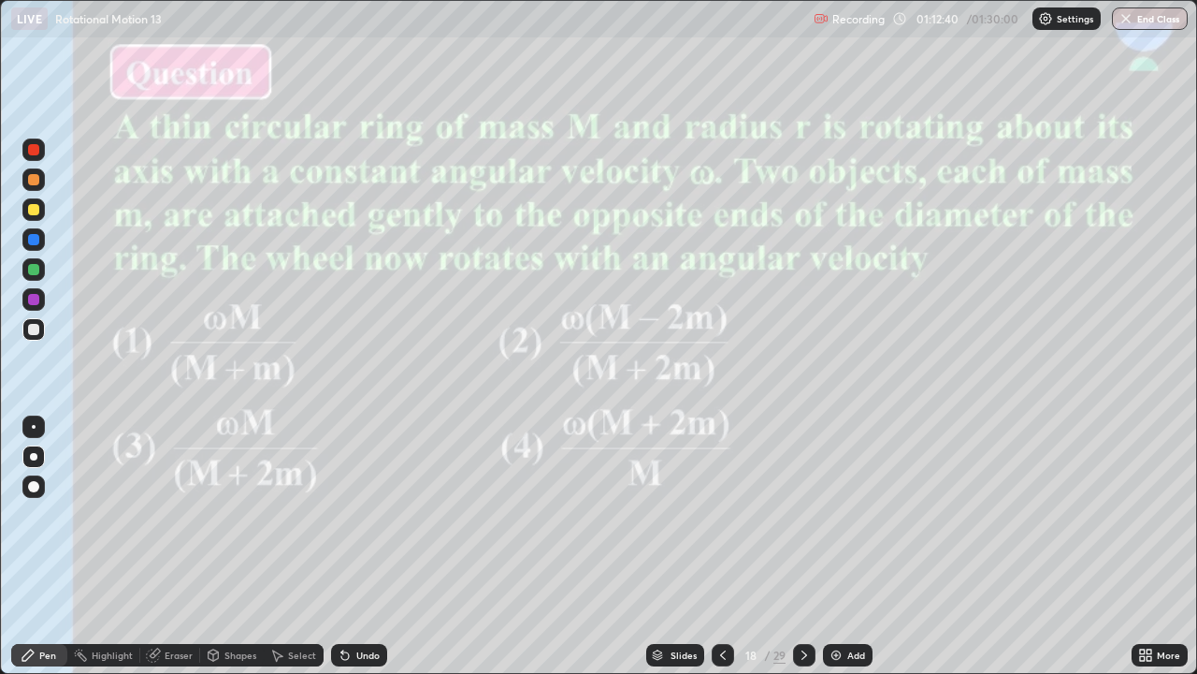
click at [169, 546] on div "Eraser" at bounding box center [179, 654] width 28 height 9
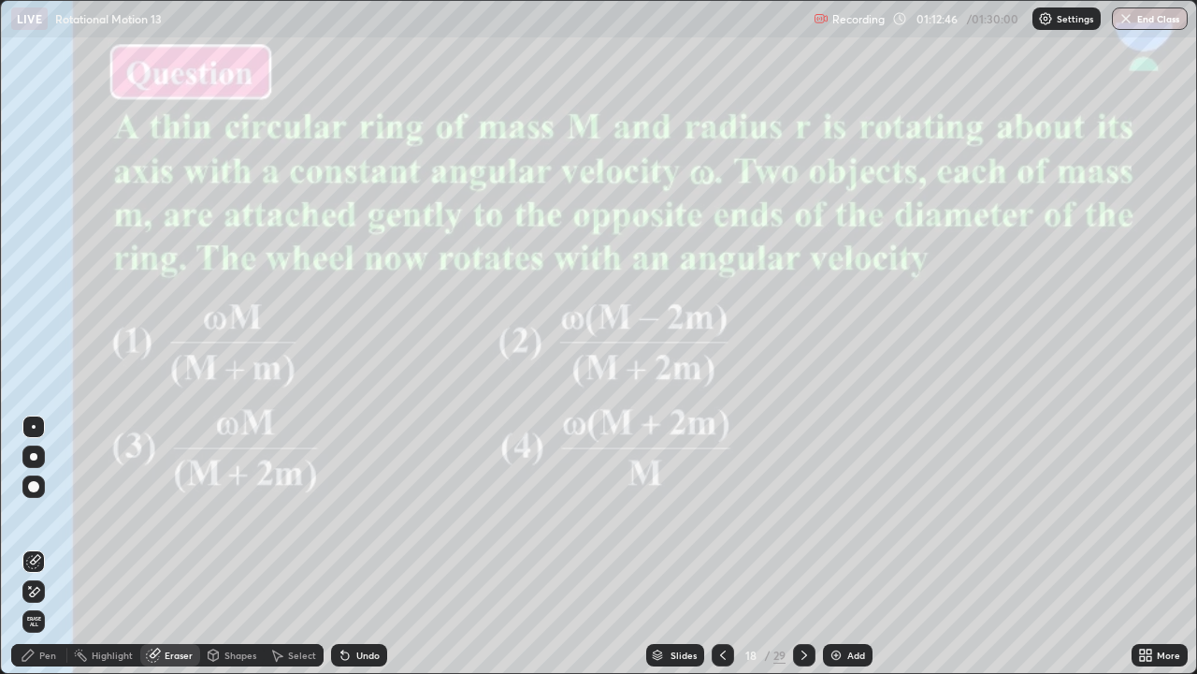
click at [34, 486] on div at bounding box center [33, 486] width 11 height 11
click at [44, 546] on div "Pen" at bounding box center [47, 654] width 17 height 9
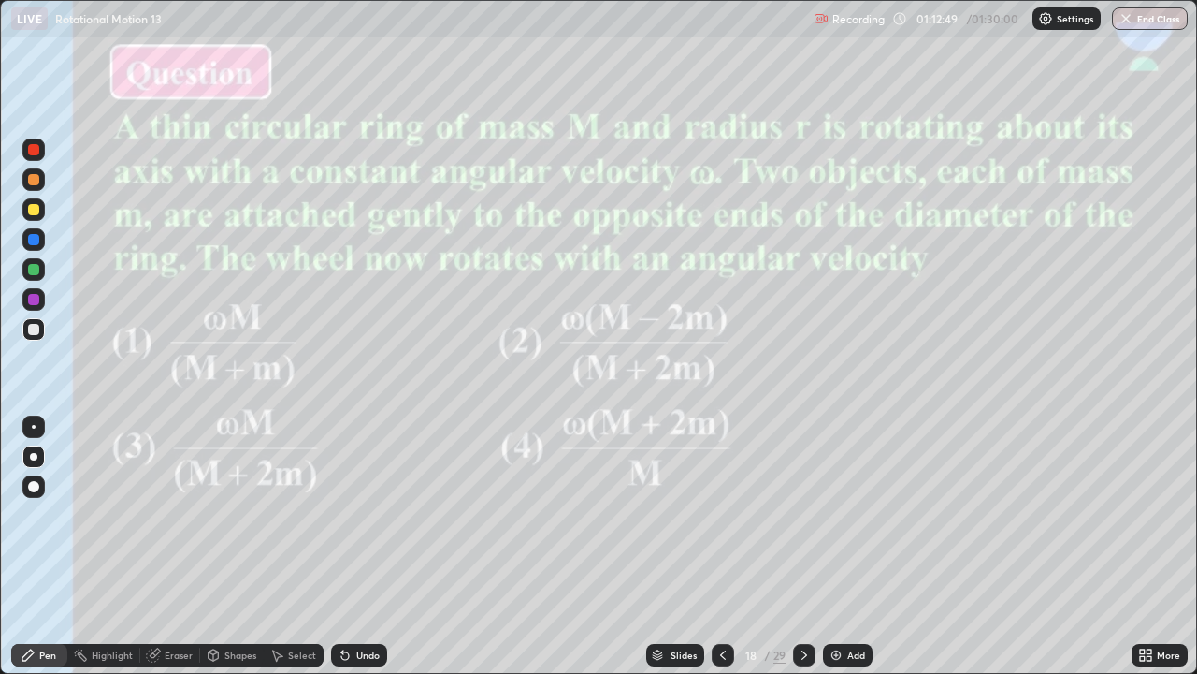
click at [30, 208] on div at bounding box center [33, 209] width 11 height 11
click at [721, 546] on icon at bounding box center [723, 654] width 15 height 15
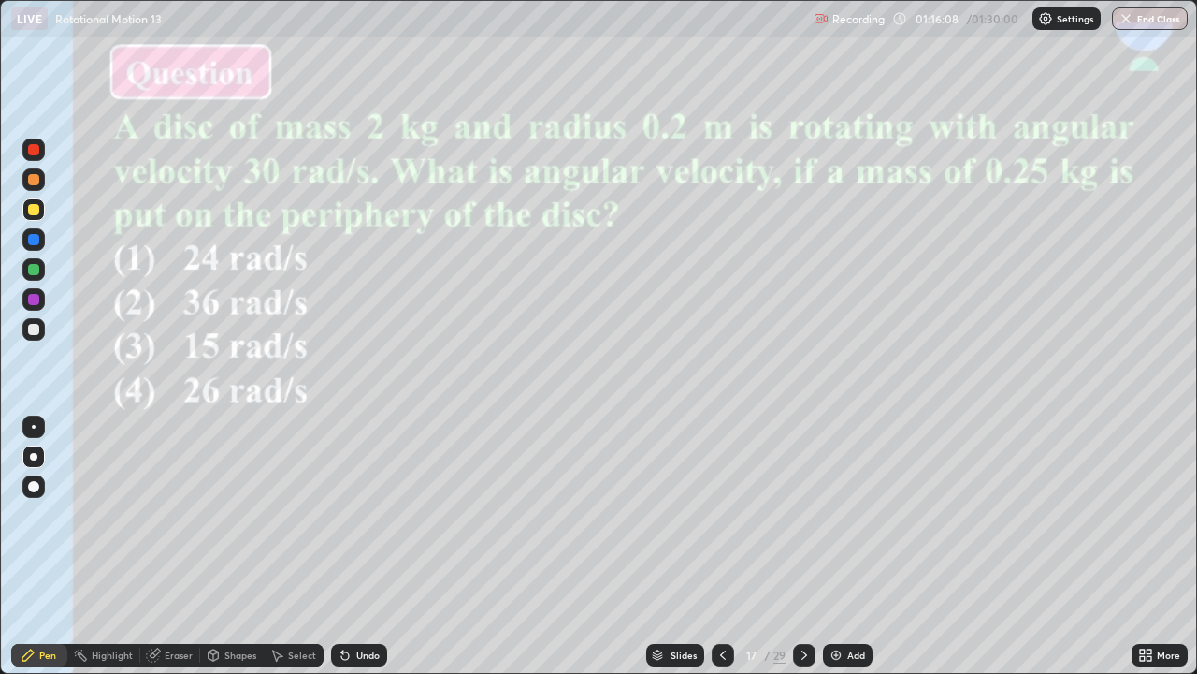
click at [803, 546] on icon at bounding box center [804, 654] width 15 height 15
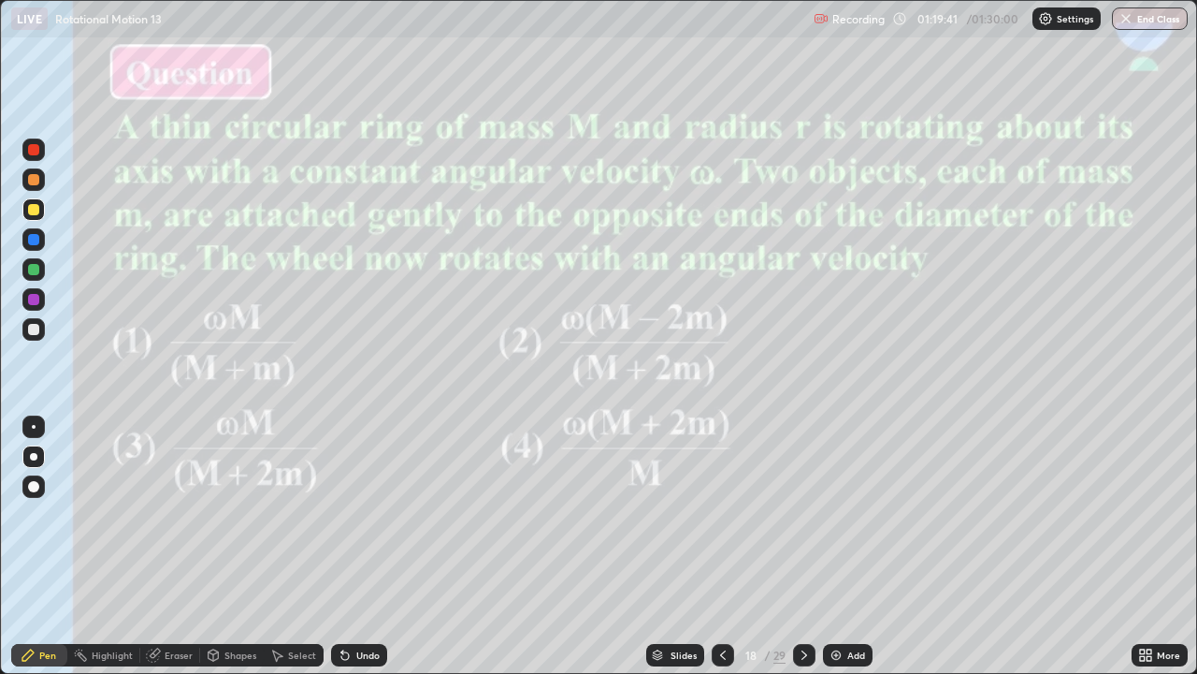
click at [684, 546] on div "Slides" at bounding box center [684, 654] width 26 height 9
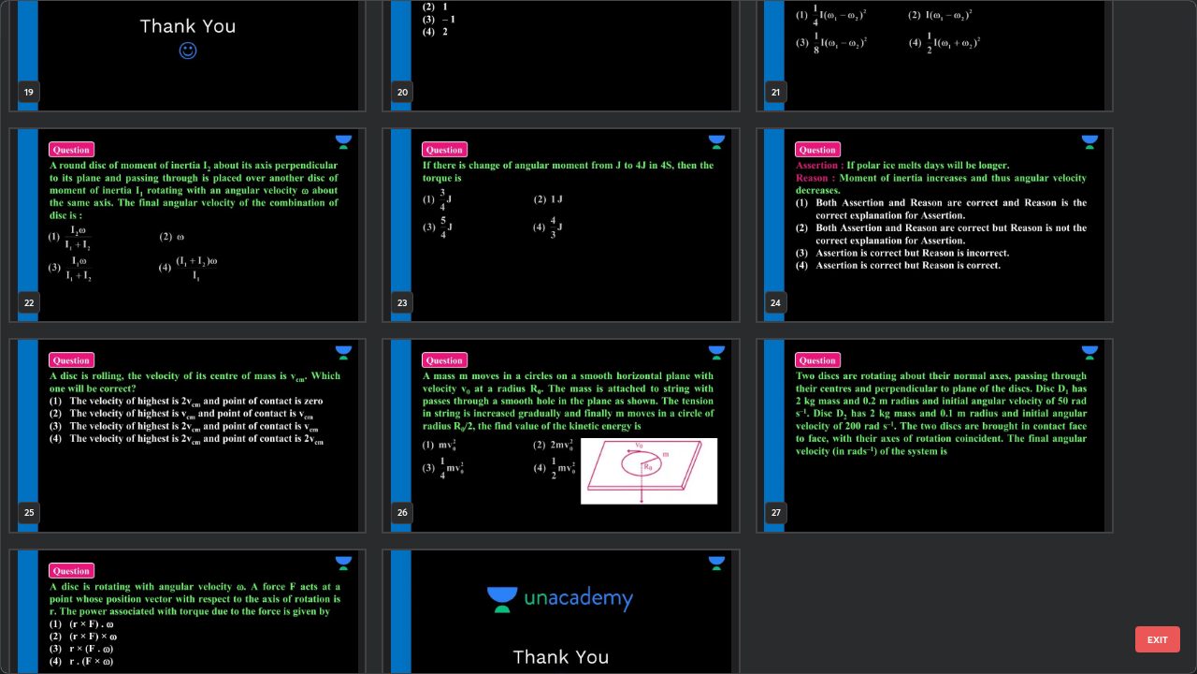
scroll to position [1366, 0]
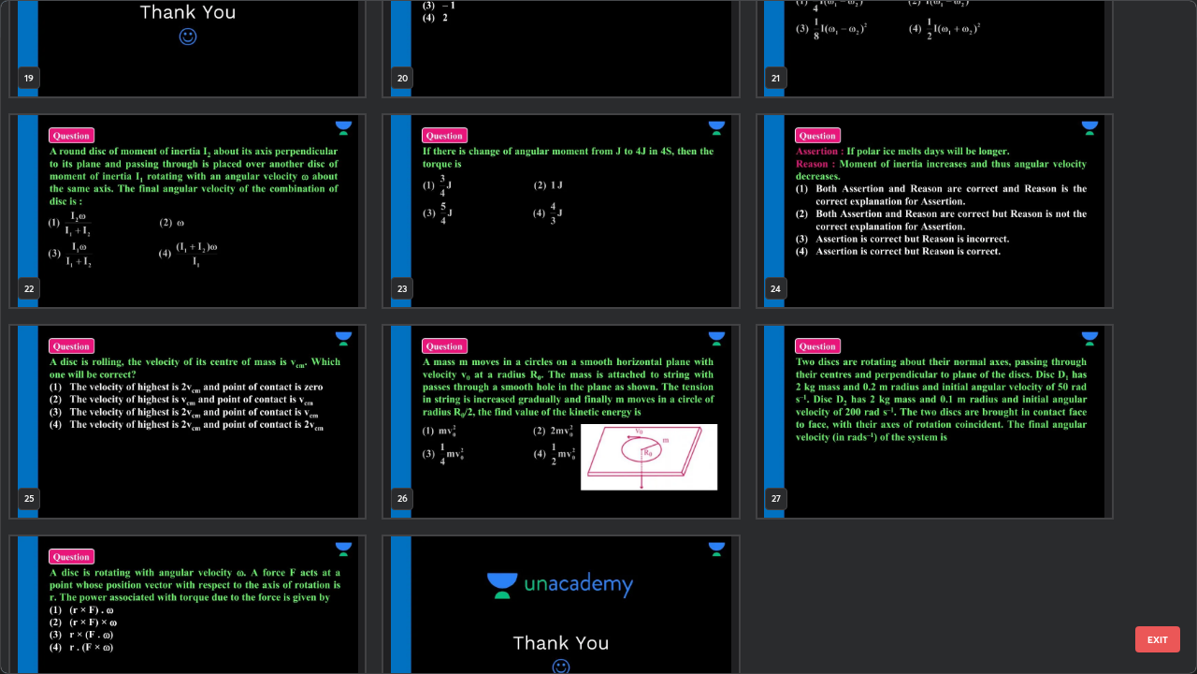
click at [688, 480] on img "grid" at bounding box center [561, 422] width 355 height 192
click at [692, 486] on img "grid" at bounding box center [561, 422] width 355 height 192
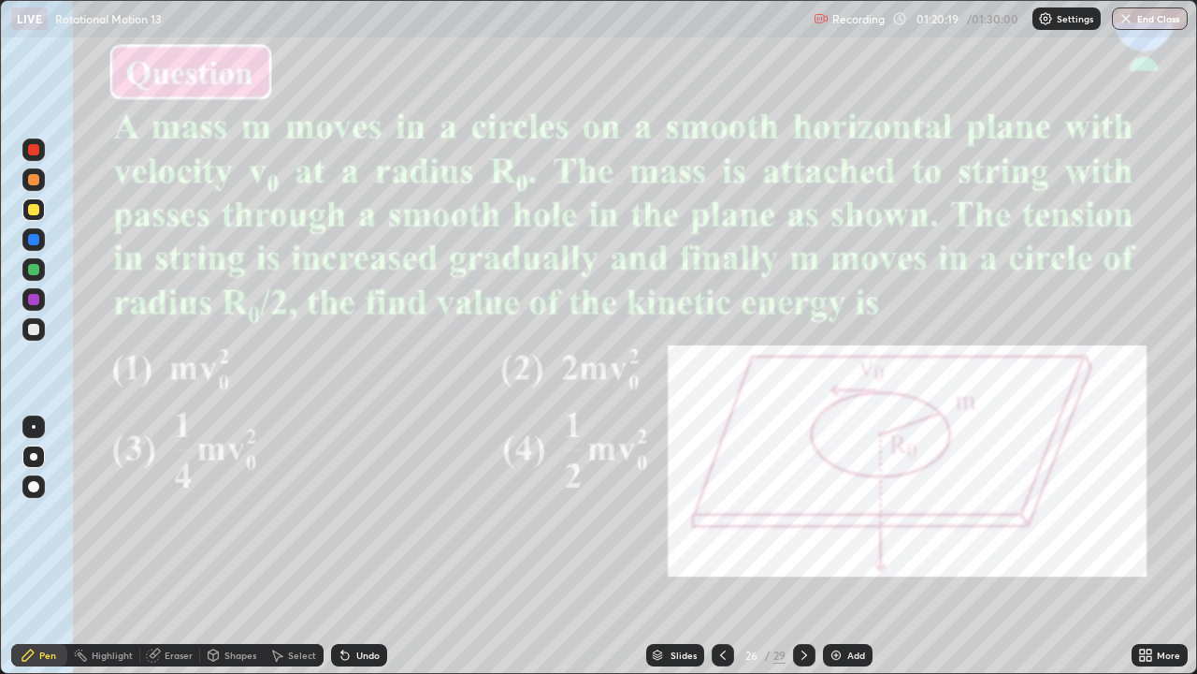
click at [35, 295] on div at bounding box center [33, 299] width 11 height 11
click at [36, 324] on div at bounding box center [33, 329] width 11 height 11
click at [36, 206] on div at bounding box center [33, 209] width 11 height 11
click at [35, 150] on div at bounding box center [33, 149] width 11 height 11
click at [1154, 22] on button "End Class" at bounding box center [1151, 18] width 74 height 22
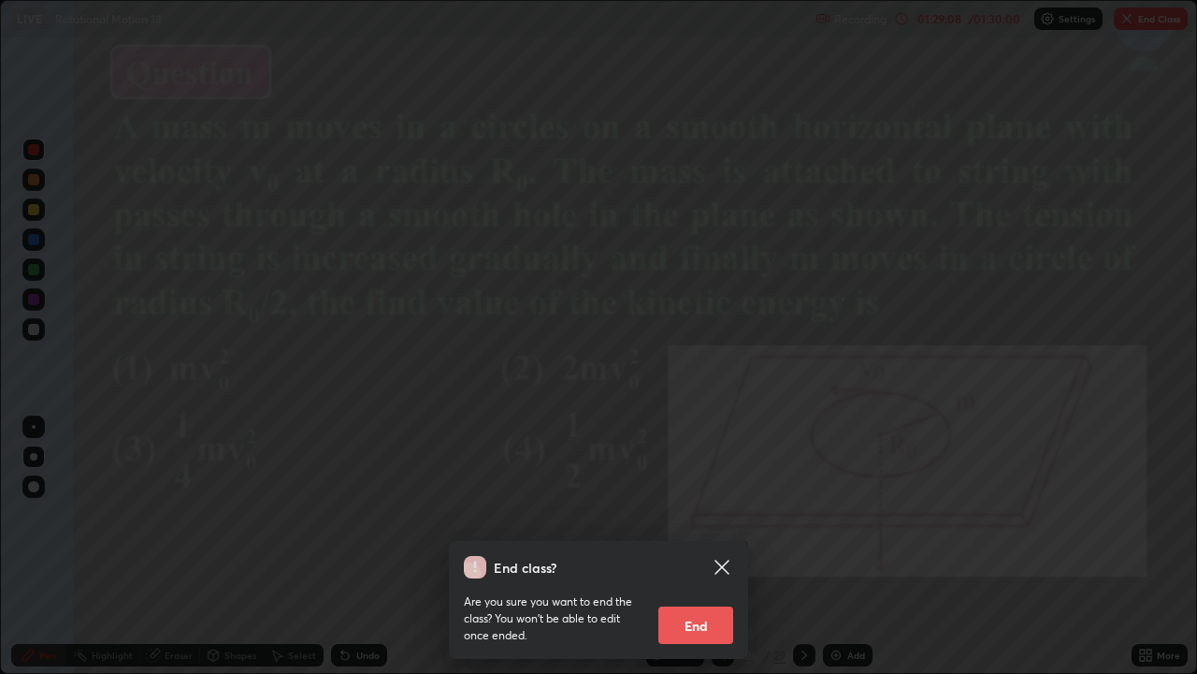
click at [707, 546] on button "End" at bounding box center [696, 624] width 75 height 37
